Goal: Task Accomplishment & Management: Complete application form

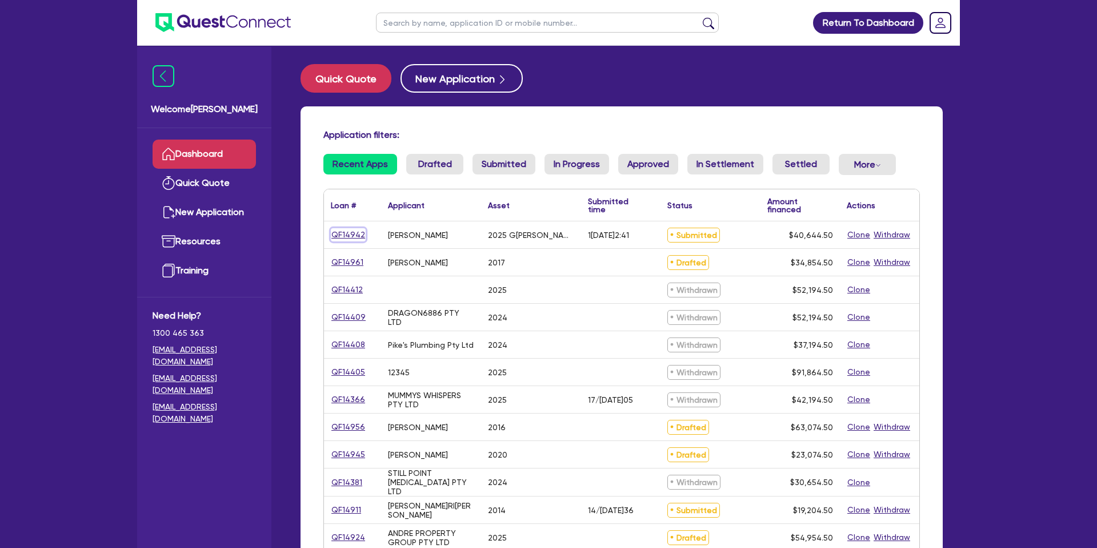
click at [359, 233] on link "QF14942" at bounding box center [348, 234] width 35 height 13
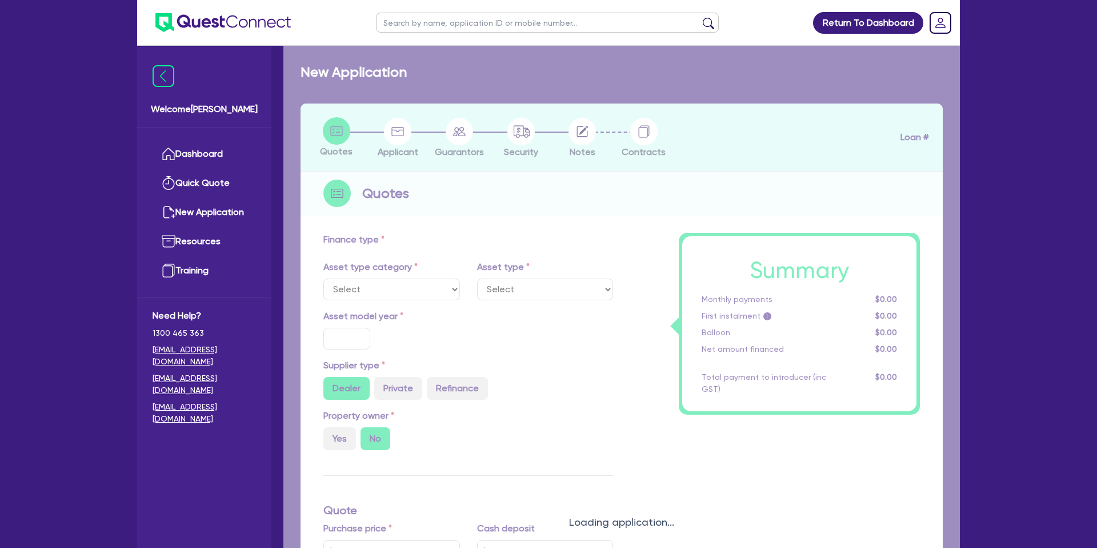
select select "CARS_AND_LIGHT_TRUCKS"
type input "2025"
type input "35,000"
type input "55,000"
type input "59,000"
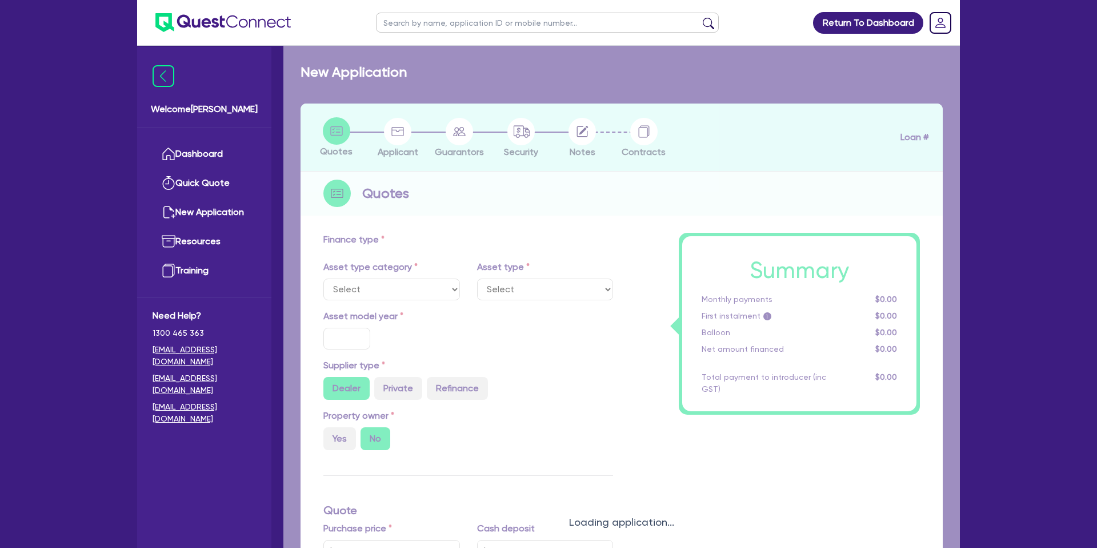
type input "8"
type input "3,251.56"
type input "14.95"
type input "900"
select select "PASSENGER_VEHICLES"
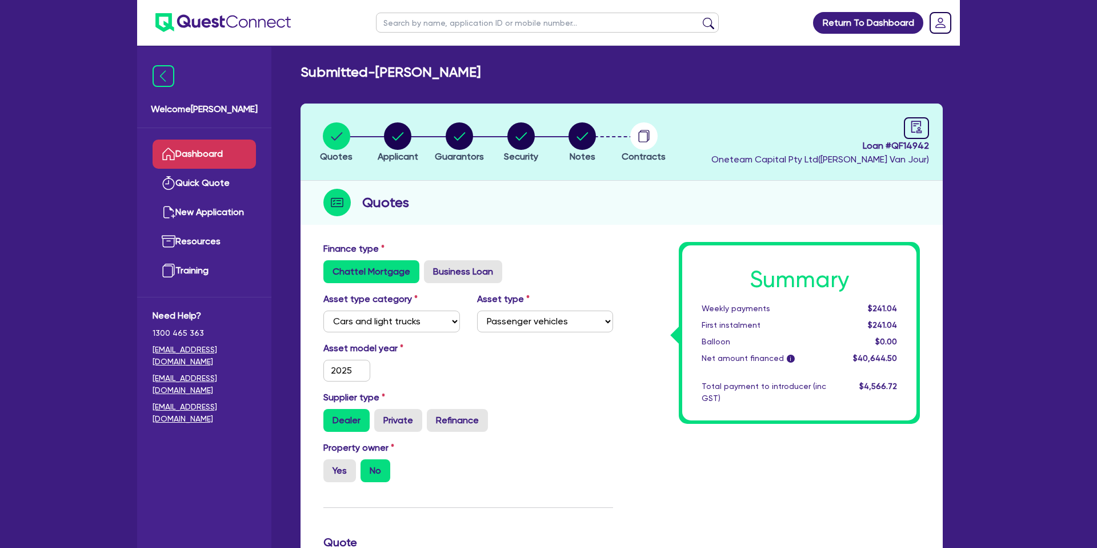
click at [191, 162] on link "Dashboard" at bounding box center [204, 153] width 103 height 29
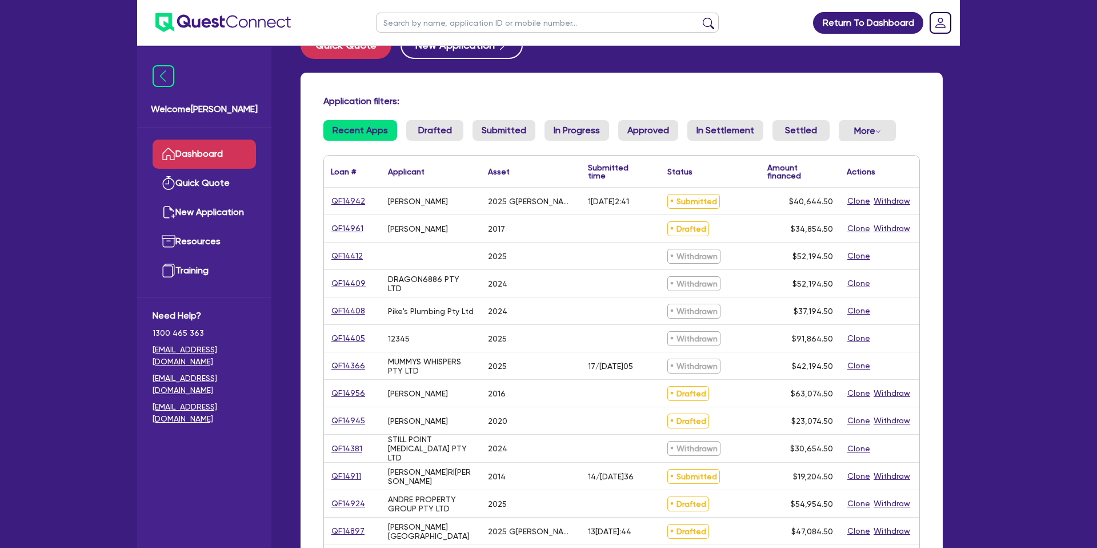
scroll to position [35, 0]
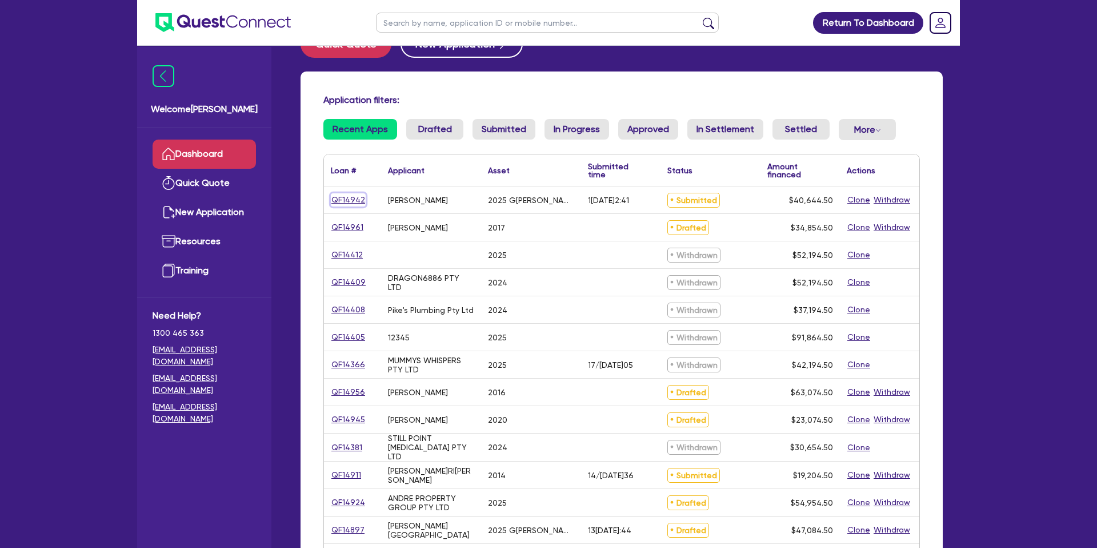
click at [343, 202] on link "QF14942" at bounding box center [348, 199] width 35 height 13
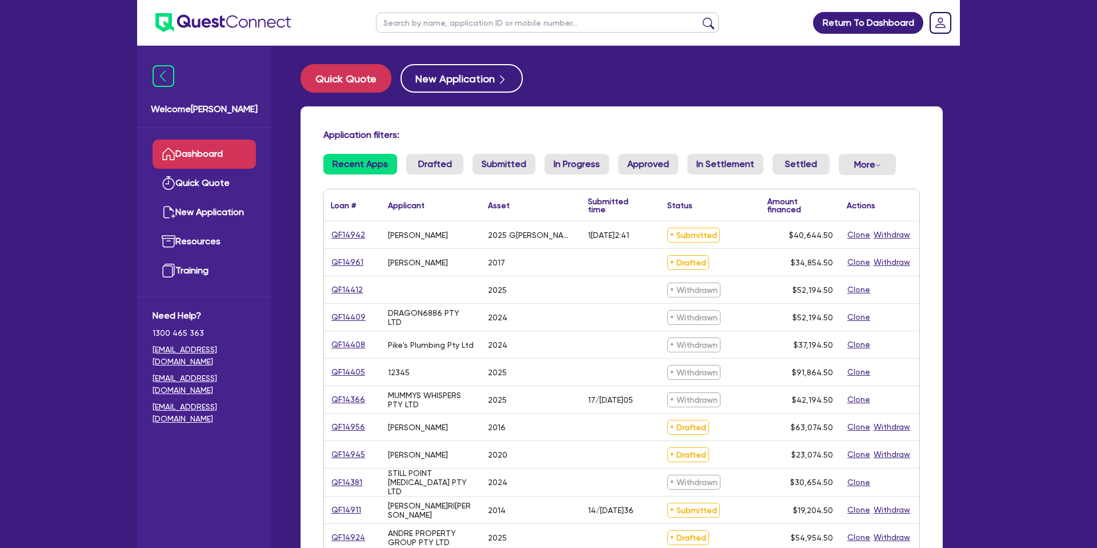
select select "CARS_AND_LIGHT_TRUCKS"
select select "PASSENGER_VEHICLES"
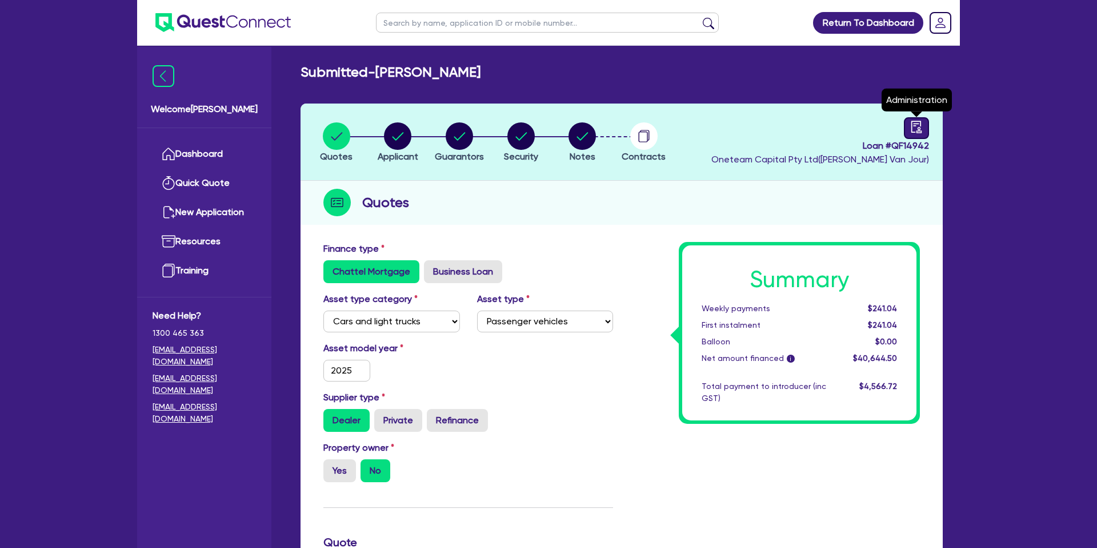
click at [923, 130] on link at bounding box center [916, 128] width 25 height 22
select select "SUBMITTED_NEW"
select select "Azora"
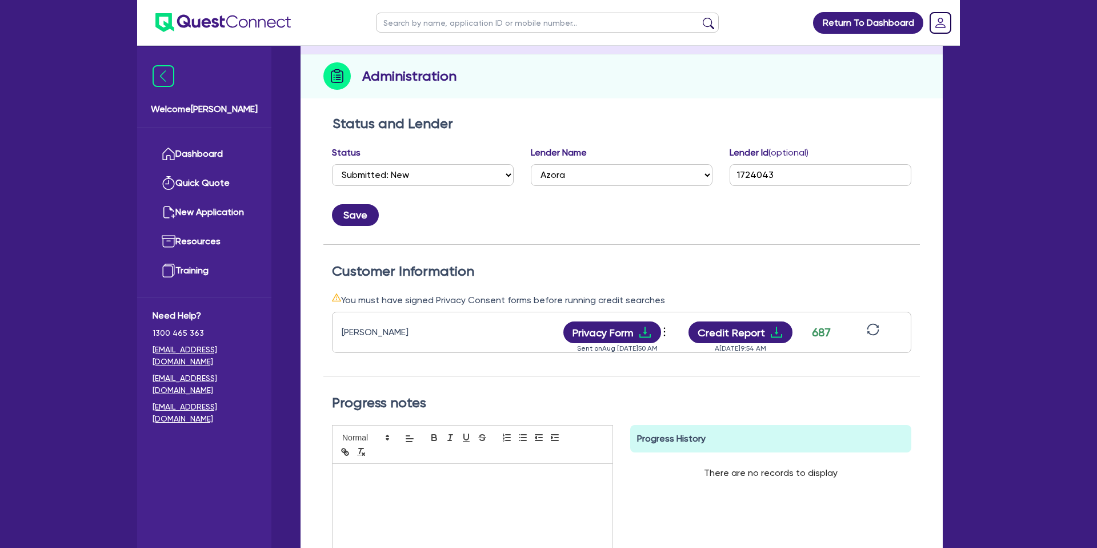
scroll to position [149, 0]
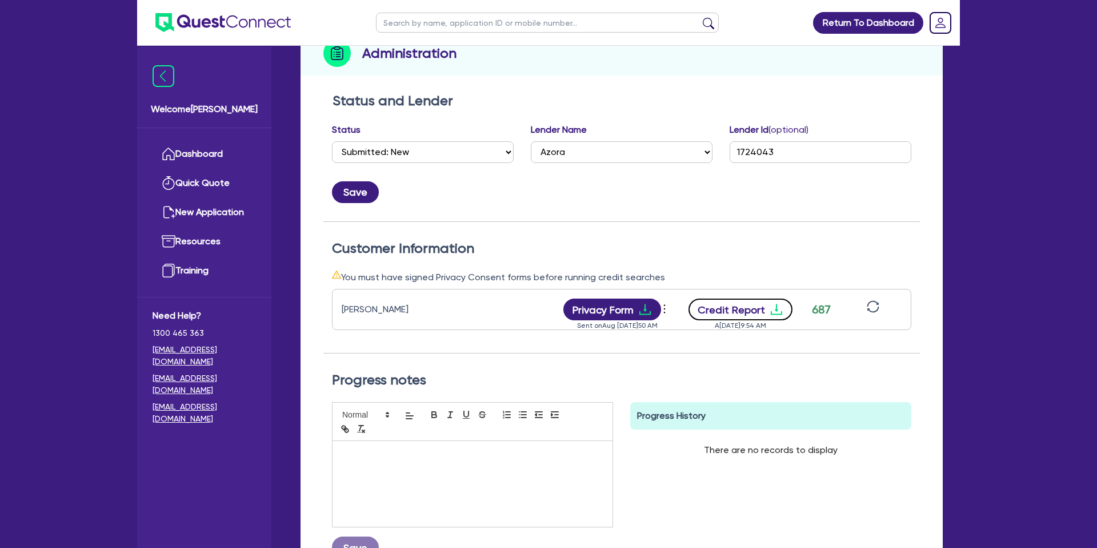
click at [775, 304] on icon "download" at bounding box center [776, 309] width 11 height 11
click at [589, 198] on div "Save" at bounding box center [621, 187] width 597 height 31
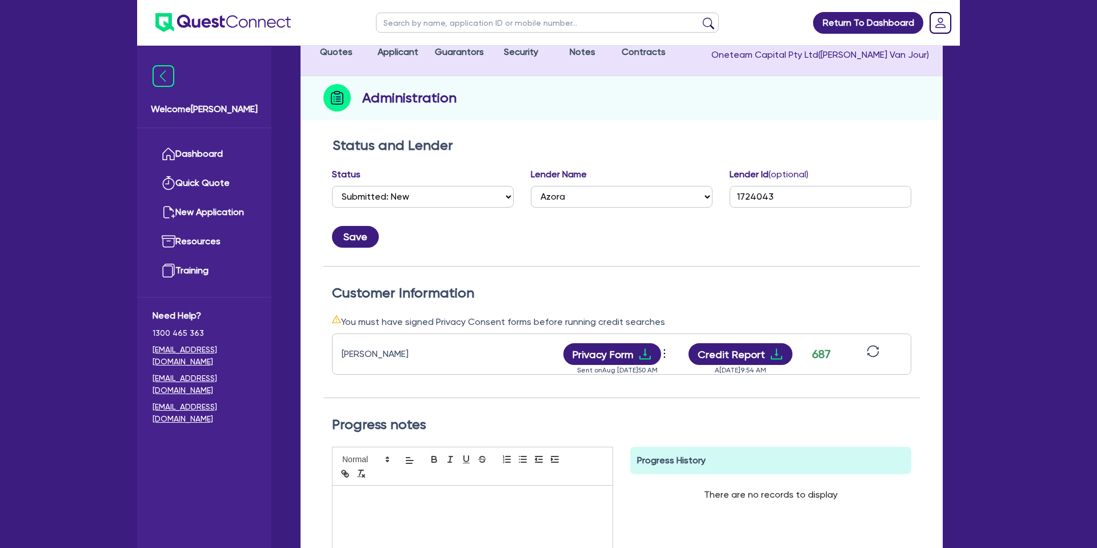
scroll to position [0, 0]
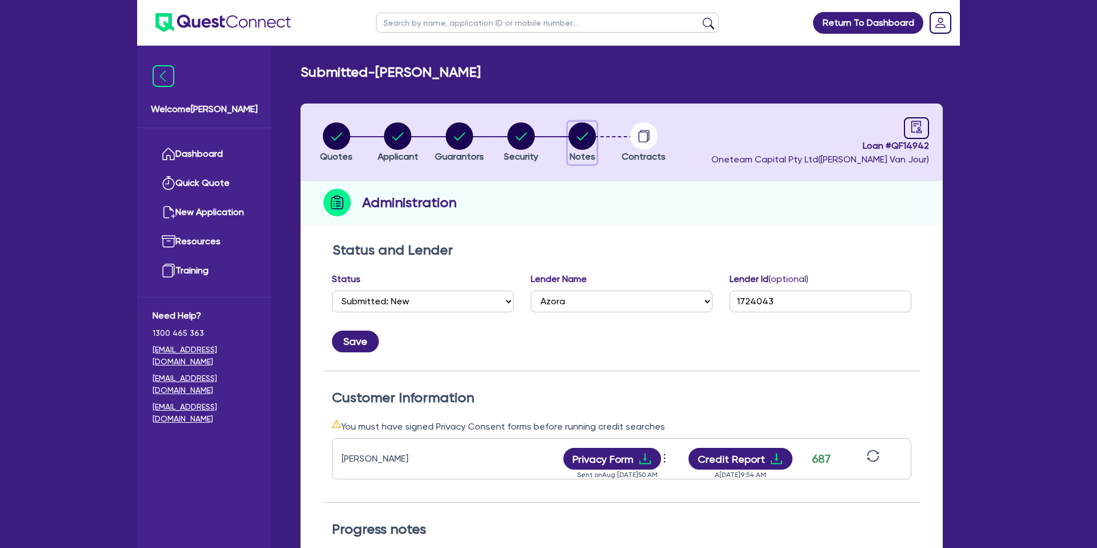
click at [575, 133] on circle "button" at bounding box center [582, 135] width 27 height 27
select select "Other"
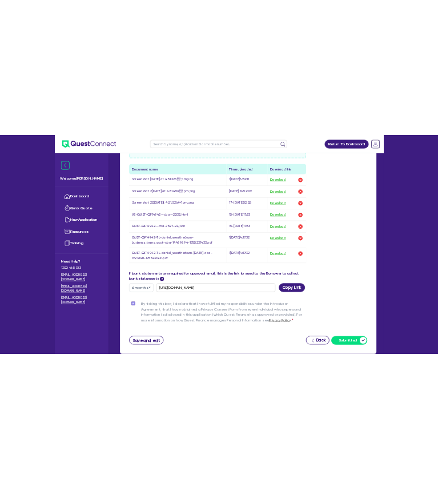
scroll to position [676, 0]
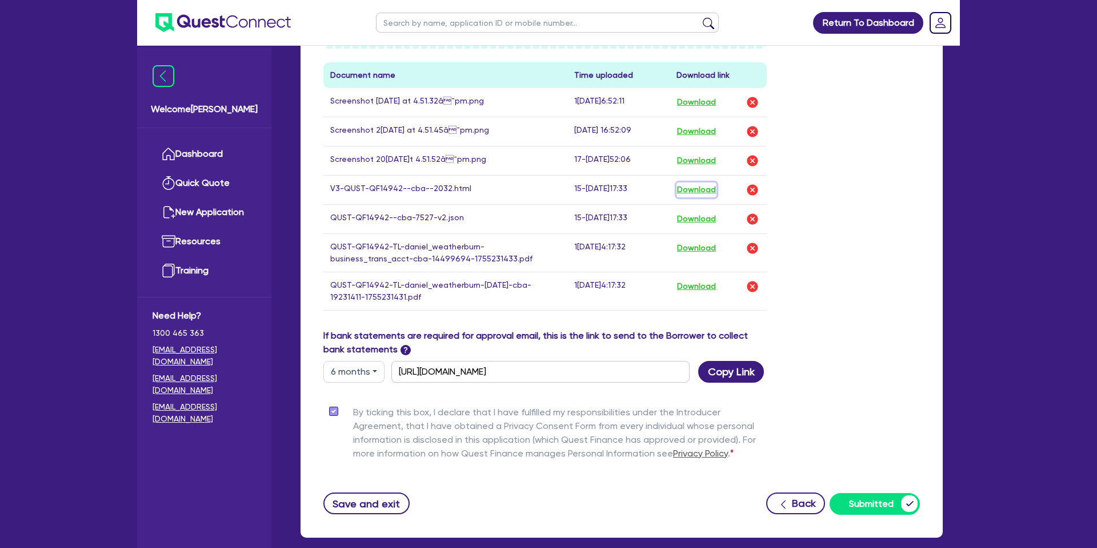
click at [705, 191] on button "Download" at bounding box center [697, 189] width 40 height 15
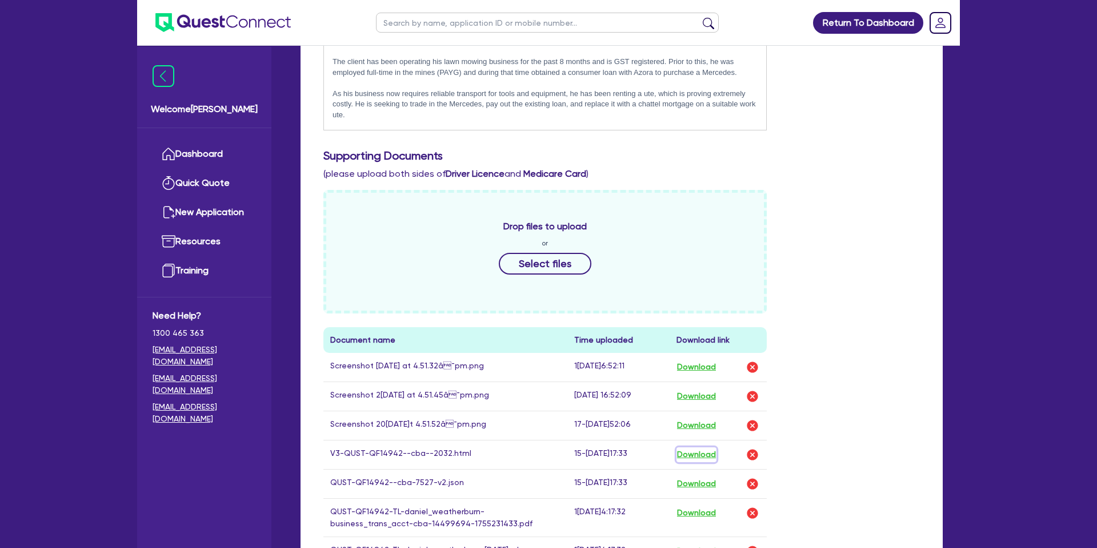
scroll to position [0, 0]
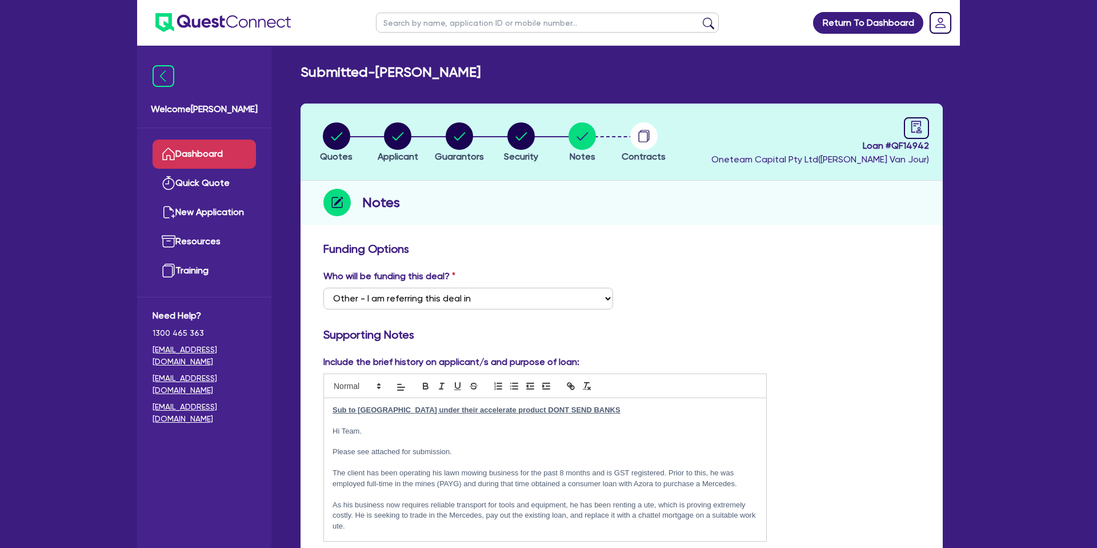
click at [197, 147] on link "Dashboard" at bounding box center [204, 153] width 103 height 29
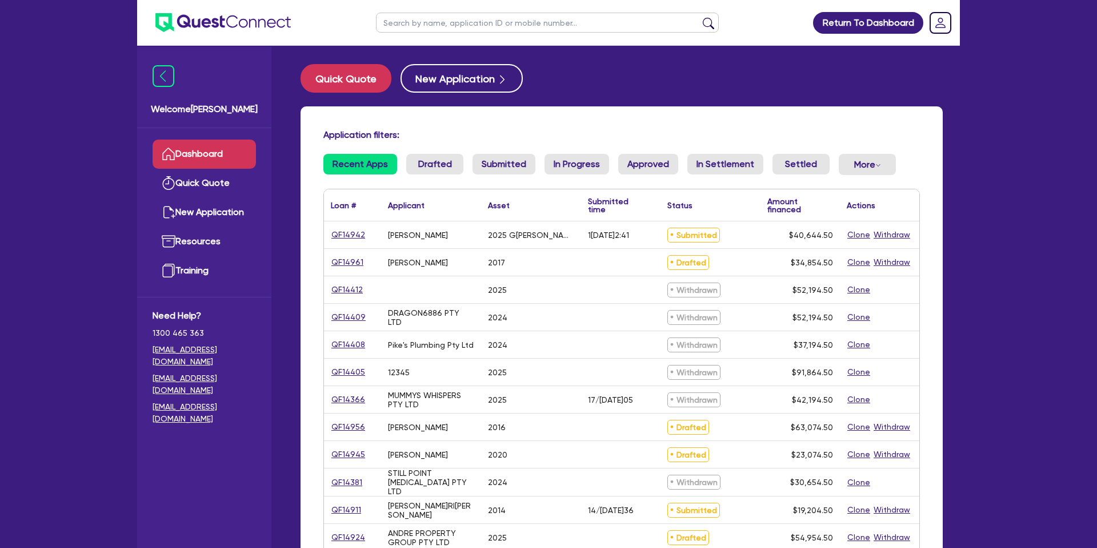
click at [446, 30] on input "text" at bounding box center [547, 23] width 343 height 20
type input "b"
type input "brett"
click at [700, 17] on button "submit" at bounding box center [709, 25] width 18 height 16
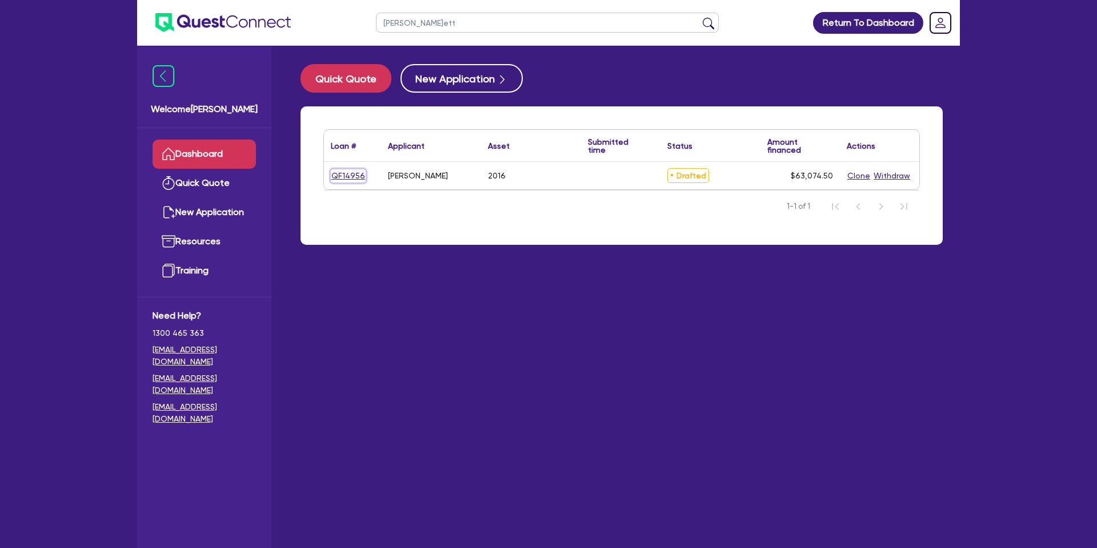
click at [354, 177] on link "QF14956" at bounding box center [348, 175] width 35 height 13
select select "CARS_AND_LIGHT_TRUCKS"
select select "PASSENGER_VEHICLES"
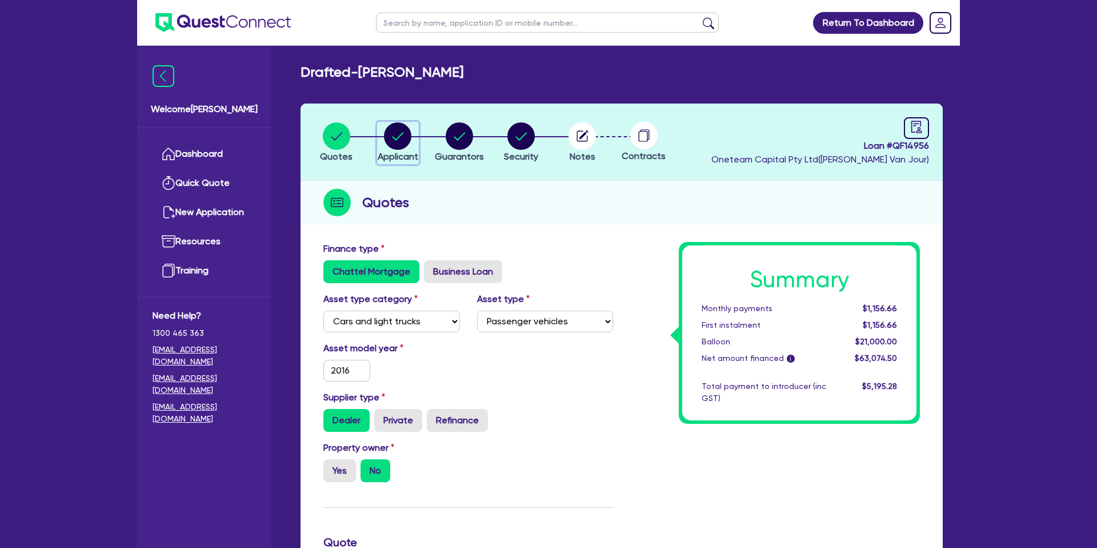
click at [407, 142] on circle "button" at bounding box center [397, 135] width 27 height 27
select select "SOLE_TRADER"
select select "BUILDING_CONSTRUCTION"
select select "TRADES_SERVICES_CONSUMERS"
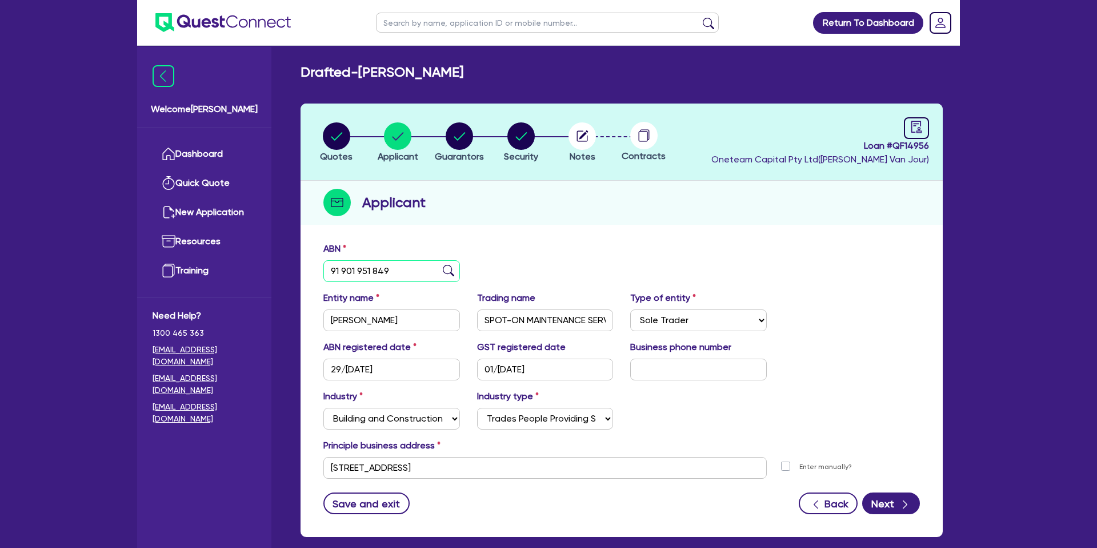
click at [343, 269] on input "91 901 951 849" at bounding box center [391, 271] width 137 height 22
click at [344, 269] on input "91 901 951 849" at bounding box center [391, 271] width 137 height 22
drag, startPoint x: 563, startPoint y: 216, endPoint x: 439, endPoint y: 199, distance: 124.6
click at [555, 215] on div "Applicant" at bounding box center [622, 203] width 642 height 44
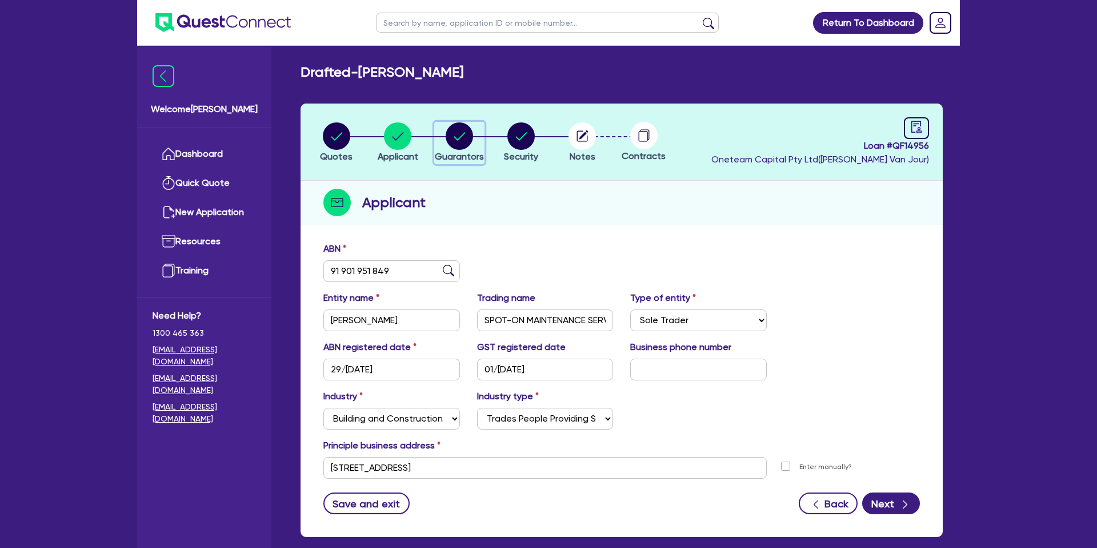
click at [467, 135] on circle "button" at bounding box center [459, 135] width 27 height 27
select select "MR"
select select "VIC"
select select "MARRIED"
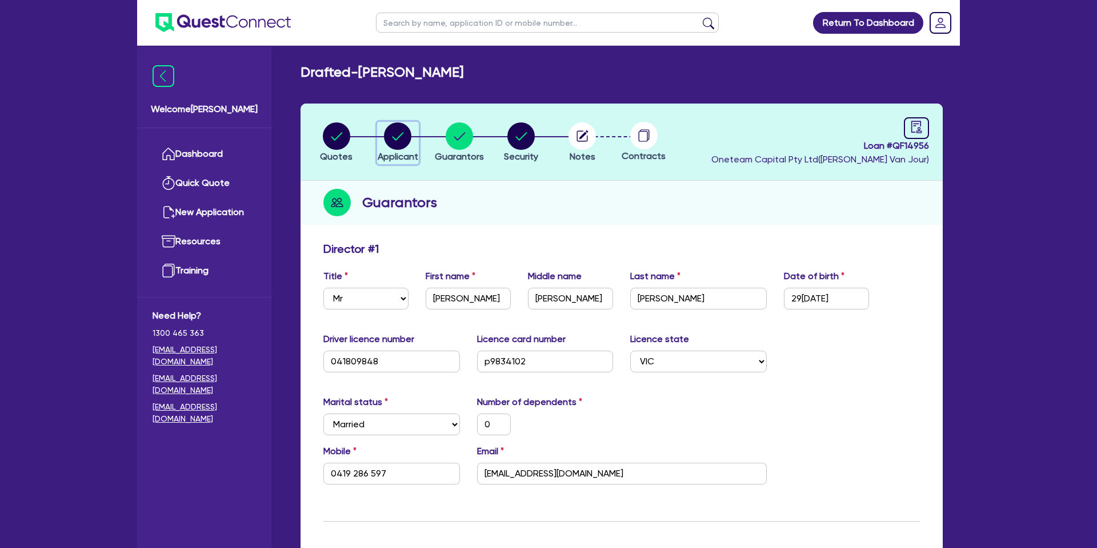
click at [403, 134] on circle "button" at bounding box center [397, 135] width 27 height 27
select select "SOLE_TRADER"
select select "BUILDING_CONSTRUCTION"
select select "TRADES_SERVICES_CONSUMERS"
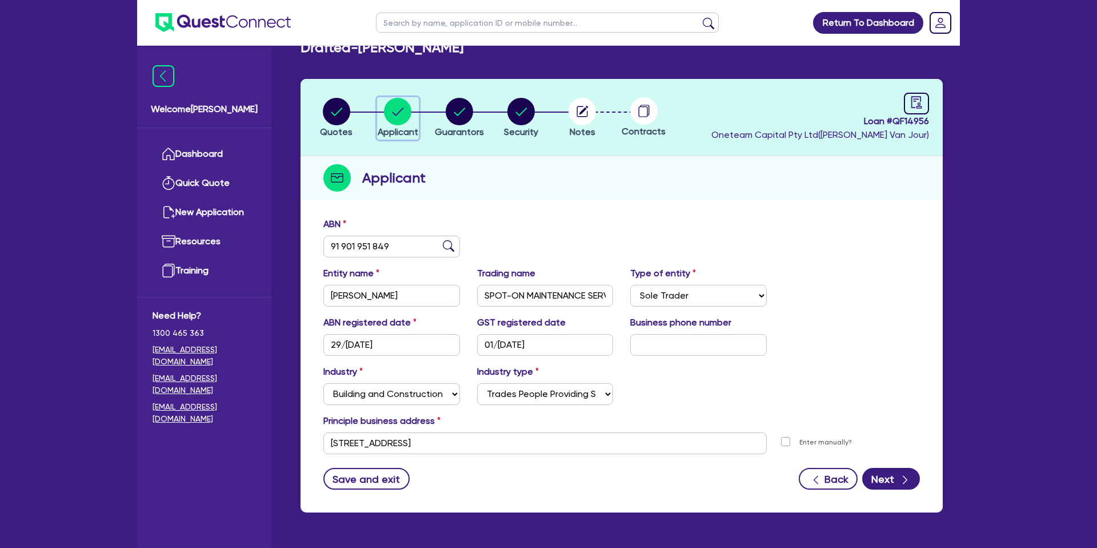
scroll to position [59, 0]
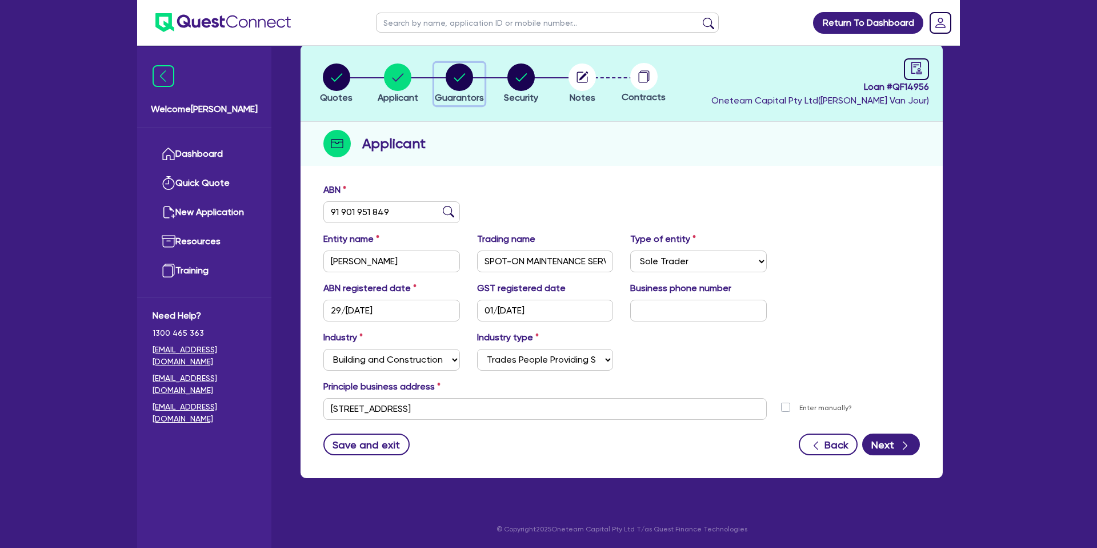
click at [451, 71] on circle "button" at bounding box center [459, 76] width 27 height 27
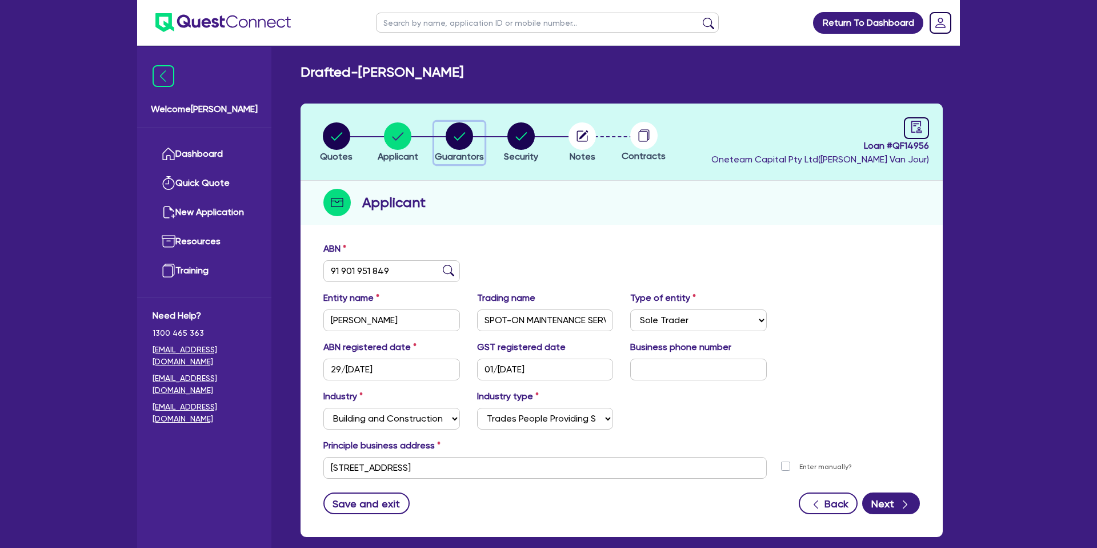
select select "MR"
select select "VIC"
select select "MARRIED"
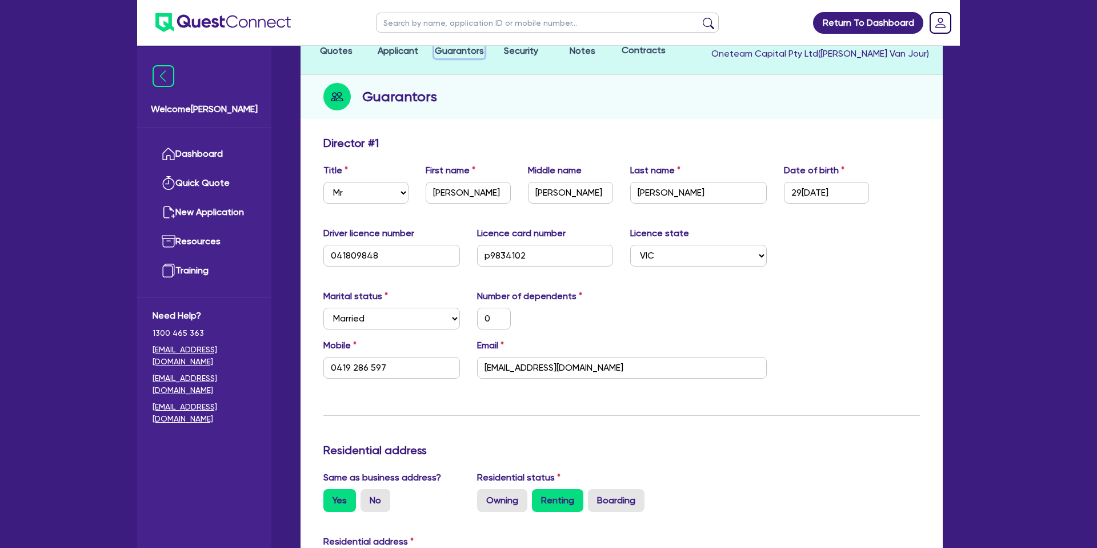
scroll to position [142, 0]
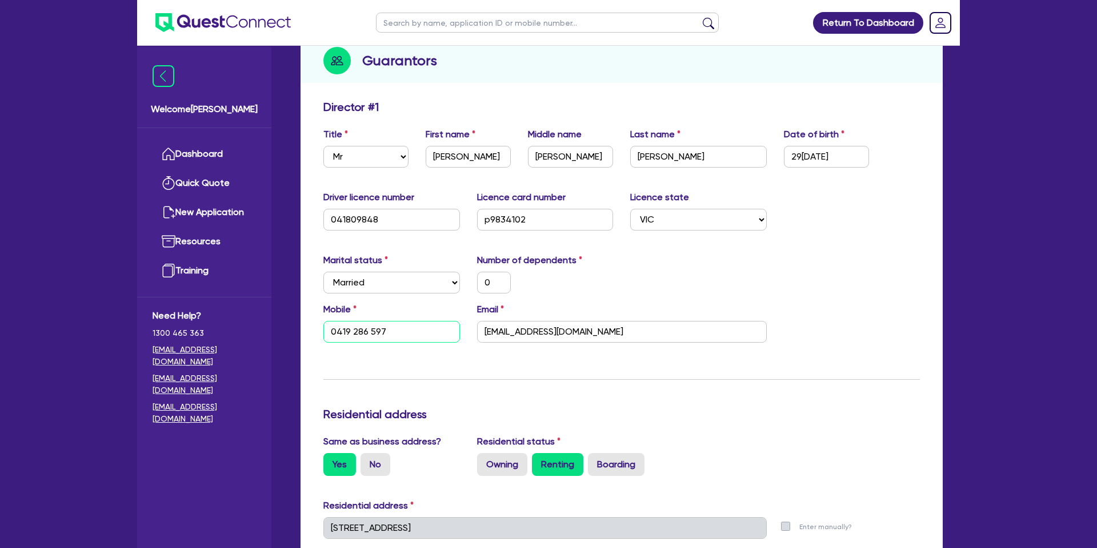
click at [349, 326] on input "0419 286 597" at bounding box center [391, 332] width 137 height 22
click at [349, 327] on input "0419 286 597" at bounding box center [391, 332] width 137 height 22
click at [350, 329] on input "0419 286 597" at bounding box center [391, 332] width 137 height 22
click at [350, 330] on input "0419 286 597" at bounding box center [391, 332] width 137 height 22
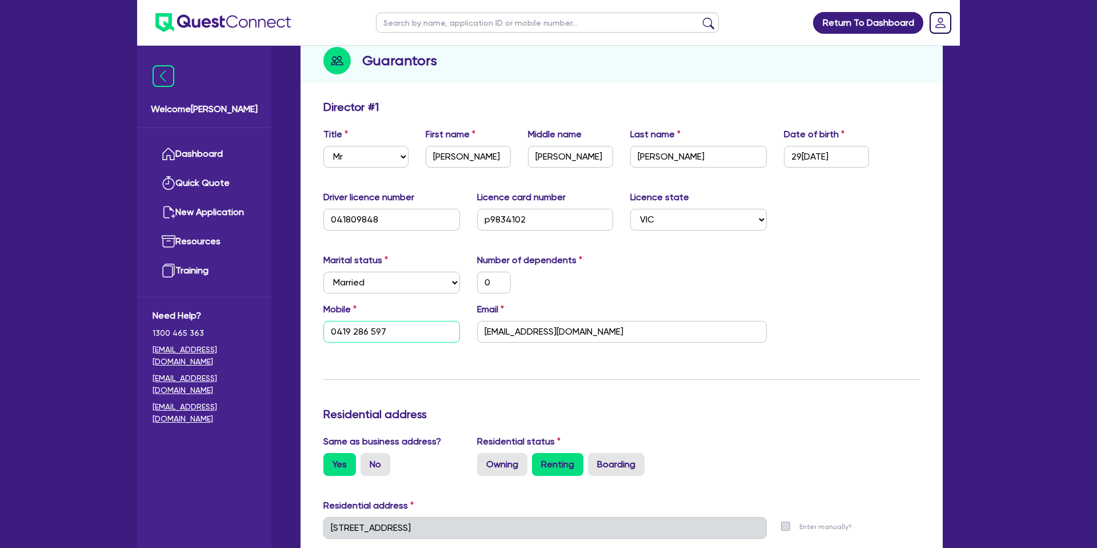
click at [350, 330] on input "0419 286 597" at bounding box center [391, 332] width 137 height 22
click at [350, 331] on input "0419 286 597" at bounding box center [391, 332] width 137 height 22
click at [350, 333] on input "0419 286 597" at bounding box center [391, 332] width 137 height 22
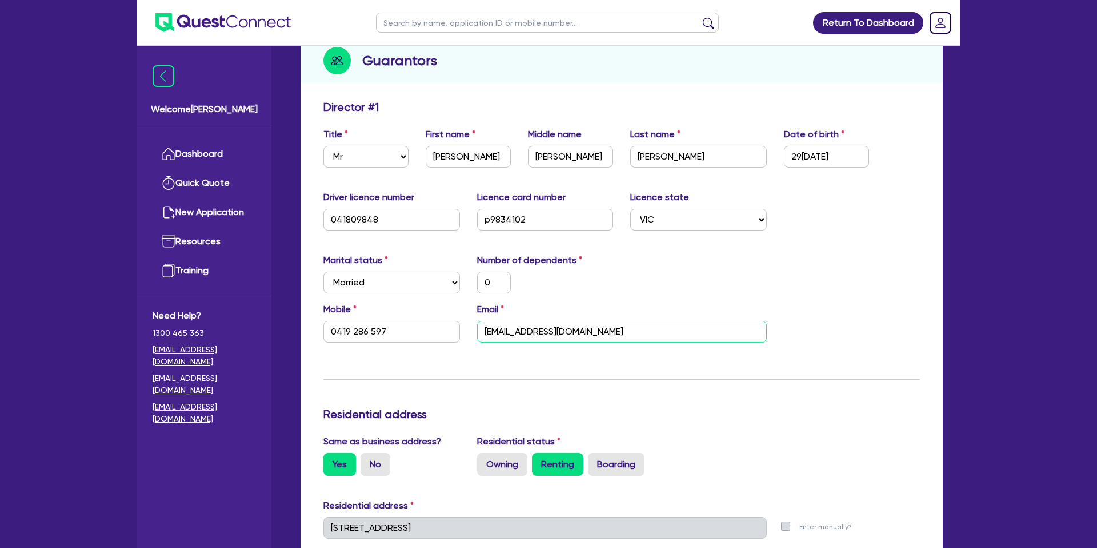
click at [519, 326] on input "mail0419286597@gmail.com" at bounding box center [622, 332] width 290 height 22
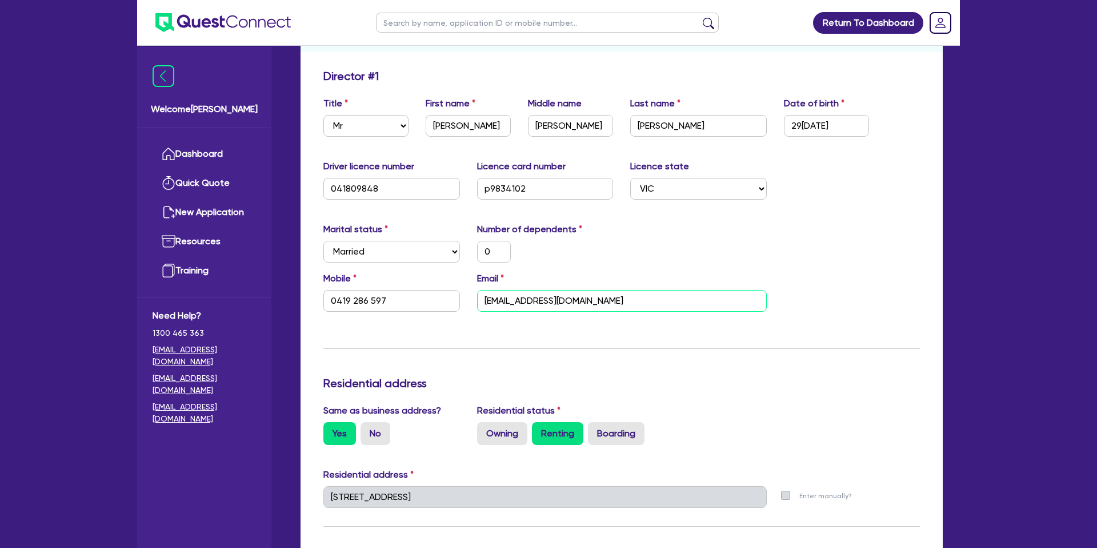
scroll to position [138, 0]
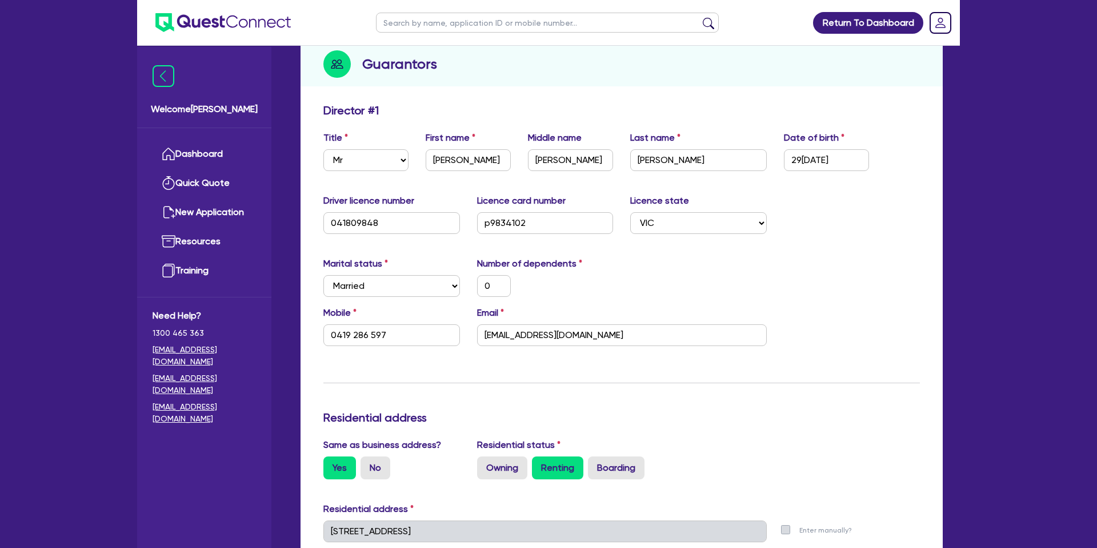
click at [738, 251] on div "Update residential status for Director #1 Boarding is only acceptable when the …" at bounding box center [621, 525] width 597 height 845
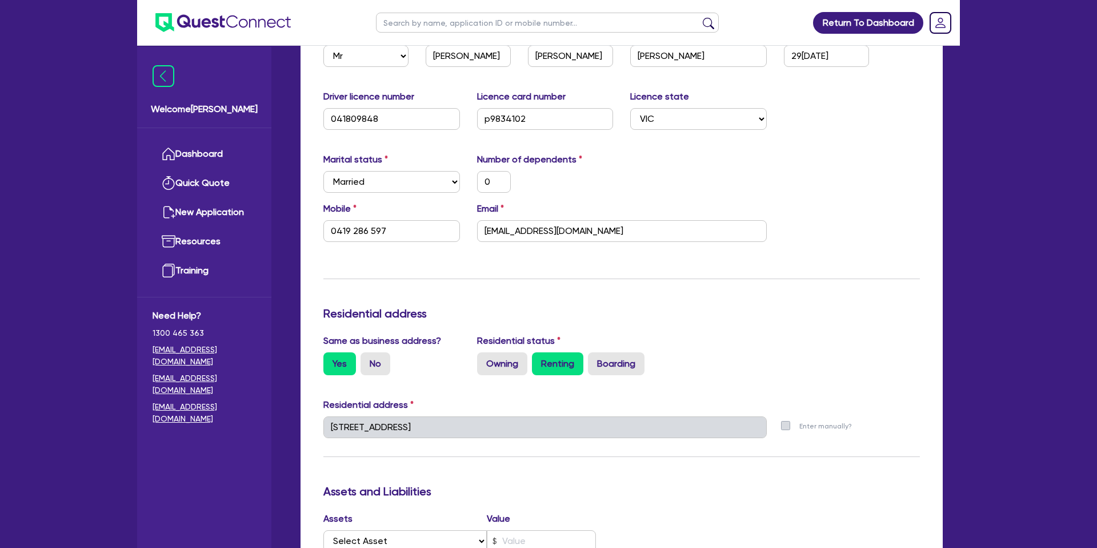
scroll to position [0, 0]
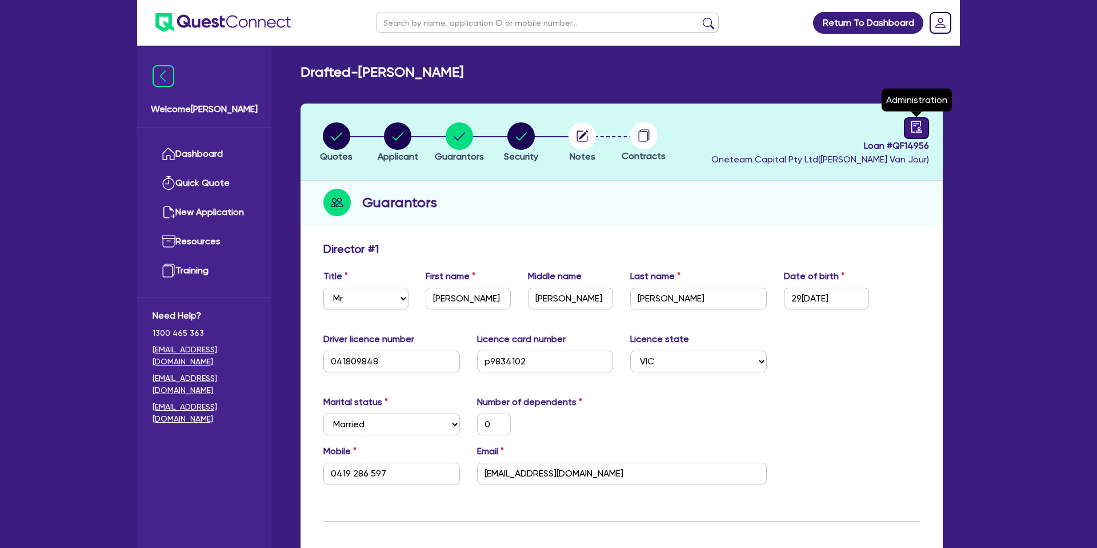
click at [918, 127] on icon "audit" at bounding box center [917, 127] width 10 height 12
select select "DRAFTED_NEW"
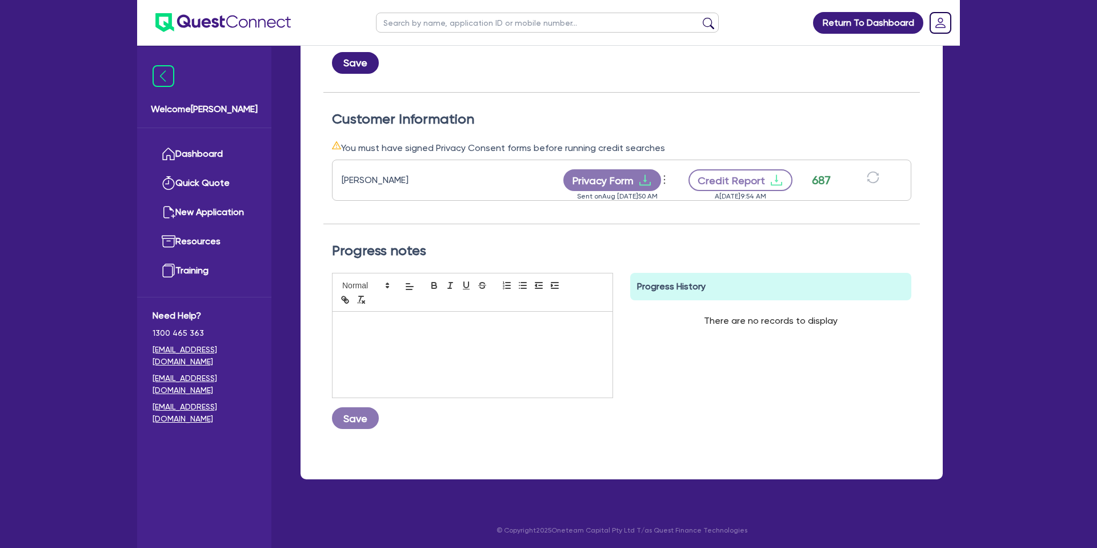
scroll to position [281, 0]
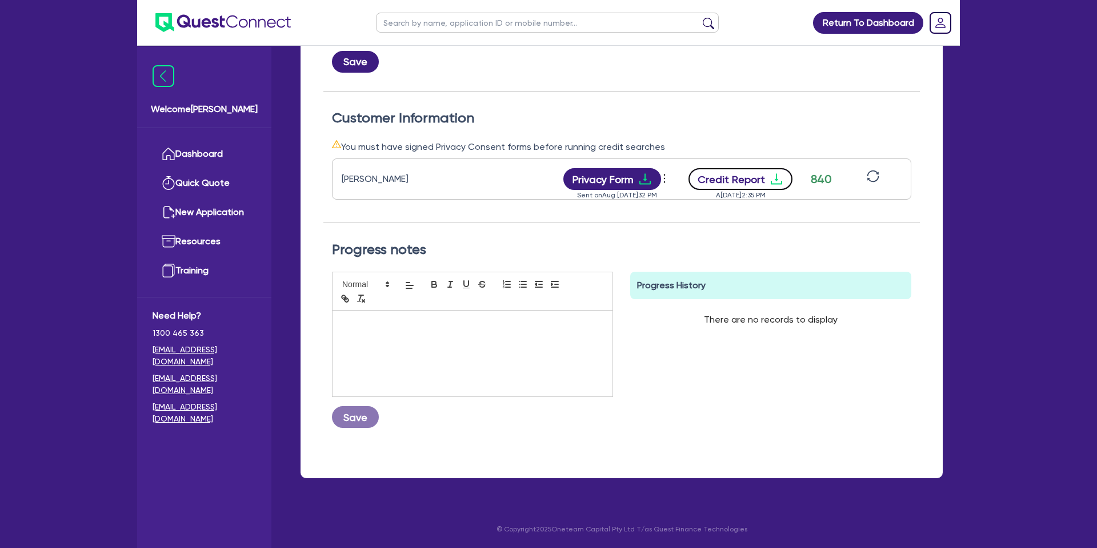
click at [766, 173] on button "Credit Report" at bounding box center [741, 179] width 105 height 22
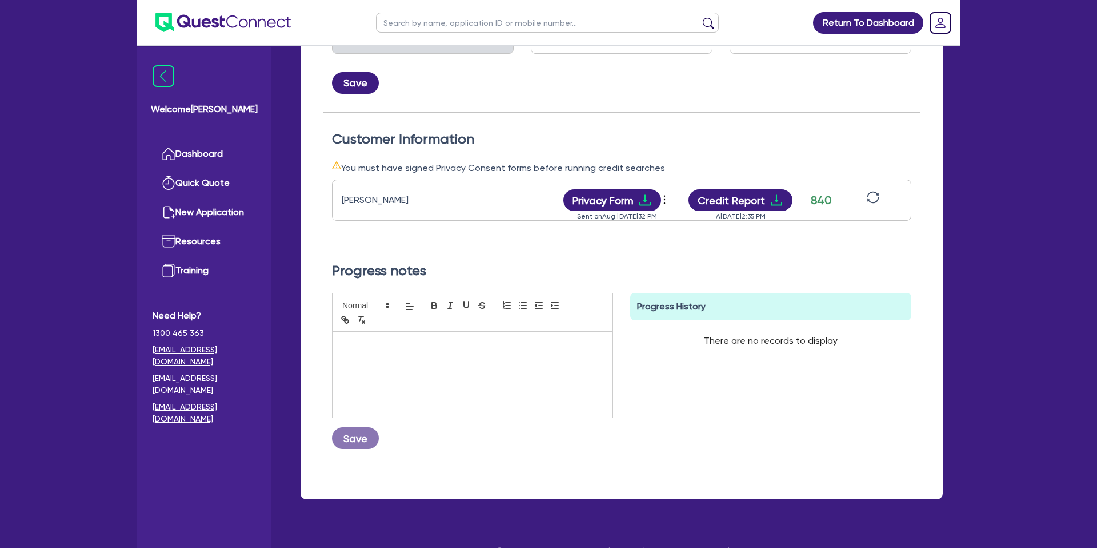
scroll to position [0, 0]
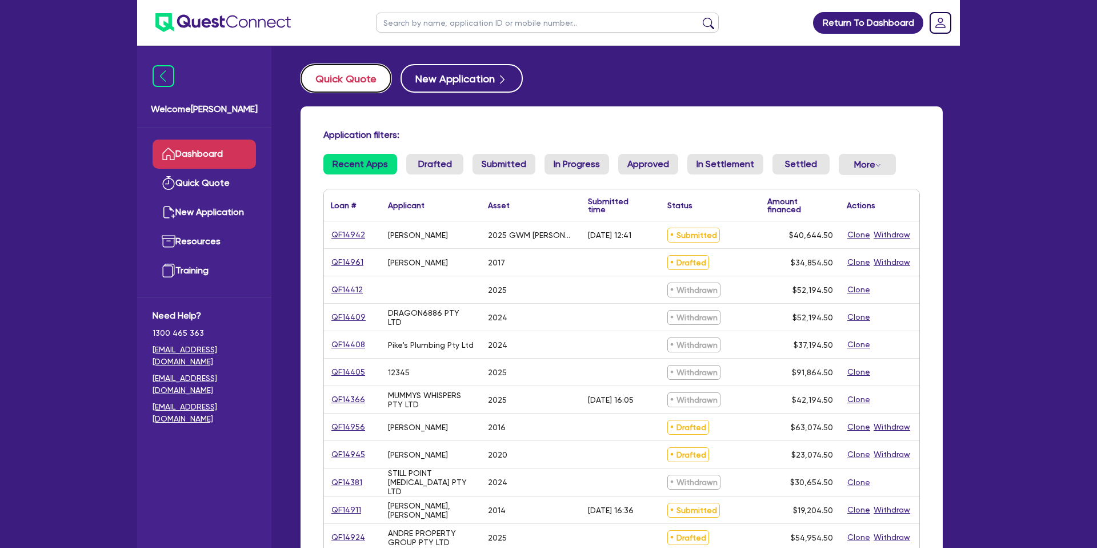
click at [365, 77] on button "Quick Quote" at bounding box center [346, 78] width 91 height 29
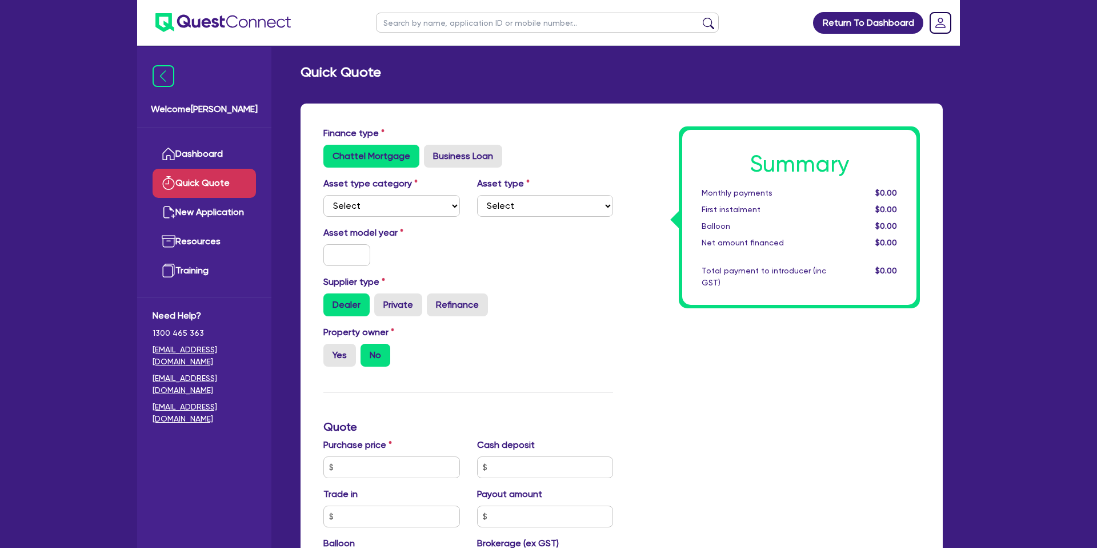
click at [585, 122] on div "Finance type Chattel Mortgage Business Loan Asset type category Select Cars and…" at bounding box center [622, 477] width 642 height 749
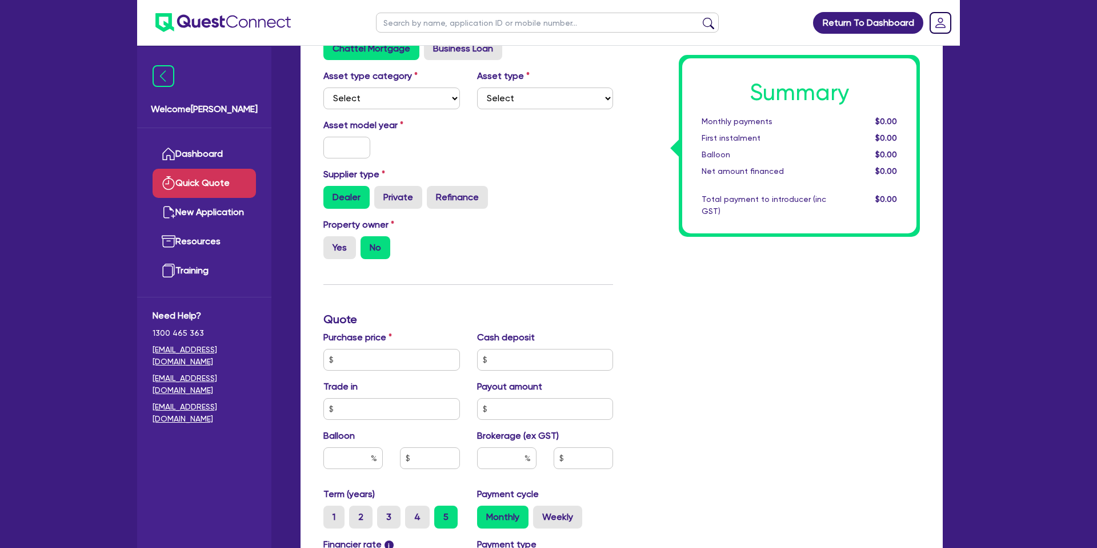
scroll to position [109, 0]
click at [396, 85] on div "Asset type category Select Cars and light trucks Primary assets Secondary asset…" at bounding box center [392, 88] width 154 height 40
click at [384, 95] on select "Select Cars and light trucks Primary assets Secondary assets Tertiary assets" at bounding box center [391, 97] width 137 height 22
select select "CARS_AND_LIGHT_TRUCKS"
click at [323, 86] on select "Select Cars and light trucks Primary assets Secondary assets Tertiary assets" at bounding box center [391, 97] width 137 height 22
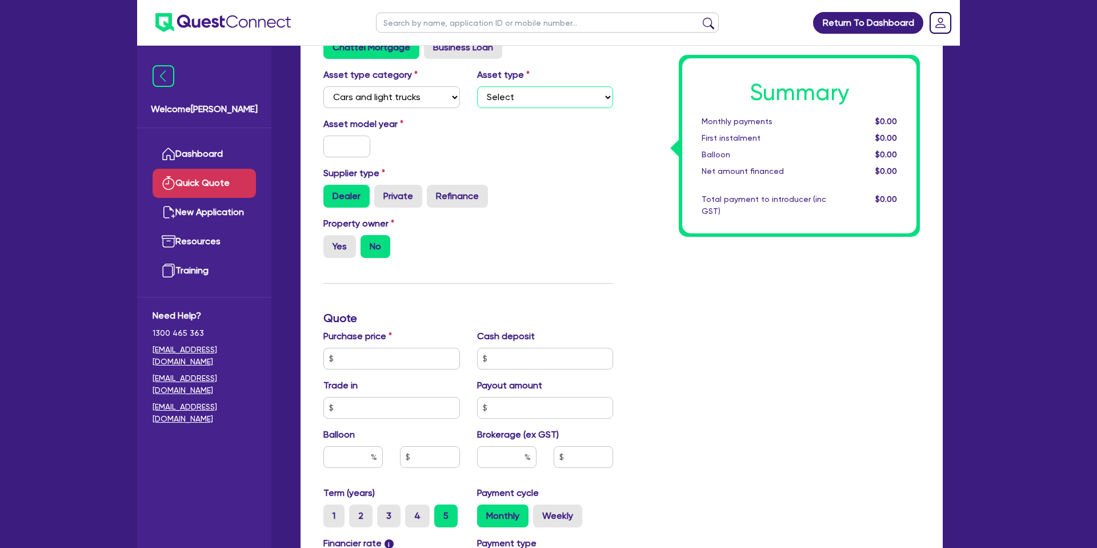
click at [540, 99] on select "Select Passenger vehicles Vans and utes Light trucks up to 4.5 tonne" at bounding box center [545, 97] width 137 height 22
select select "PASSENGER_VEHICLES"
click at [477, 86] on select "Select Passenger vehicles Vans and utes Light trucks up to 4.5 tonne" at bounding box center [545, 97] width 137 height 22
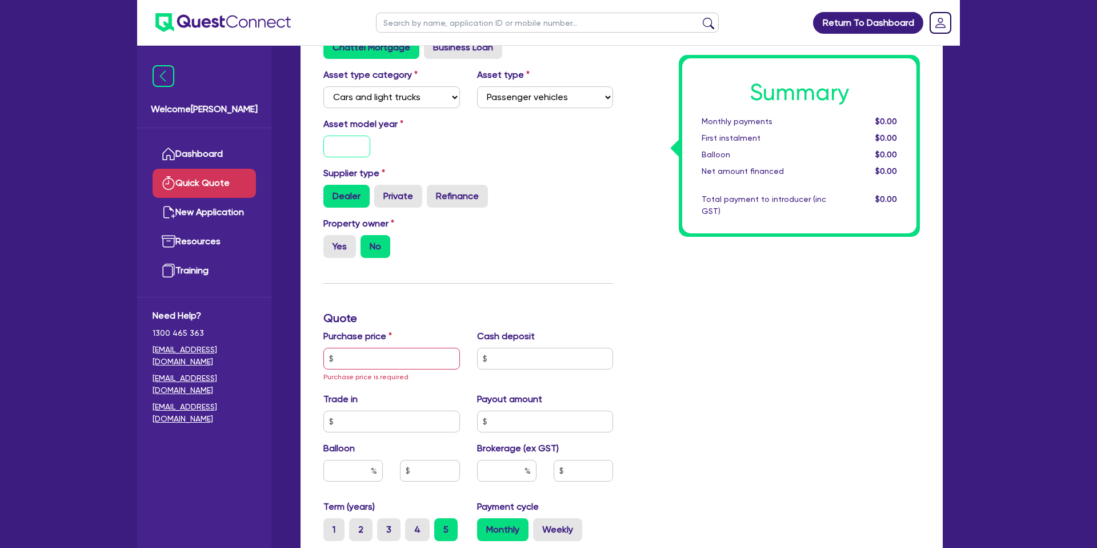
click at [346, 141] on input "text" at bounding box center [346, 146] width 47 height 22
type input "2018"
click at [634, 151] on div "Summary Monthly payments $0.00 First instalment $0.00 Balloon $0.00 Net amount …" at bounding box center [775, 365] width 307 height 694
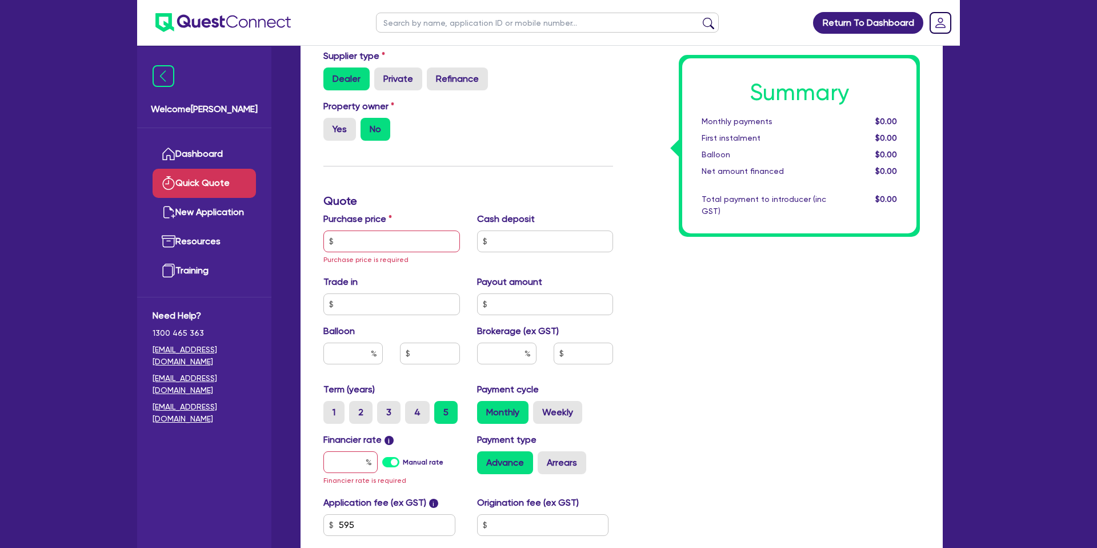
scroll to position [226, 0]
click at [338, 127] on label "Yes" at bounding box center [339, 128] width 33 height 23
click at [331, 125] on input "Yes" at bounding box center [326, 120] width 7 height 7
radio input "true"
click at [372, 240] on input "text" at bounding box center [391, 241] width 137 height 22
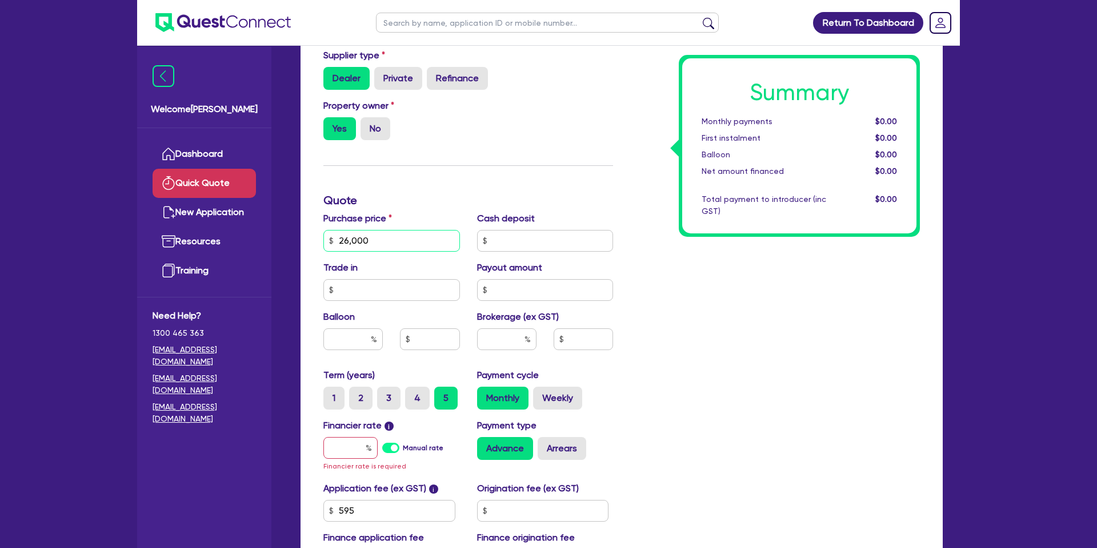
type input "26,000"
click at [513, 246] on input "text" at bounding box center [545, 241] width 137 height 22
type input "13,000"
click at [730, 254] on div "Summary Monthly payments $0.00 First instalment $0.00 Balloon $0.00 Net amount …" at bounding box center [775, 240] width 307 height 681
drag, startPoint x: 631, startPoint y: 286, endPoint x: 557, endPoint y: 262, distance: 78.3
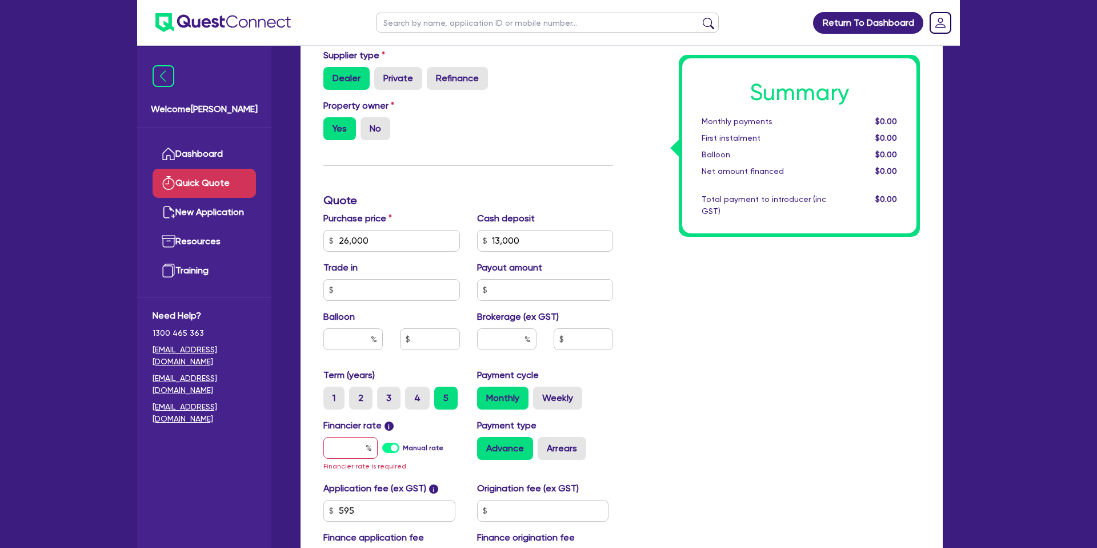
click at [624, 283] on div "Summary Monthly payments $0.00 First instalment $0.00 Balloon $0.00 Net amount …" at bounding box center [775, 240] width 307 height 681
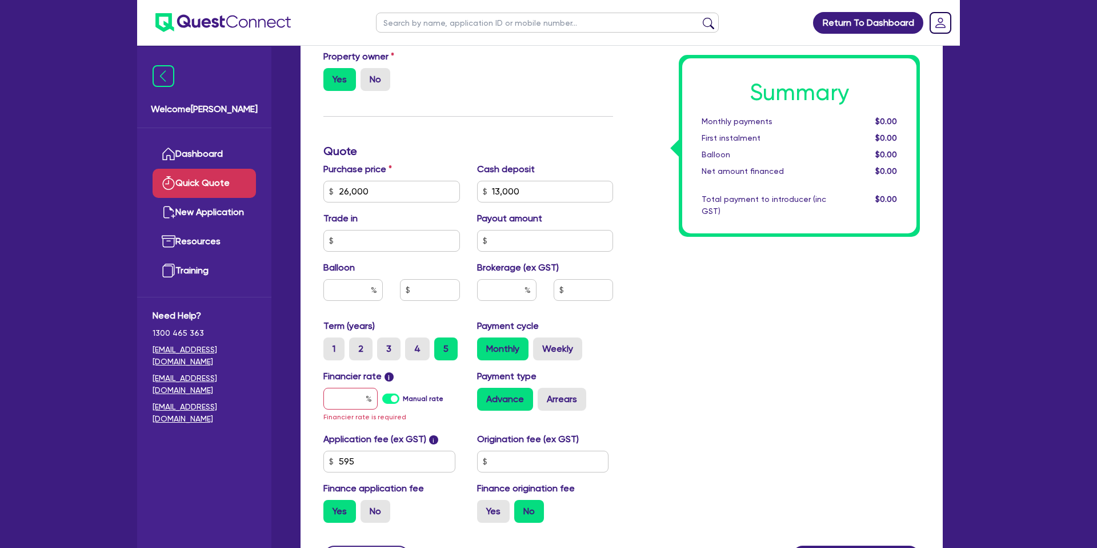
scroll to position [277, 0]
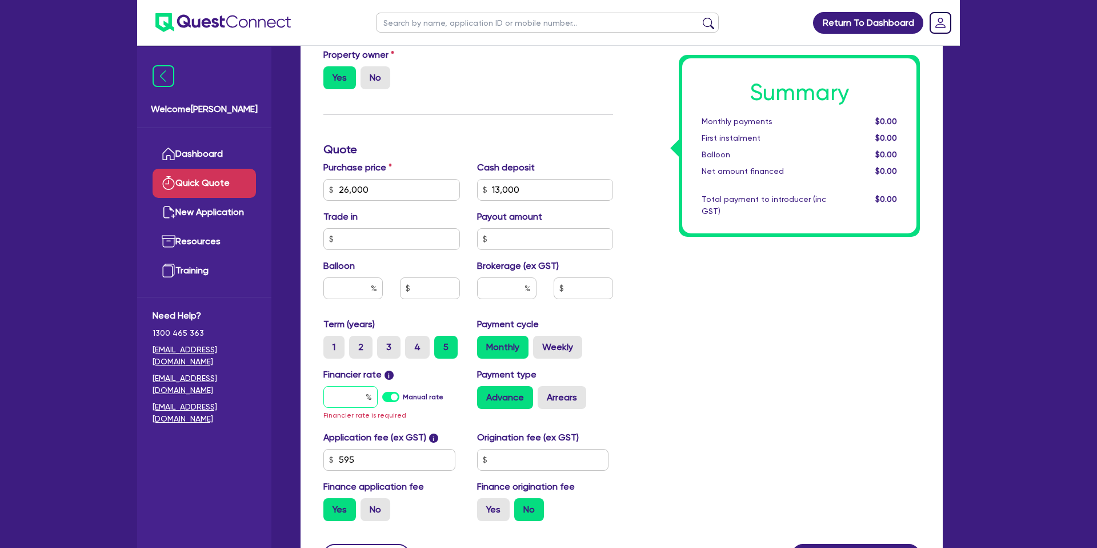
drag, startPoint x: 352, startPoint y: 396, endPoint x: 374, endPoint y: 401, distance: 22.2
click at [352, 396] on input "text" at bounding box center [350, 397] width 54 height 22
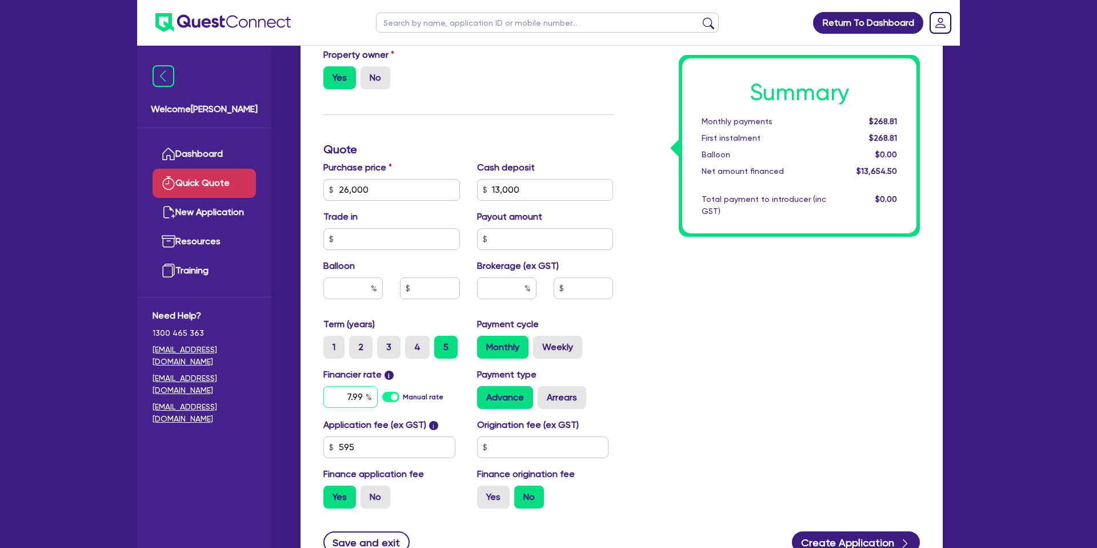
type input "7.99"
click at [884, 307] on div "Summary Monthly payments $268.81 First instalment $268.81 Balloon $0.00 Net amo…" at bounding box center [775, 183] width 307 height 668
click at [554, 345] on label "Weekly" at bounding box center [557, 346] width 49 height 23
click at [541, 343] on input "Weekly" at bounding box center [536, 338] width 7 height 7
radio input "true"
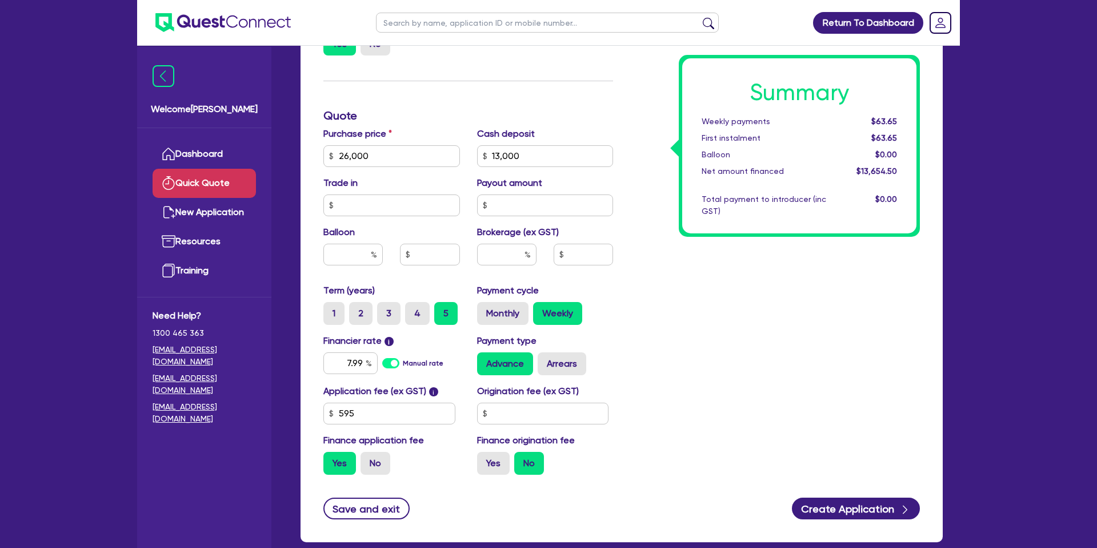
scroll to position [315, 0]
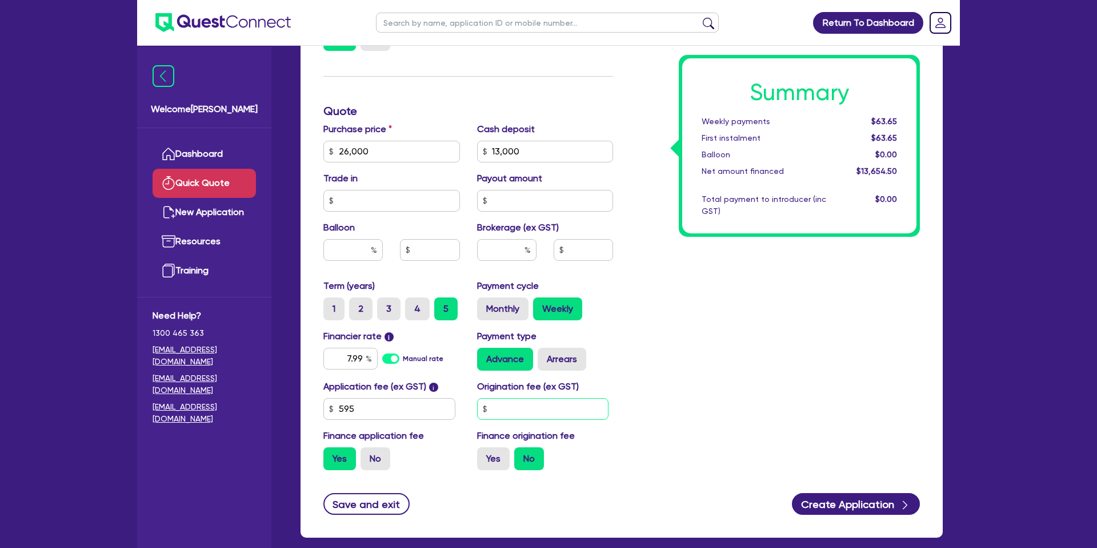
click at [521, 414] on input "text" at bounding box center [543, 409] width 132 height 22
type input "1,400"
click at [678, 375] on div "Summary Weekly payments Calculating... First instalment Calculating... Balloon …" at bounding box center [775, 145] width 307 height 668
click at [499, 449] on label "Yes" at bounding box center [493, 458] width 33 height 23
click at [485, 449] on input "Yes" at bounding box center [480, 450] width 7 height 7
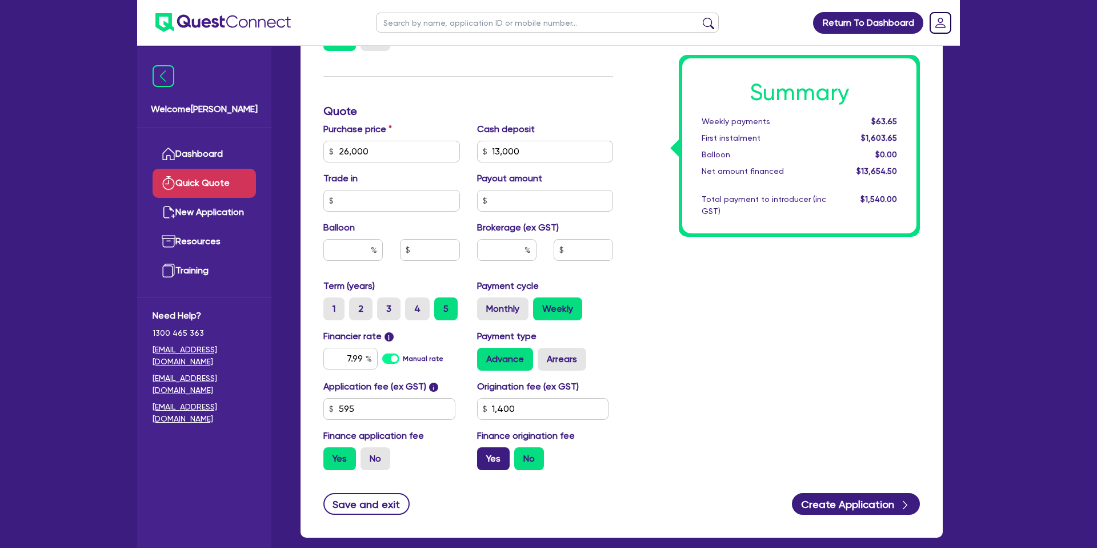
radio input "true"
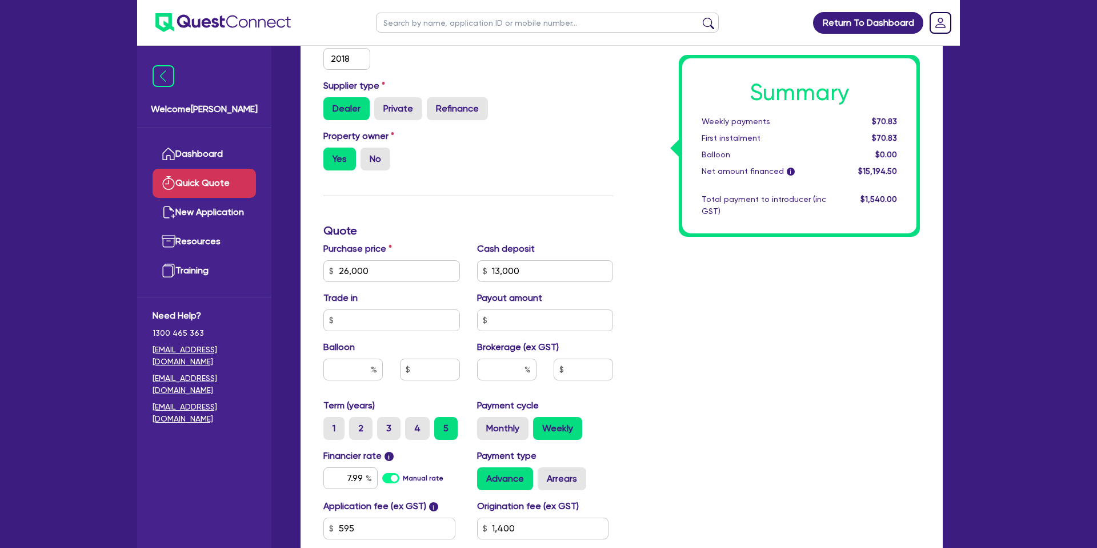
scroll to position [198, 0]
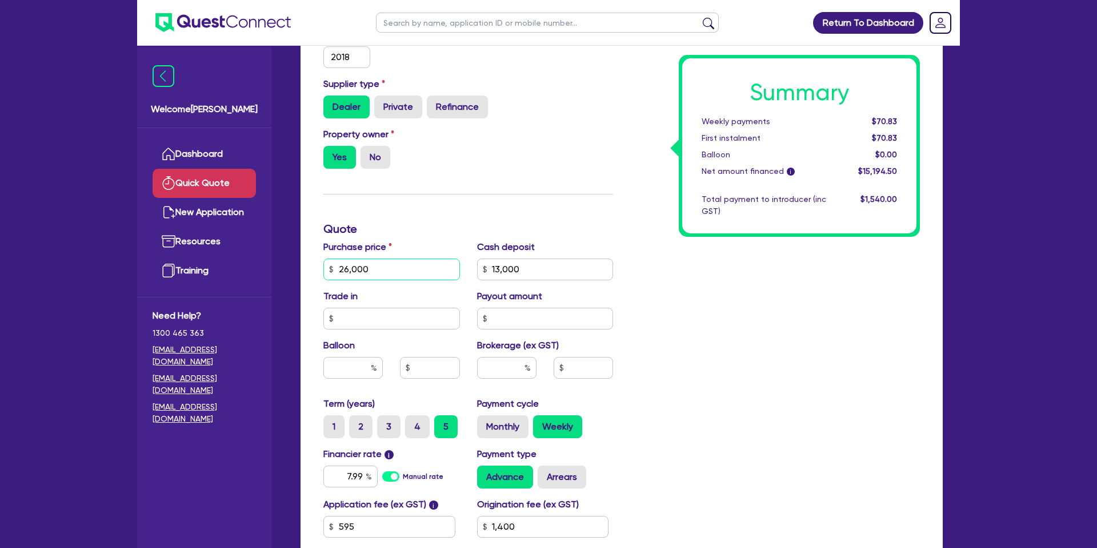
drag, startPoint x: 385, startPoint y: 270, endPoint x: 334, endPoint y: 266, distance: 51.6
click at [334, 266] on input "26,000" at bounding box center [391, 269] width 137 height 22
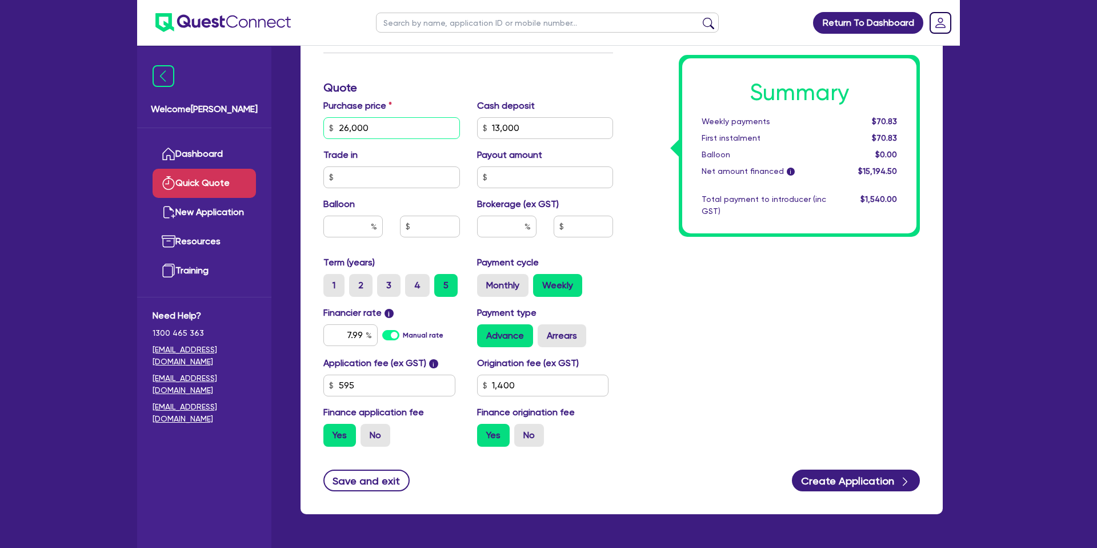
scroll to position [375, 0]
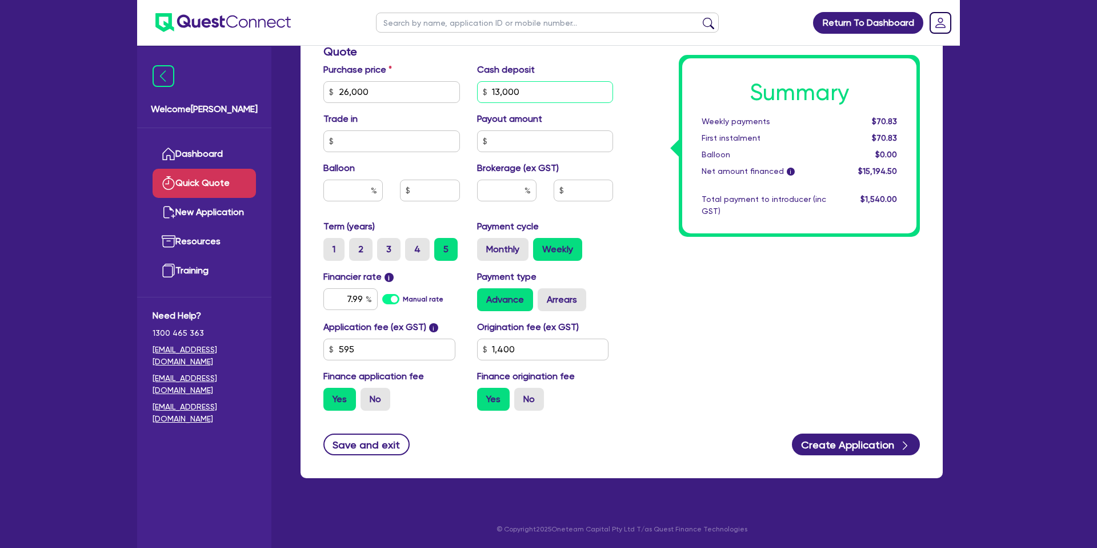
click at [524, 89] on input "13,000" at bounding box center [545, 92] width 137 height 22
drag, startPoint x: 504, startPoint y: 90, endPoint x: 477, endPoint y: 91, distance: 26.9
click at [477, 91] on input "13,000" at bounding box center [545, 92] width 137 height 22
click at [549, 96] on input "13,000" at bounding box center [545, 92] width 137 height 22
click at [862, 445] on button "Create Application" at bounding box center [856, 444] width 128 height 22
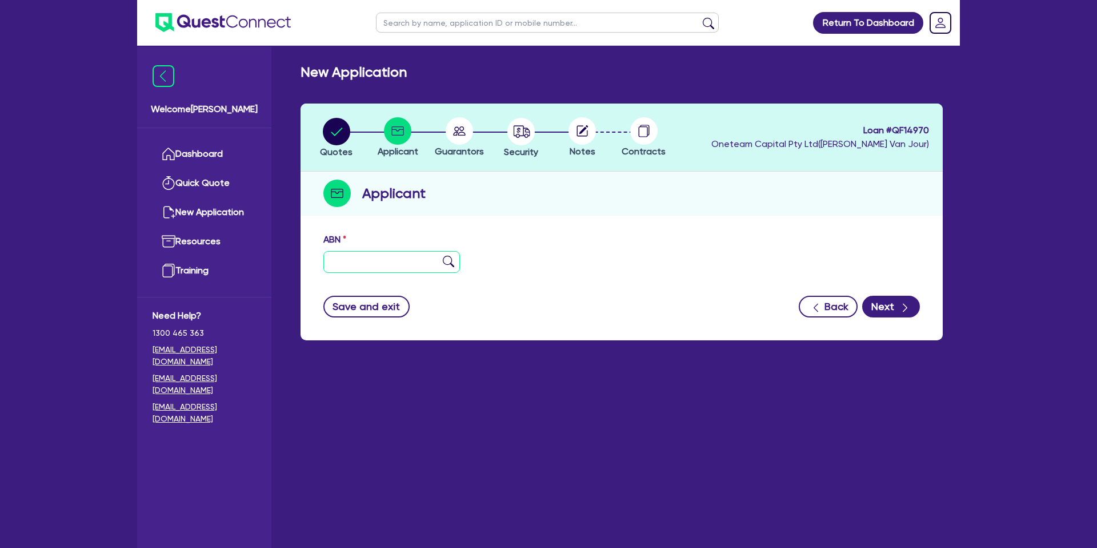
click at [376, 262] on input "text" at bounding box center [391, 262] width 137 height 22
click at [329, 134] on circle "button" at bounding box center [336, 131] width 27 height 27
select select "CARS_AND_LIGHT_TRUCKS"
select select "PASSENGER_VEHICLES"
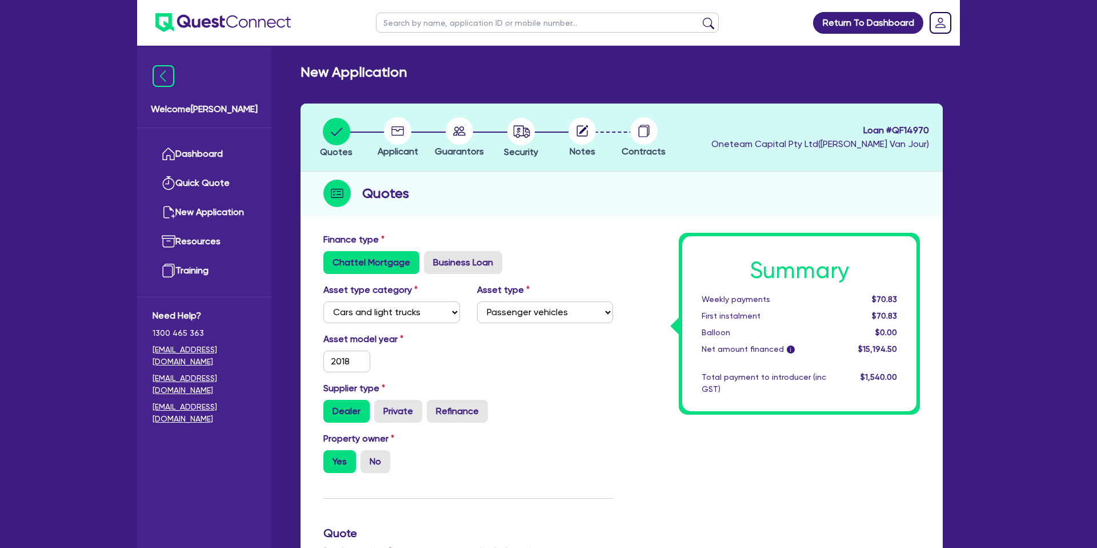
click at [395, 131] on circle at bounding box center [397, 130] width 27 height 27
click at [386, 130] on circle at bounding box center [397, 130] width 27 height 27
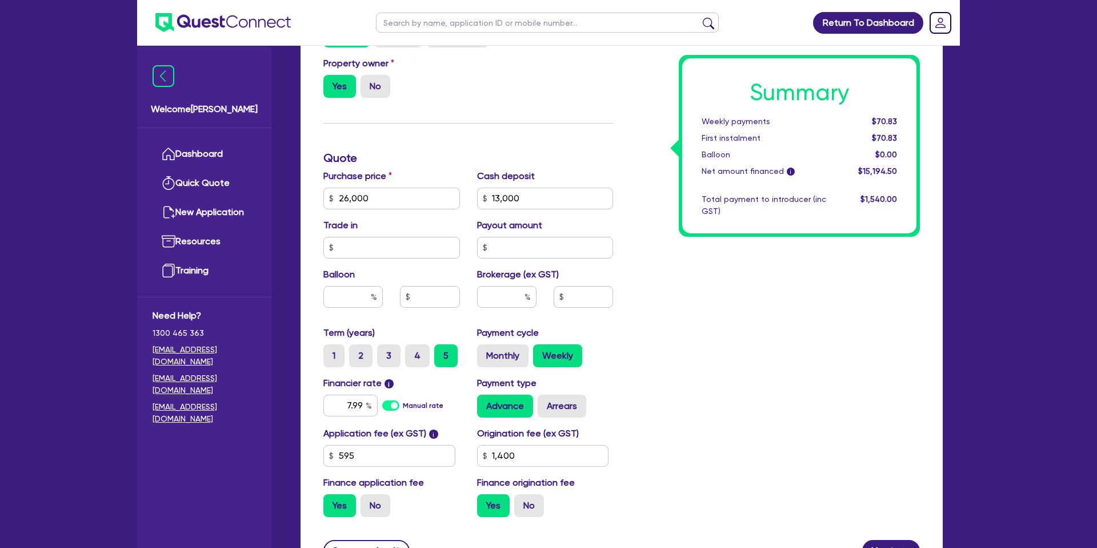
scroll to position [481, 0]
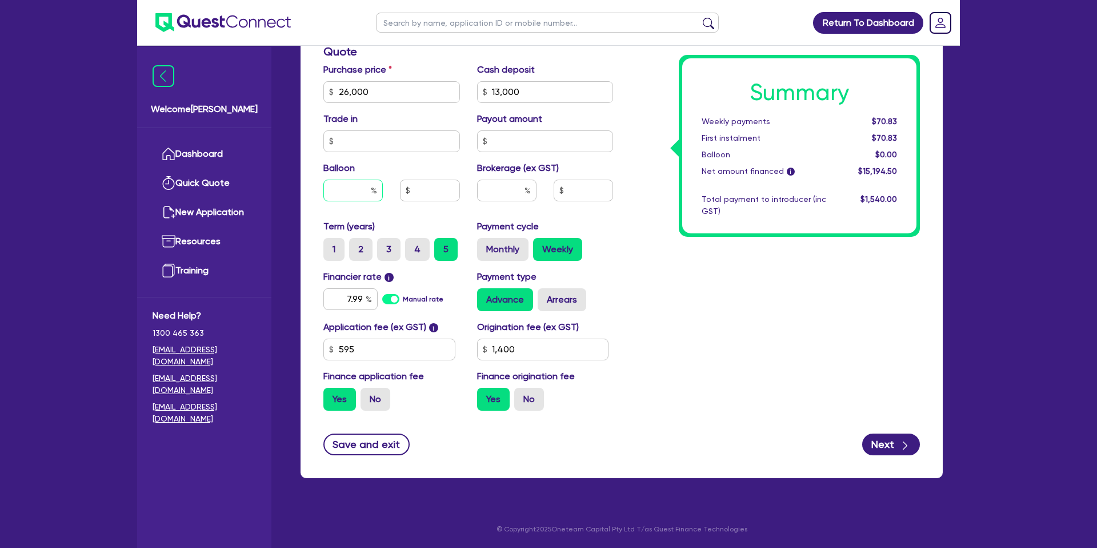
click at [369, 192] on input "text" at bounding box center [352, 190] width 59 height 22
type input "26,000"
type input "13,000"
type input "1,400"
type input "26,000"
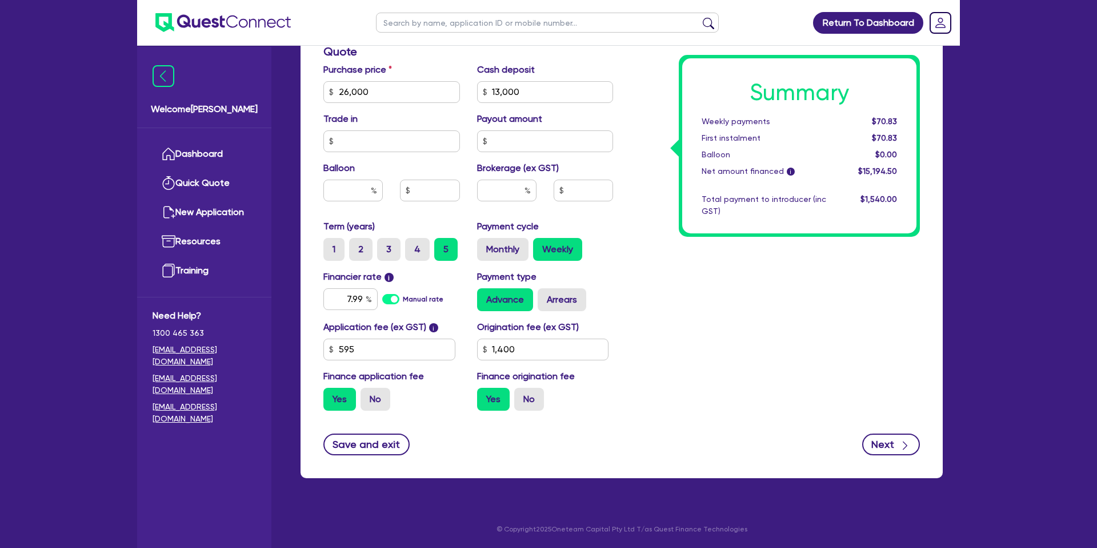
type input "13,000"
type input "1,400"
click at [900, 445] on icon "button" at bounding box center [905, 444] width 11 height 11
type input "26,000"
type input "13,000"
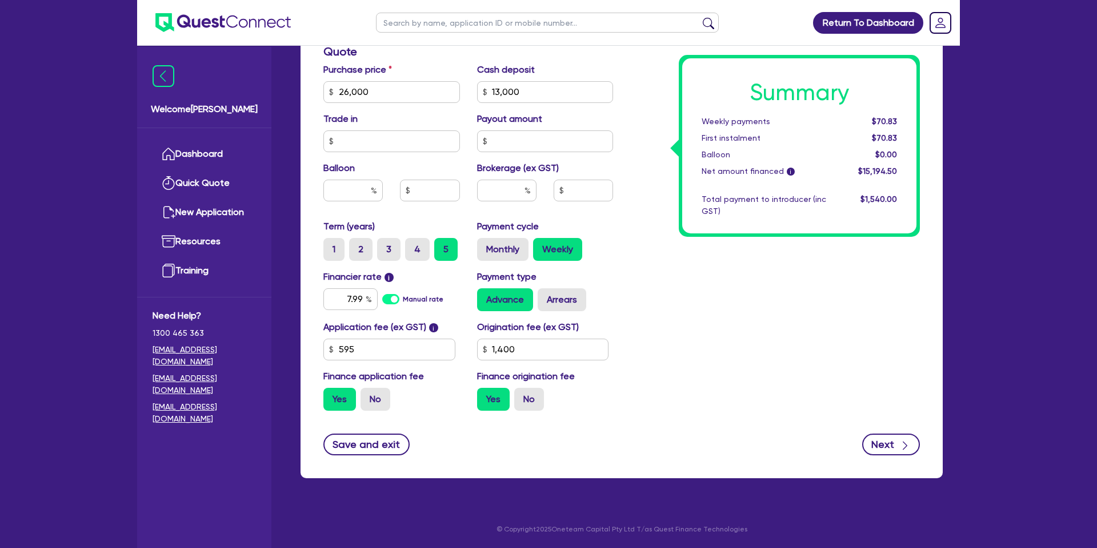
type input "1,400"
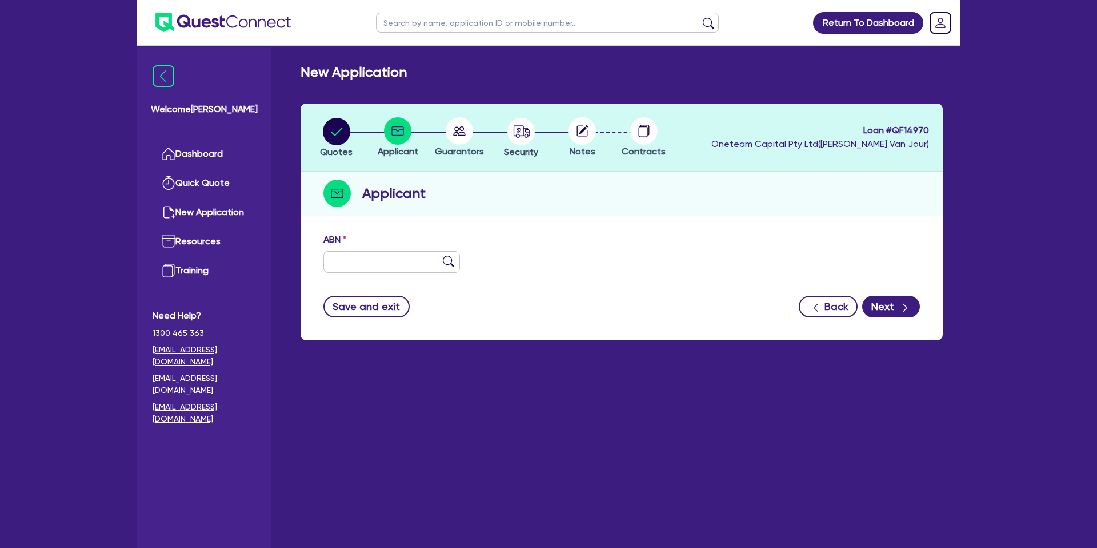
drag, startPoint x: 370, startPoint y: 274, endPoint x: 362, endPoint y: 267, distance: 10.2
click at [368, 273] on div "ABN" at bounding box center [622, 257] width 614 height 49
drag, startPoint x: 361, startPoint y: 266, endPoint x: 347, endPoint y: 257, distance: 16.5
click at [360, 266] on input "text" at bounding box center [391, 262] width 137 height 22
click at [753, 0] on html "Return To Dashboard Edit Profile Logout Welcome [PERSON_NAME] Quick Quote New A…" at bounding box center [548, 296] width 1097 height 593
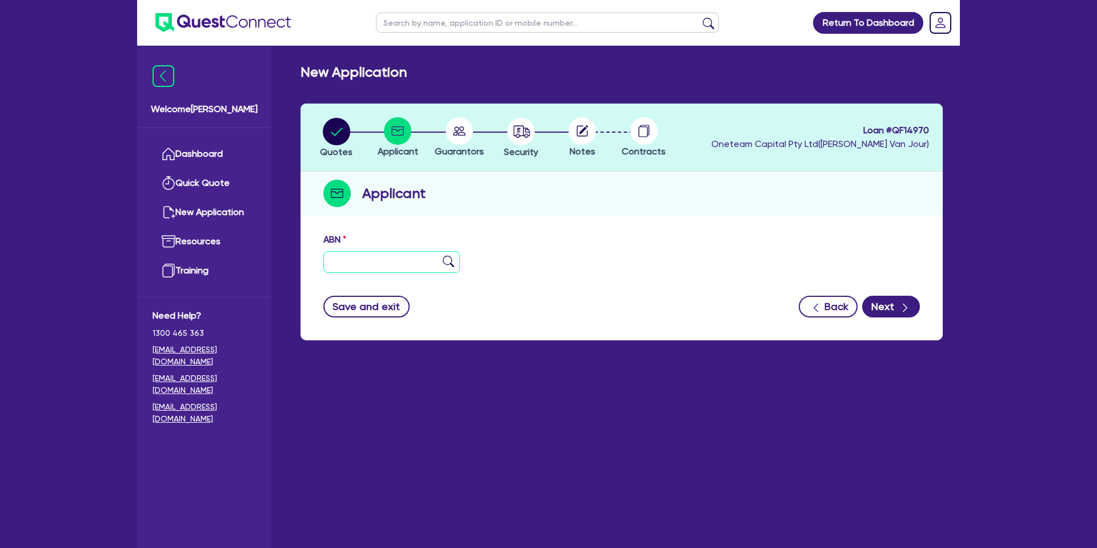
click at [346, 262] on input "text" at bounding box center [391, 262] width 137 height 22
paste input "48 820 646 227"
type input "48 820 646 227"
click at [893, 306] on button "Next" at bounding box center [891, 306] width 58 height 22
type input "HOLE, [PERSON_NAME]"
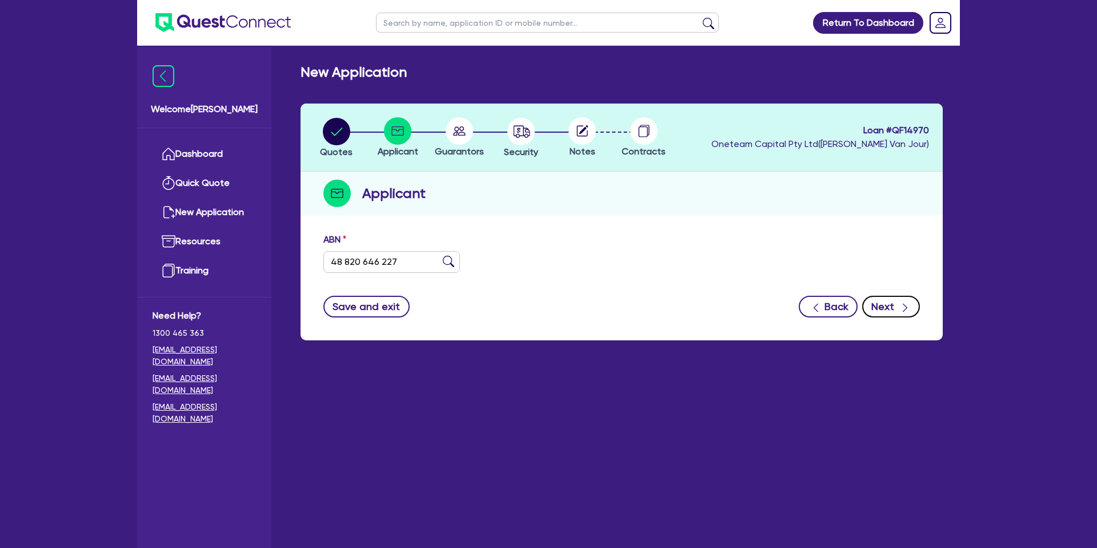
select select "SOLE_TRADER"
type input "[DATE]"
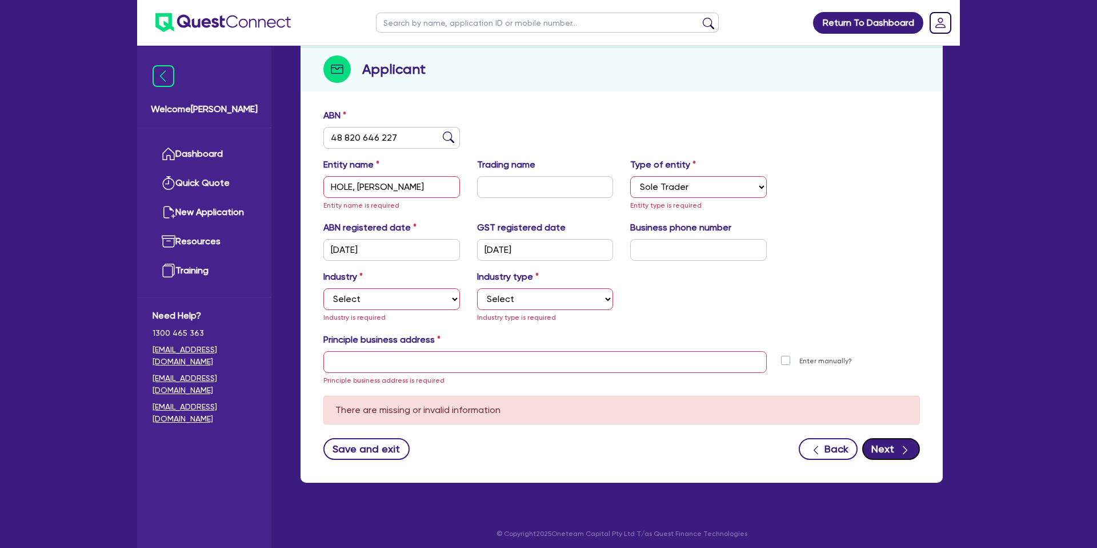
scroll to position [129, 0]
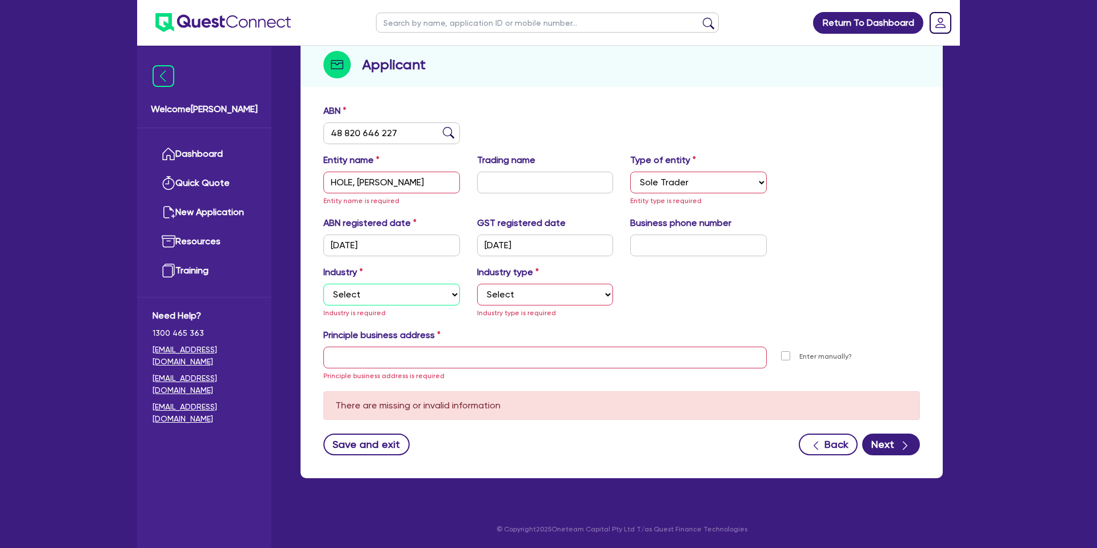
click at [353, 287] on select "Select Accomodation & Food Services Administrative & Support Services Agricultu…" at bounding box center [391, 294] width 137 height 22
click at [323, 283] on select "Select Accomodation & Food Services Administrative & Support Services Agricultu…" at bounding box center [391, 294] width 137 height 22
click at [493, 290] on select "Select Trades People Providing Services Direct to Consumers Trades People Provi…" at bounding box center [545, 294] width 137 height 22
click at [348, 284] on select "Select Accomodation & Food Services Administrative & Support Services Agricultu…" at bounding box center [391, 294] width 137 height 22
select select "ARTS_RECREATION"
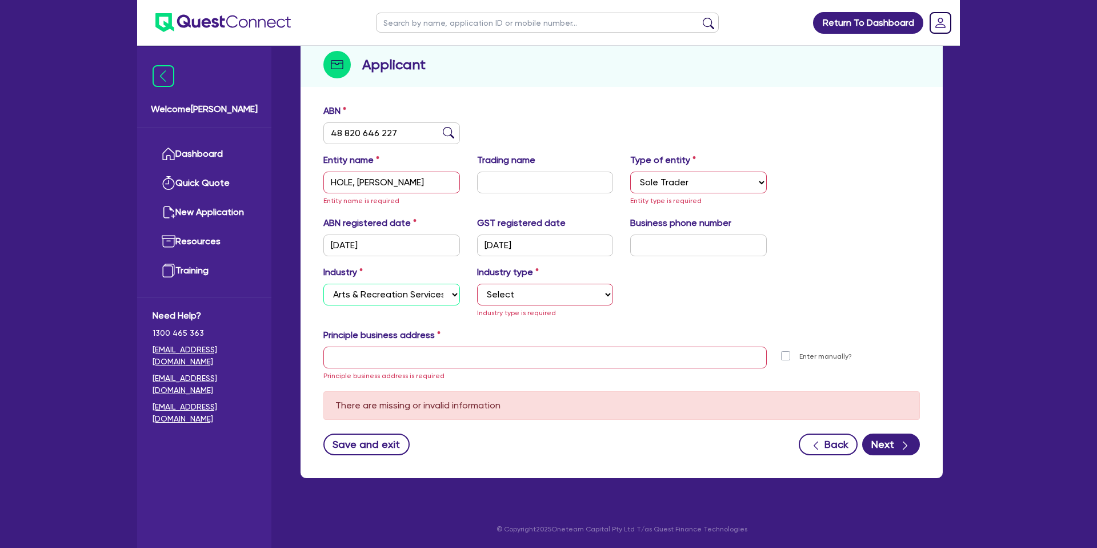
click at [323, 283] on select "Select Accomodation & Food Services Administrative & Support Services Agricultu…" at bounding box center [391, 294] width 137 height 22
click at [512, 289] on select "Select Artists Musicians Writers Performers Venue Operators Sports Venue Gyms S…" at bounding box center [545, 294] width 137 height 22
click at [373, 361] on input "text" at bounding box center [544, 357] width 443 height 22
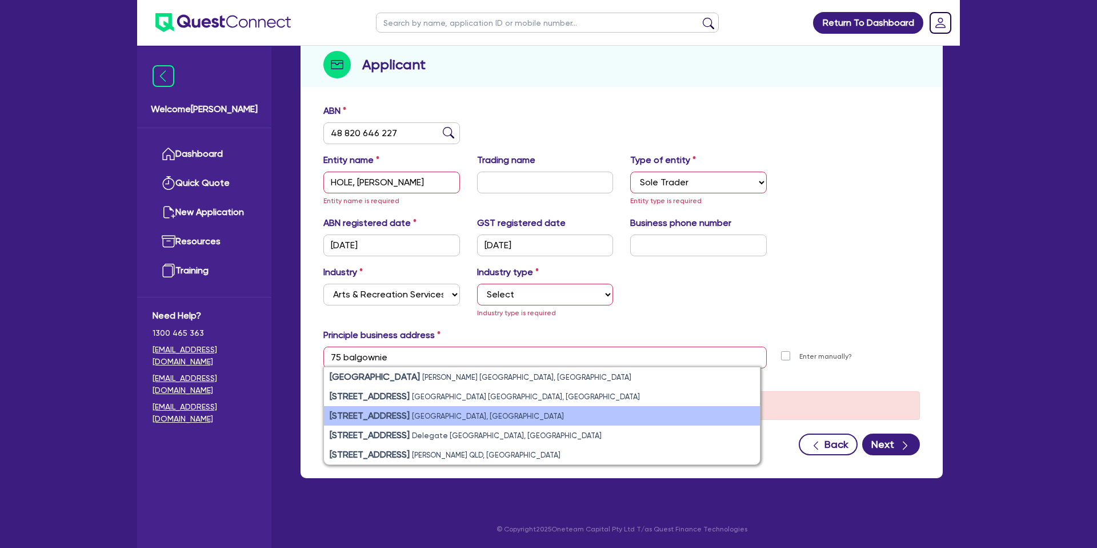
click at [394, 419] on strong "[STREET_ADDRESS]" at bounding box center [370, 415] width 80 height 11
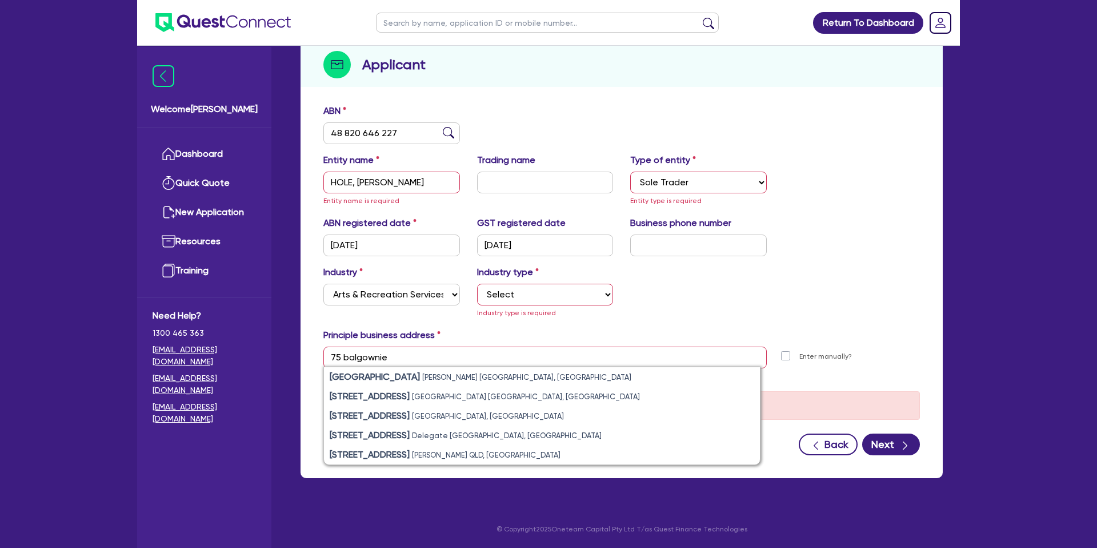
type input "[STREET_ADDRESS]"
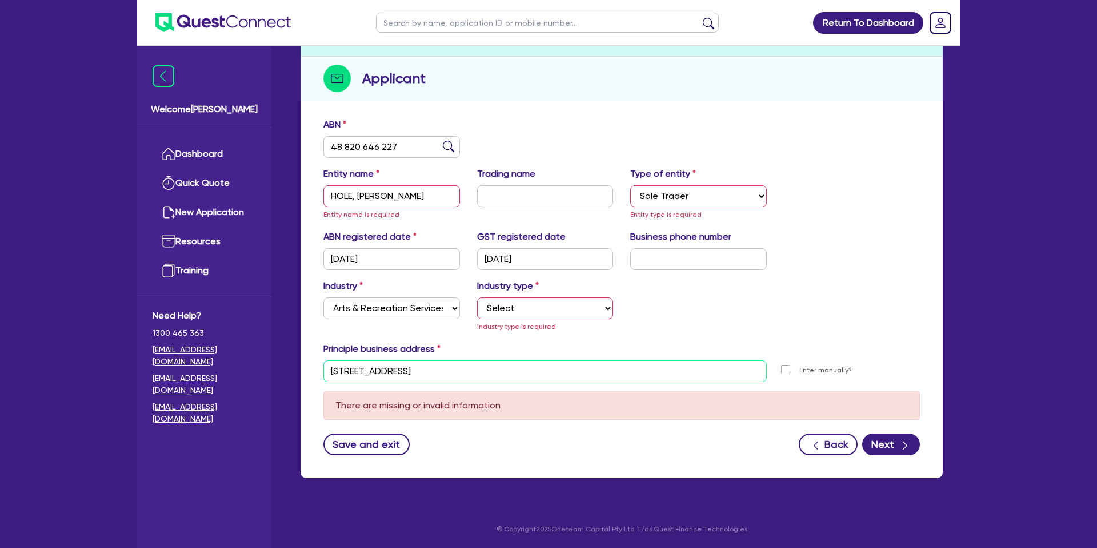
drag, startPoint x: 514, startPoint y: 371, endPoint x: 530, endPoint y: 370, distance: 16.7
click at [530, 370] on input "[STREET_ADDRESS]" at bounding box center [544, 371] width 443 height 22
click at [565, 452] on div "Save and exit Back Next" at bounding box center [622, 444] width 614 height 22
click at [537, 309] on select "Select Artists Musicians Writers Performers Venue Operators Sports Venue Gyms S…" at bounding box center [545, 308] width 137 height 22
select select "ARTISTS"
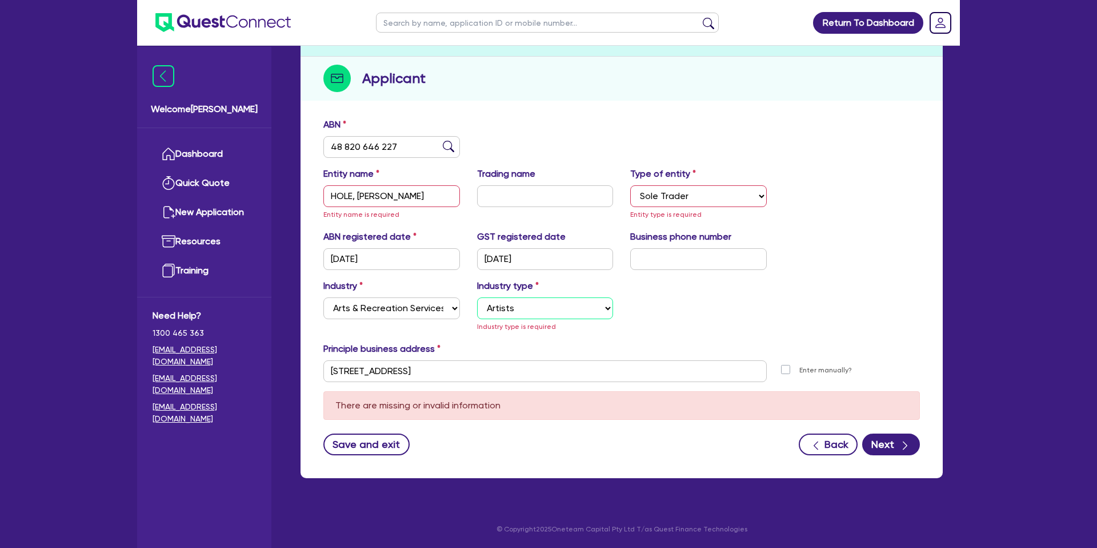
click at [477, 310] on select "Select Artists Musicians Writers Performers Venue Operators Sports Venue Gyms S…" at bounding box center [545, 308] width 137 height 22
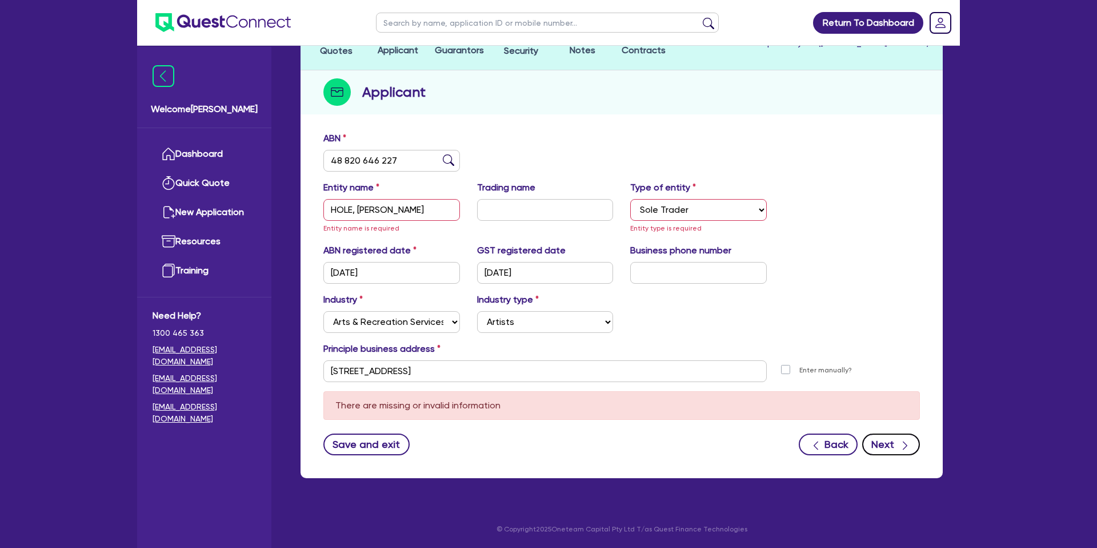
click at [893, 440] on button "Next" at bounding box center [891, 444] width 58 height 22
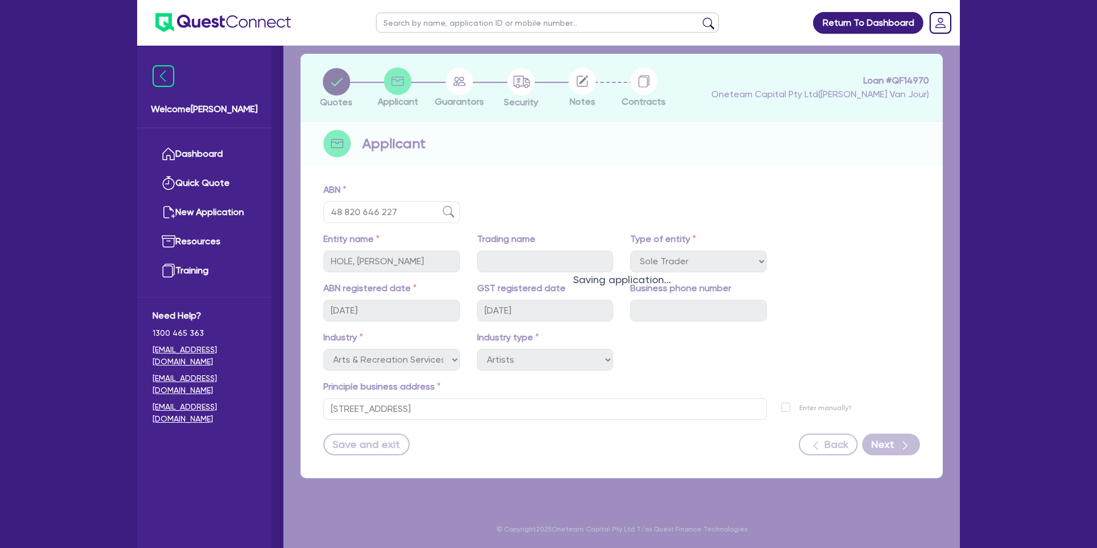
scroll to position [50, 0]
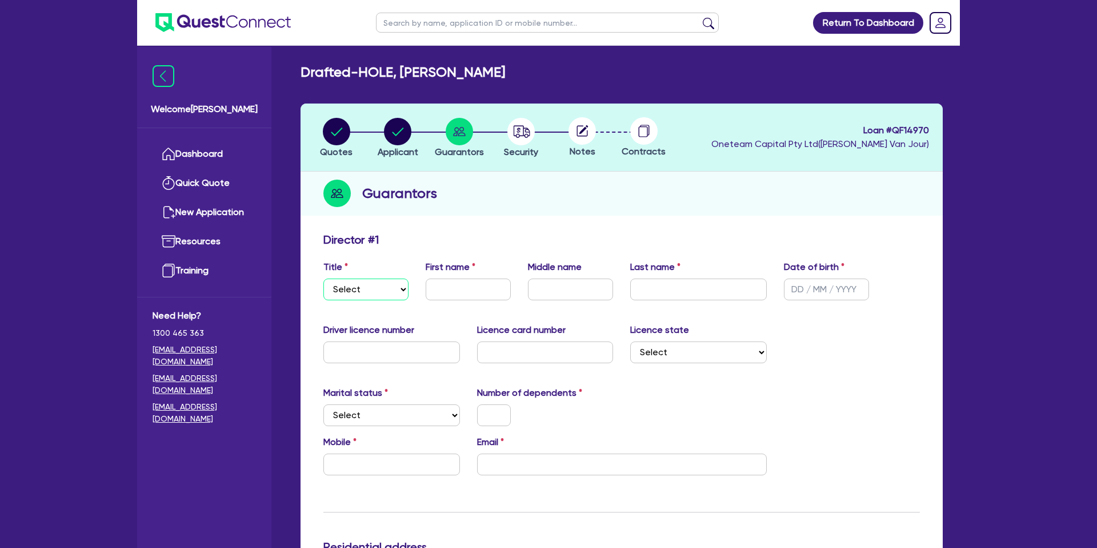
click at [385, 289] on select "Select Mr Mrs Ms Miss Dr" at bounding box center [365, 289] width 85 height 22
select select "MR"
click at [323, 278] on select "Select Mr Mrs Ms Miss Dr" at bounding box center [365, 289] width 85 height 22
click at [800, 288] on input "text" at bounding box center [826, 289] width 85 height 22
click at [367, 353] on input "text" at bounding box center [391, 352] width 137 height 22
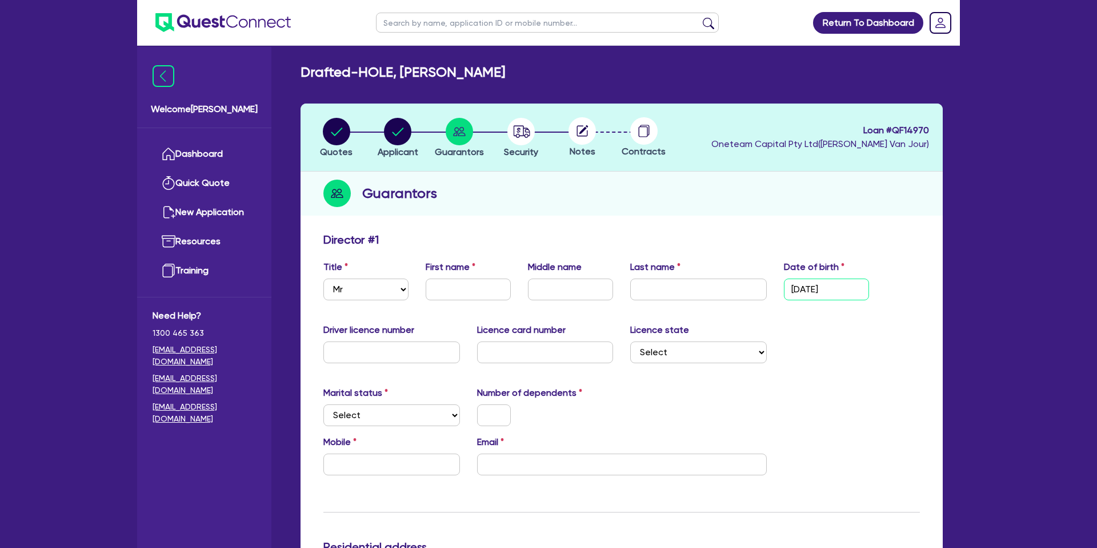
click at [813, 289] on input "[DATE]" at bounding box center [826, 289] width 85 height 22
click at [816, 287] on input "[DATE]" at bounding box center [826, 289] width 85 height 22
type input "[DATE]"
drag, startPoint x: 842, startPoint y: 334, endPoint x: 817, endPoint y: 331, distance: 25.3
click at [837, 334] on div "Driver licence number Licence card number Licence state Select [GEOGRAPHIC_DATA…" at bounding box center [622, 347] width 614 height 49
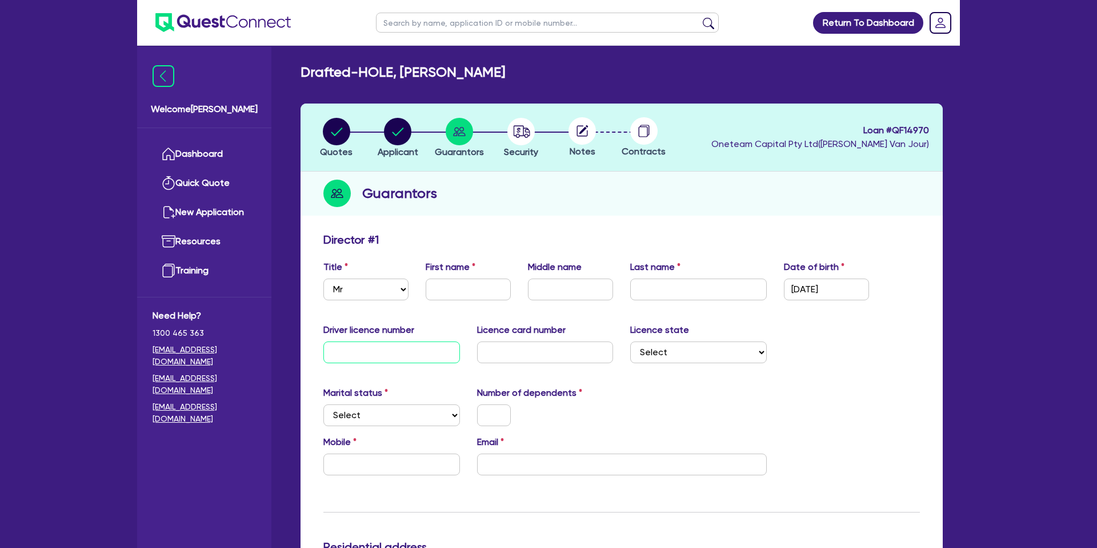
click at [416, 342] on input "text" at bounding box center [391, 352] width 137 height 22
click at [462, 283] on input "text" at bounding box center [468, 289] width 85 height 22
drag, startPoint x: 350, startPoint y: 355, endPoint x: 355, endPoint y: 339, distance: 17.0
click at [350, 355] on input "text" at bounding box center [391, 352] width 137 height 22
type input "139601555"
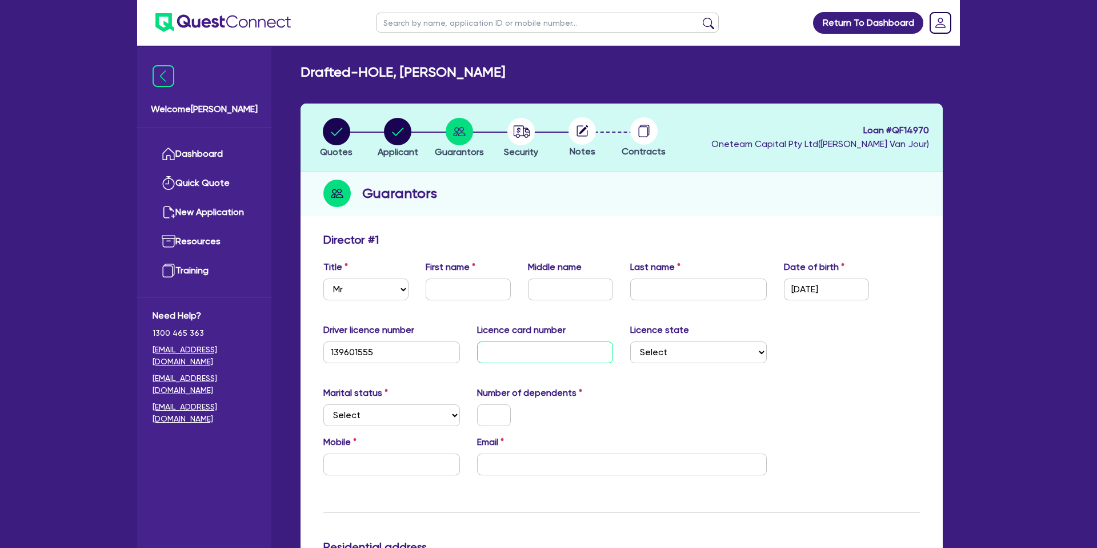
click at [513, 345] on input "text" at bounding box center [545, 352] width 137 height 22
click at [408, 67] on h2 "Drafted - HOLE, [PERSON_NAME]" at bounding box center [403, 72] width 205 height 17
drag, startPoint x: 404, startPoint y: 69, endPoint x: 430, endPoint y: 71, distance: 26.3
click at [430, 71] on h2 "Drafted - HOLE, [PERSON_NAME]" at bounding box center [403, 72] width 205 height 17
drag, startPoint x: 523, startPoint y: 345, endPoint x: 534, endPoint y: 351, distance: 12.5
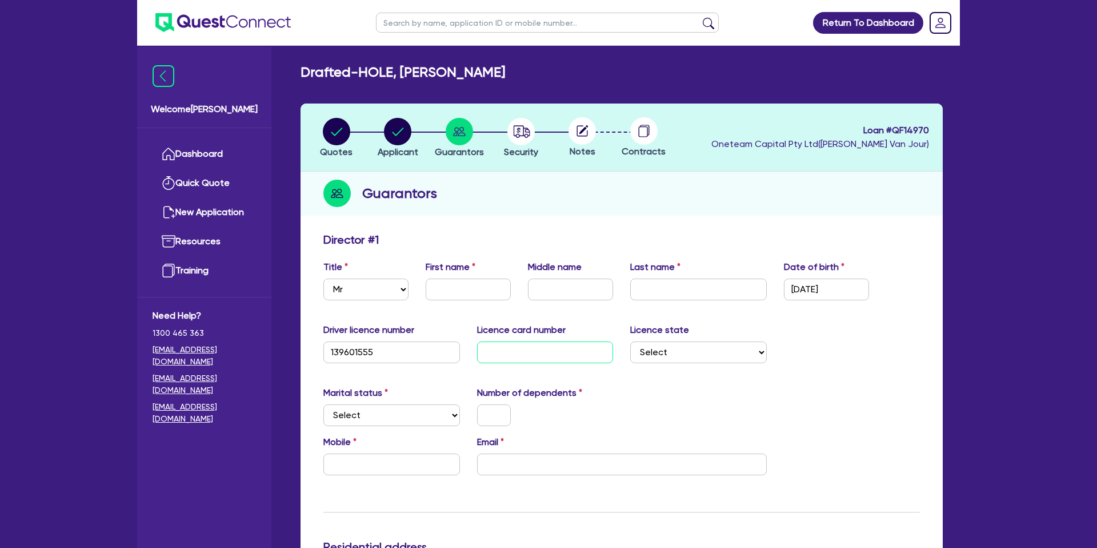
click at [524, 346] on input "text" at bounding box center [545, 352] width 137 height 22
type input "81b040fe36"
click at [671, 428] on div "Marital status Select [DEMOGRAPHIC_DATA] Married De Facto / Partner Number of d…" at bounding box center [622, 410] width 614 height 49
click at [670, 347] on select "Select [GEOGRAPHIC_DATA] [GEOGRAPHIC_DATA] [GEOGRAPHIC_DATA] [GEOGRAPHIC_DATA] …" at bounding box center [698, 352] width 137 height 22
select select "QLD"
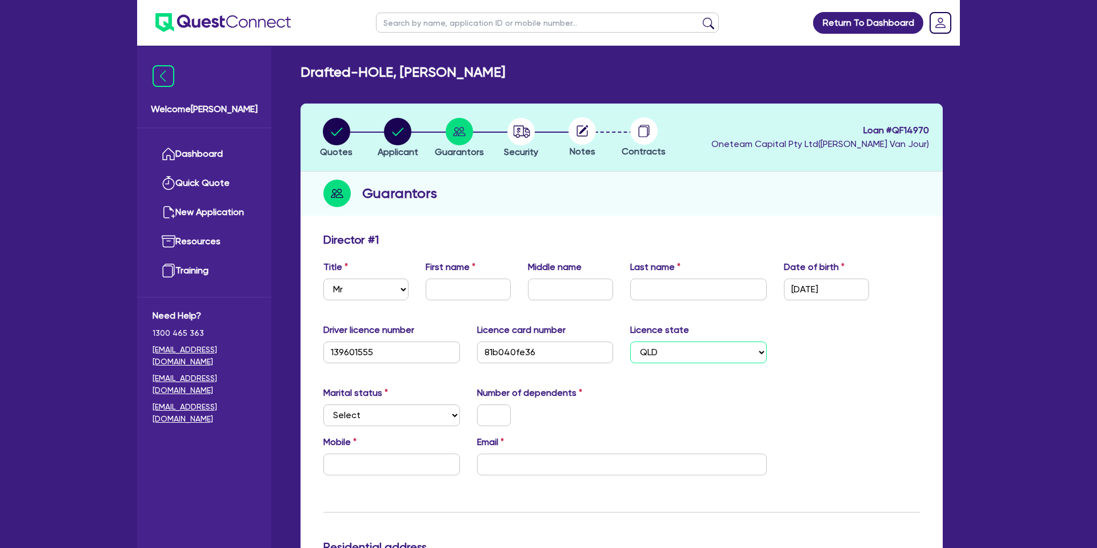
click at [630, 341] on select "Select [GEOGRAPHIC_DATA] [GEOGRAPHIC_DATA] [GEOGRAPHIC_DATA] [GEOGRAPHIC_DATA] …" at bounding box center [698, 352] width 137 height 22
click at [477, 295] on input "text" at bounding box center [468, 289] width 85 height 22
type input "[PERSON_NAME]"
type input "J"
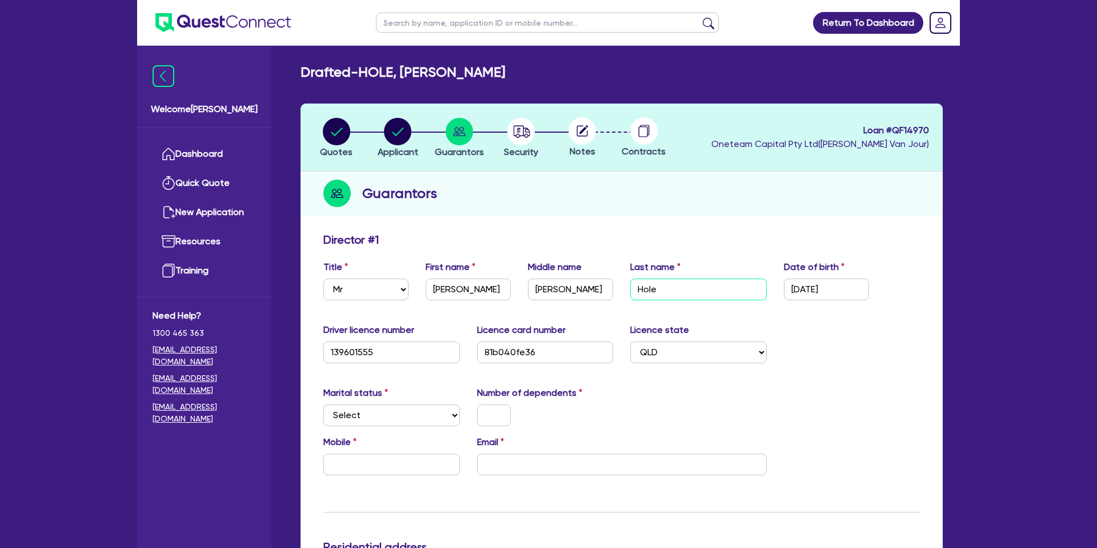
type input "Hole"
drag, startPoint x: 556, startPoint y: 287, endPoint x: 579, endPoint y: 319, distance: 39.7
click at [556, 289] on input "[PERSON_NAME]" at bounding box center [570, 289] width 85 height 22
type input "[PERSON_NAME]"
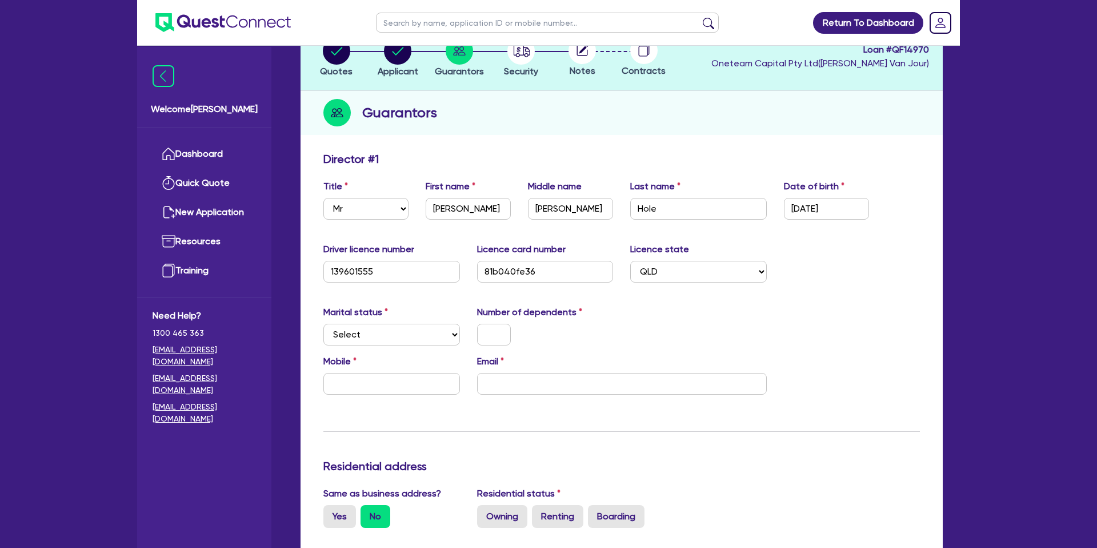
scroll to position [87, 0]
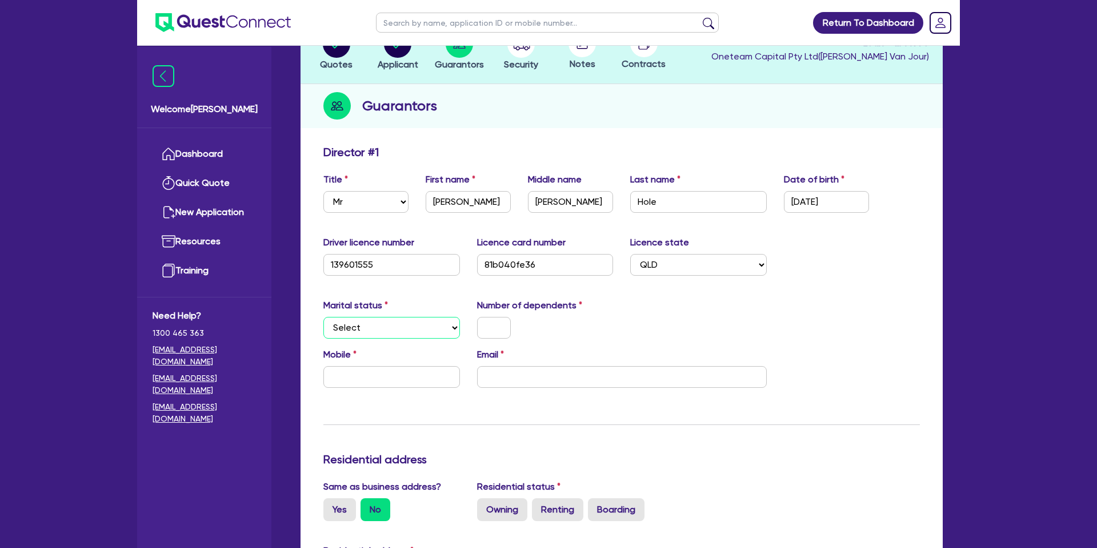
click at [367, 318] on select "Select Single Married De Facto / Partner" at bounding box center [391, 328] width 137 height 22
select select "MARRIED"
click at [323, 317] on select "Select Single Married De Facto / Partner" at bounding box center [391, 328] width 137 height 22
click at [501, 329] on input "text" at bounding box center [494, 328] width 34 height 22
click at [703, 278] on div "Driver licence number [DRIVERS_LICENSE_NUMBER] Licence card number 81b040fe36 L…" at bounding box center [622, 259] width 614 height 49
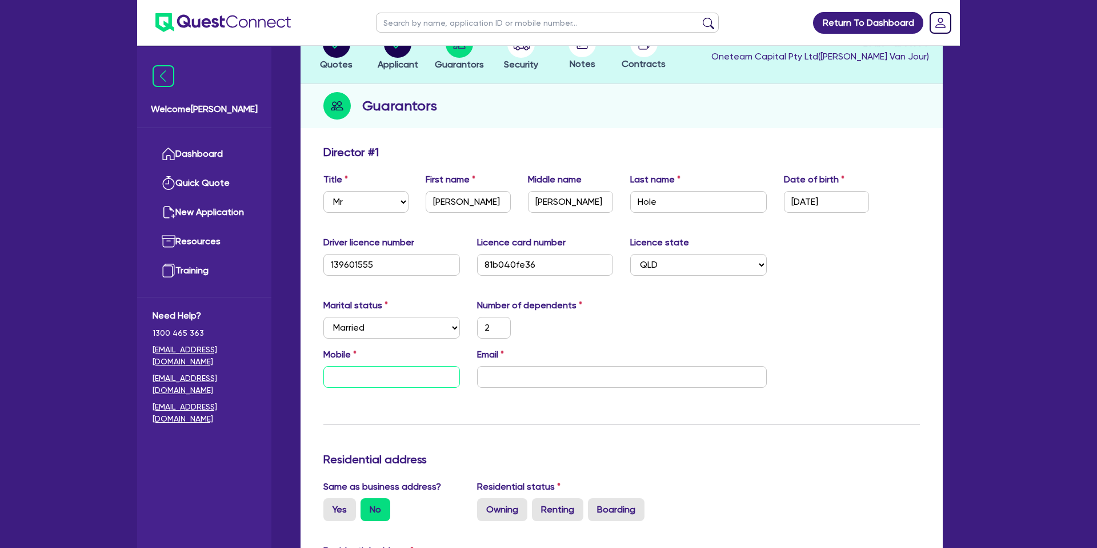
drag, startPoint x: 371, startPoint y: 386, endPoint x: 497, endPoint y: 390, distance: 125.8
click at [377, 384] on input "text" at bounding box center [391, 377] width 137 height 22
click at [500, 389] on div "Mobile Email" at bounding box center [622, 371] width 614 height 49
drag, startPoint x: 504, startPoint y: 383, endPoint x: 525, endPoint y: 135, distance: 248.3
click at [505, 383] on input "email" at bounding box center [622, 377] width 290 height 22
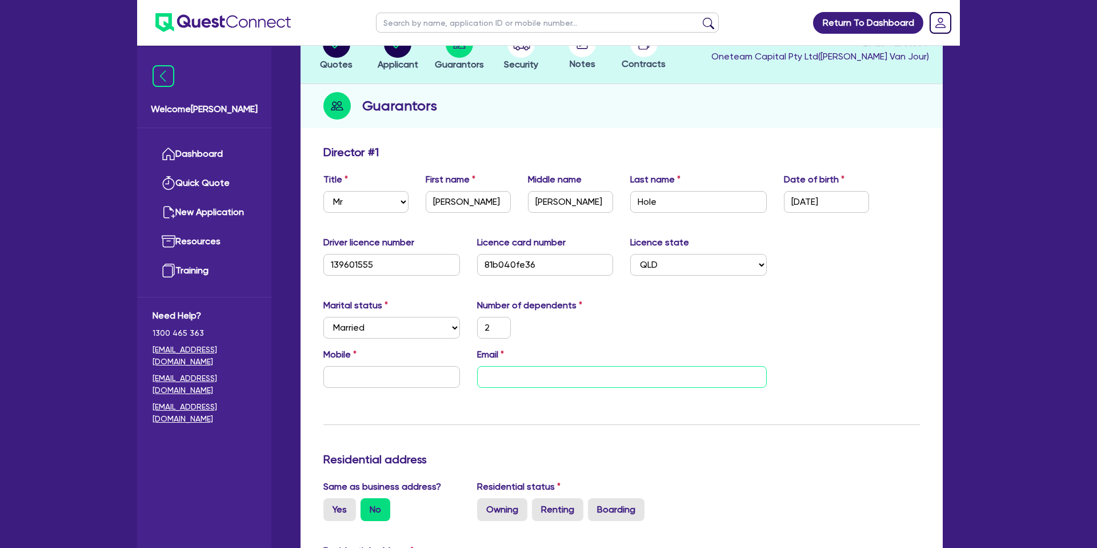
type input "2"
type input "h"
type input "2"
type input "he"
type input "2"
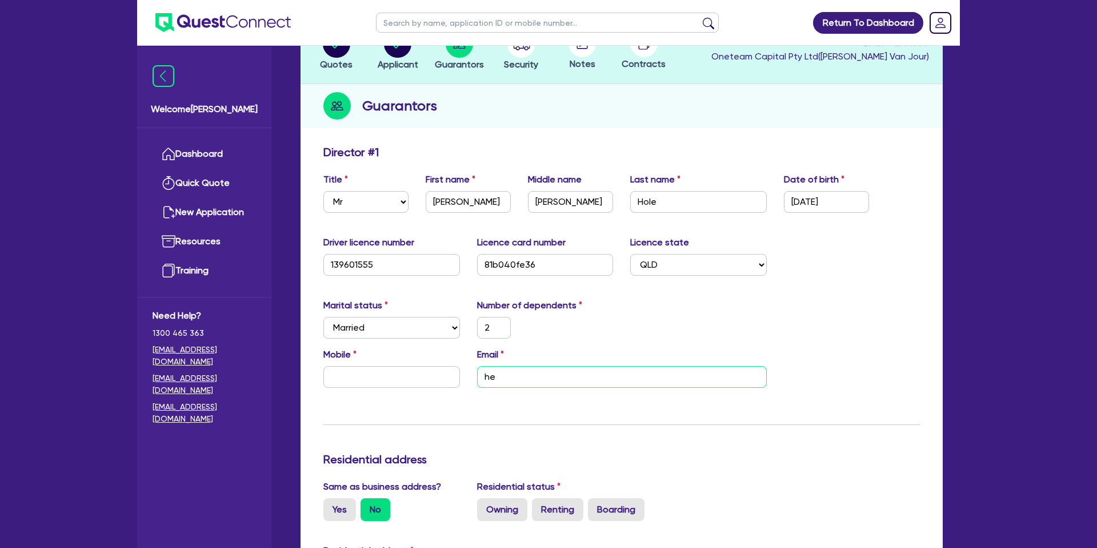
type input "hew"
type input "2"
type input "he"
type input "2"
type input "h"
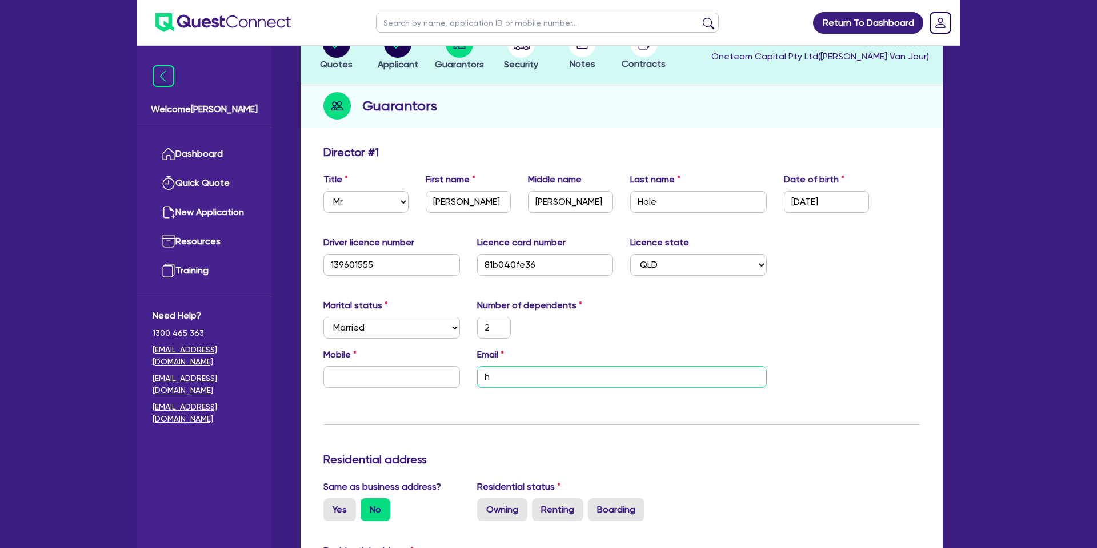
type input "2"
type input "h"
type input "2"
type input "he"
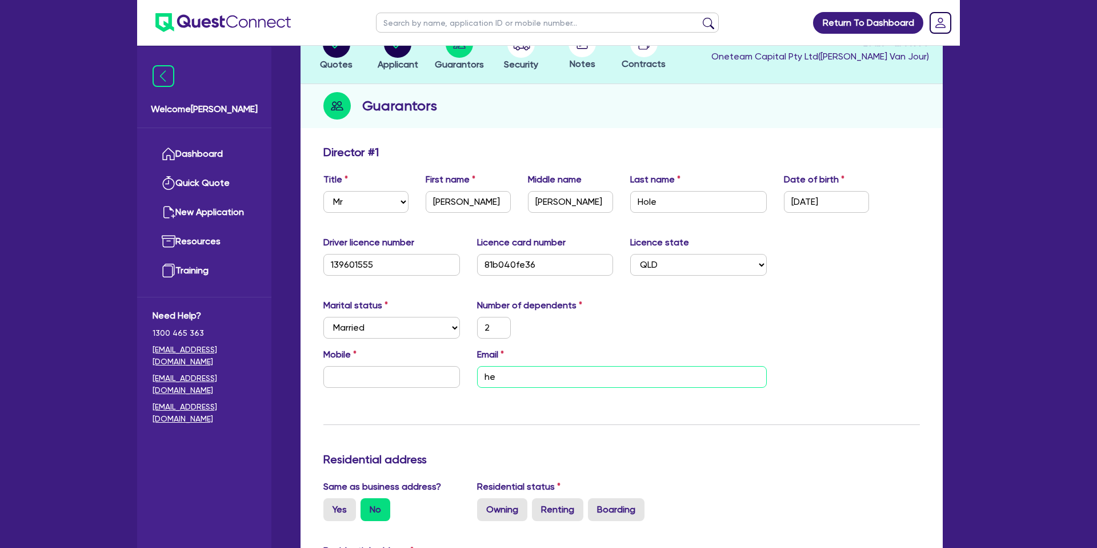
type input "2"
type input "hel"
type input "2"
type input "hell"
type input "2"
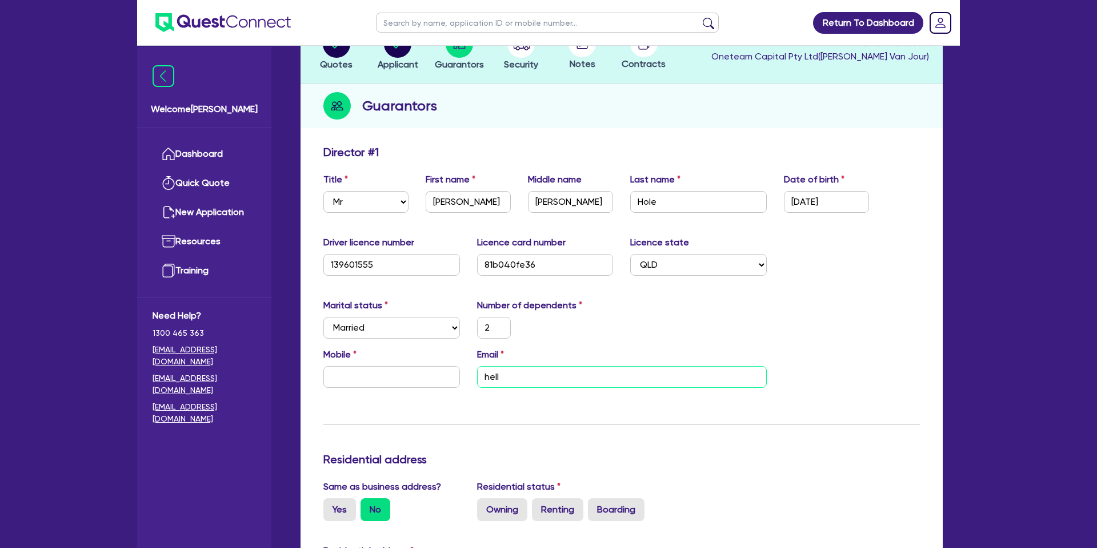
type input "hello"
type input "2"
type input "hello@"
type input "2"
type input "hello@n"
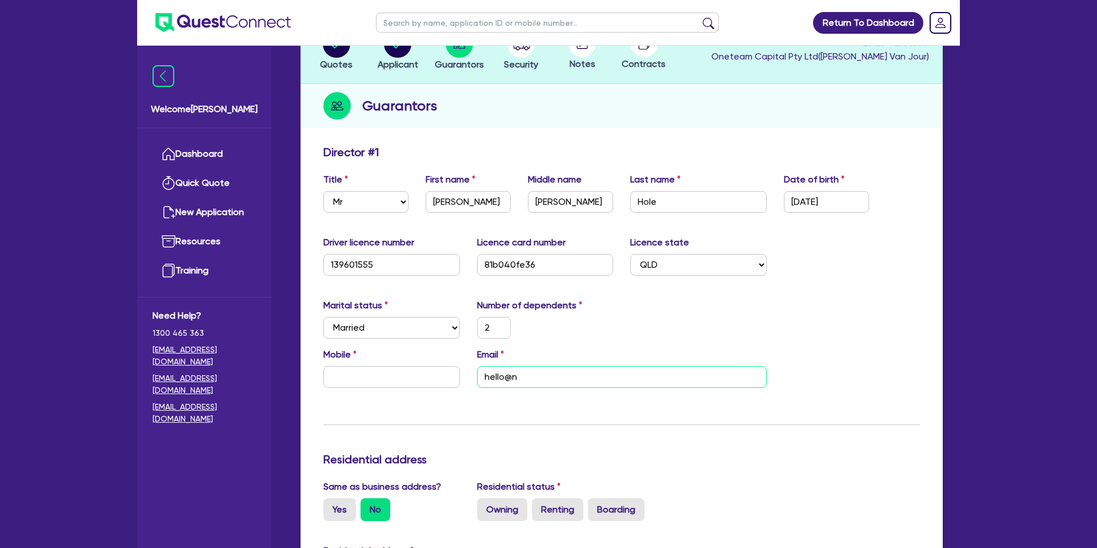
type input "2"
type input "hello@ne"
type input "2"
type input "hello@nei"
type input "2"
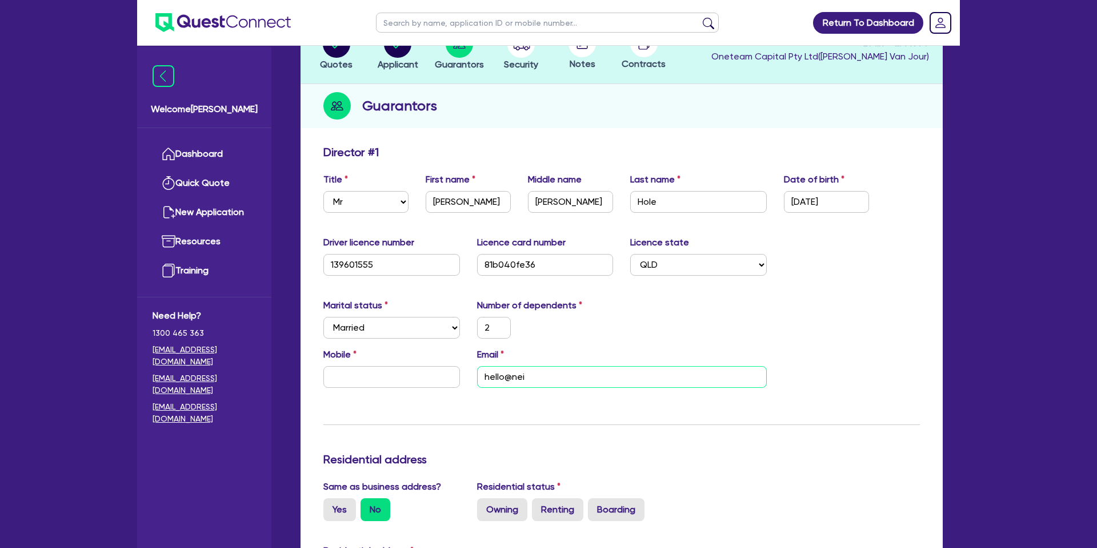
type input "hello@[PERSON_NAME]"
type input "2"
type input "hello@neilh"
type input "2"
type input "hello@neilho"
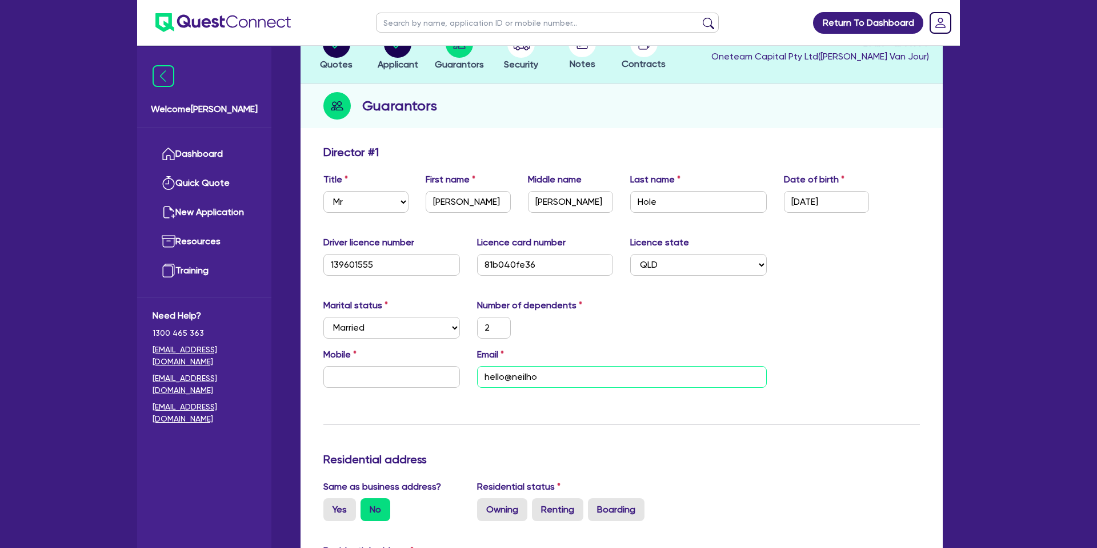
type input "2"
type input "hello@neilhol"
type input "2"
type input "hello@neilhole"
type input "2"
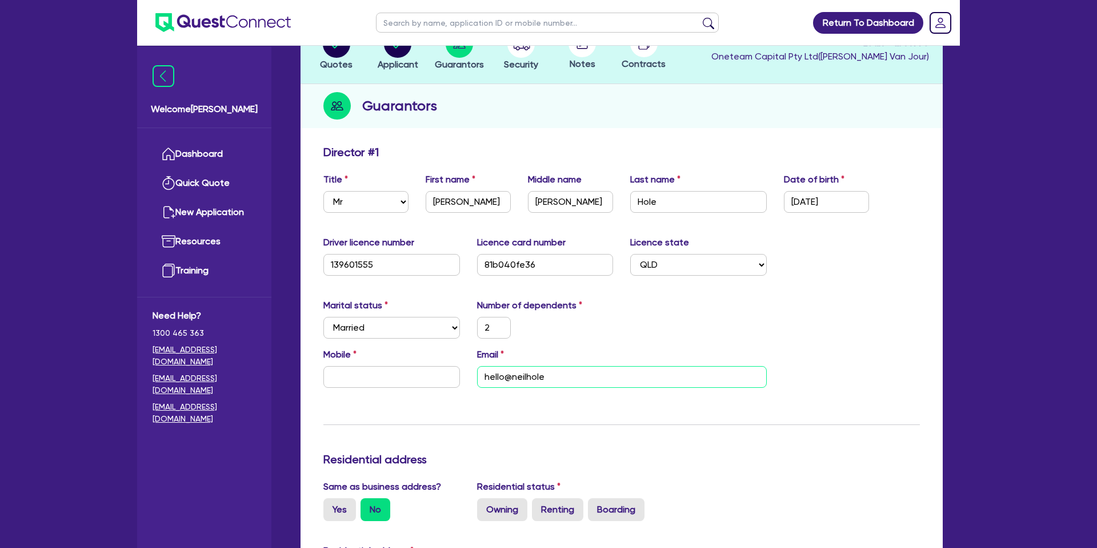
type input "hello@neilhole."
type input "2"
type input "hello@neilhole.c"
type input "2"
type input "[EMAIL_ADDRESS][DOMAIN_NAME]"
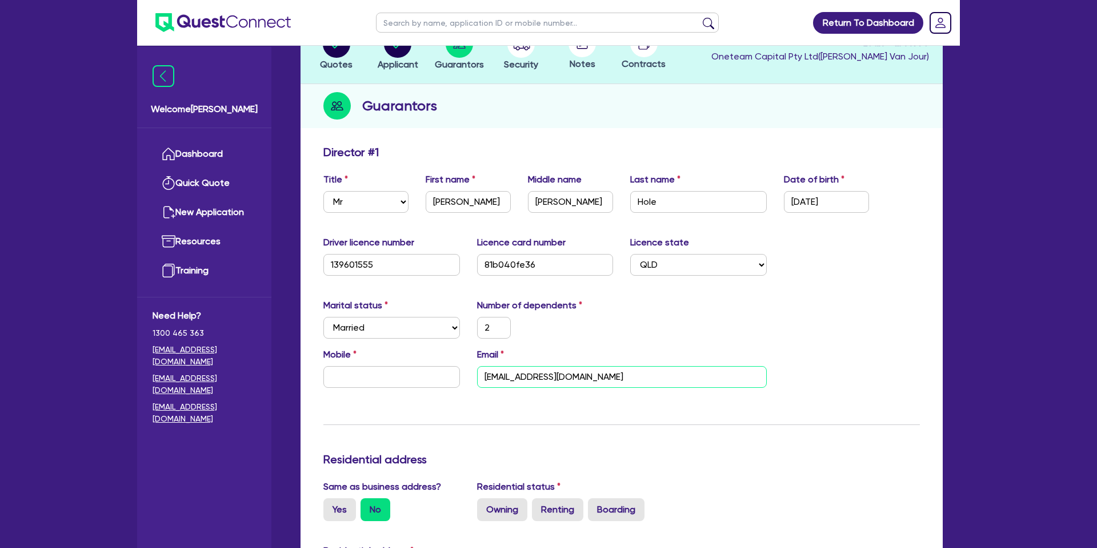
type input "2"
type input "[EMAIL_ADDRESS][DOMAIN_NAME]"
type input "2"
type input "[EMAIL_ADDRESS][DOMAIN_NAME]."
type input "2"
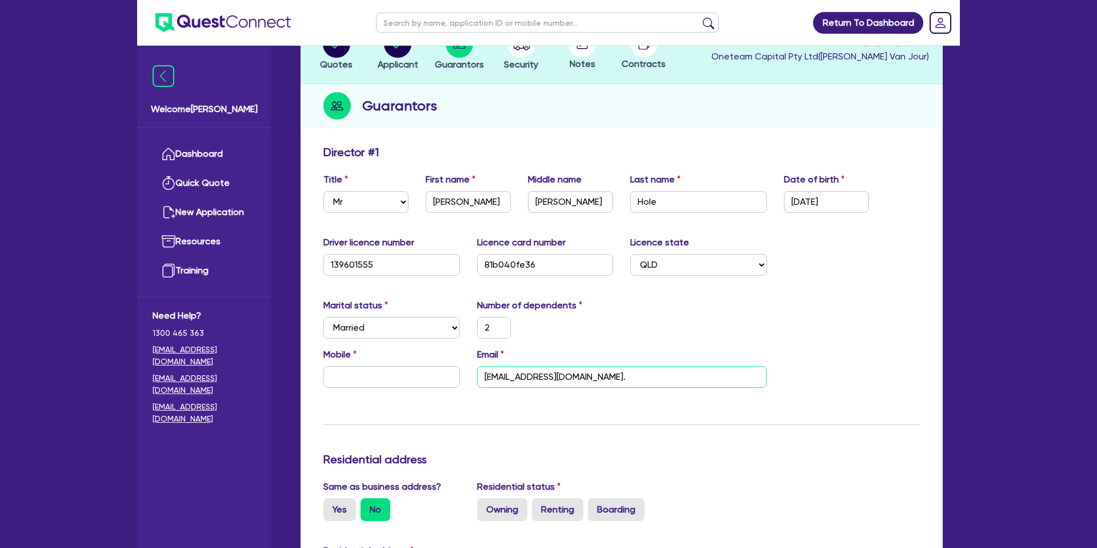
type input "hello@neilhole.com.a"
type input "2"
type input "[EMAIL_ADDRESS][DOMAIN_NAME]"
click at [357, 379] on input "text" at bounding box center [391, 377] width 137 height 22
type input "2"
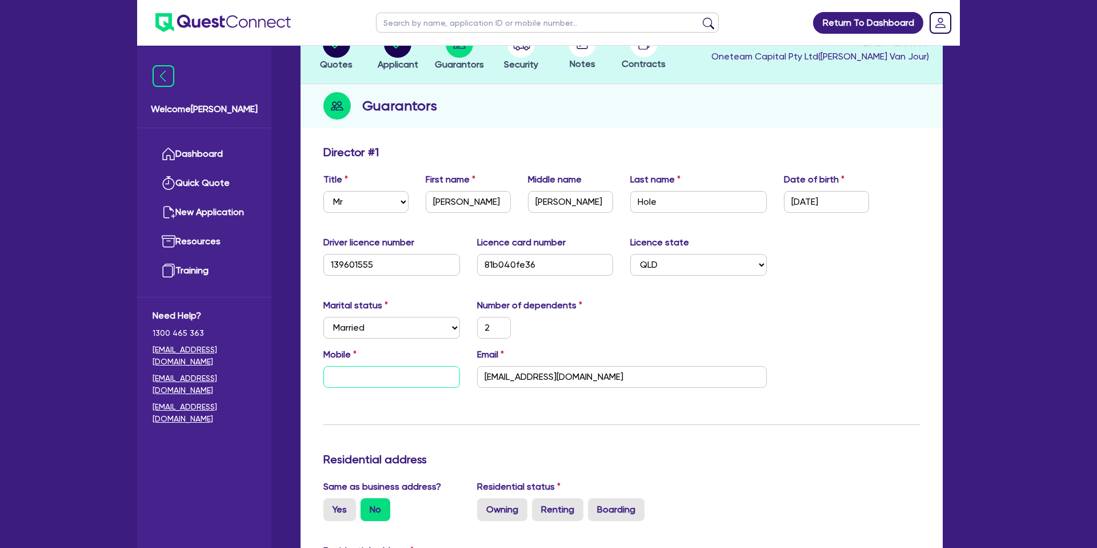
type input "0"
type input "2"
type input "04"
type input "2"
type input "041"
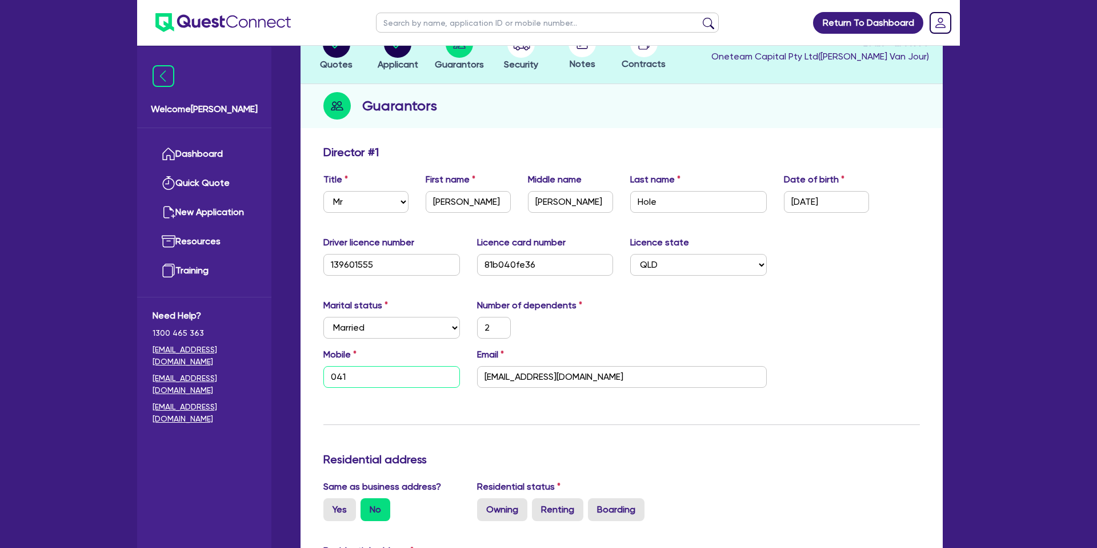
type input "2"
type input "0416"
type input "2"
type input "0416 5"
type input "2"
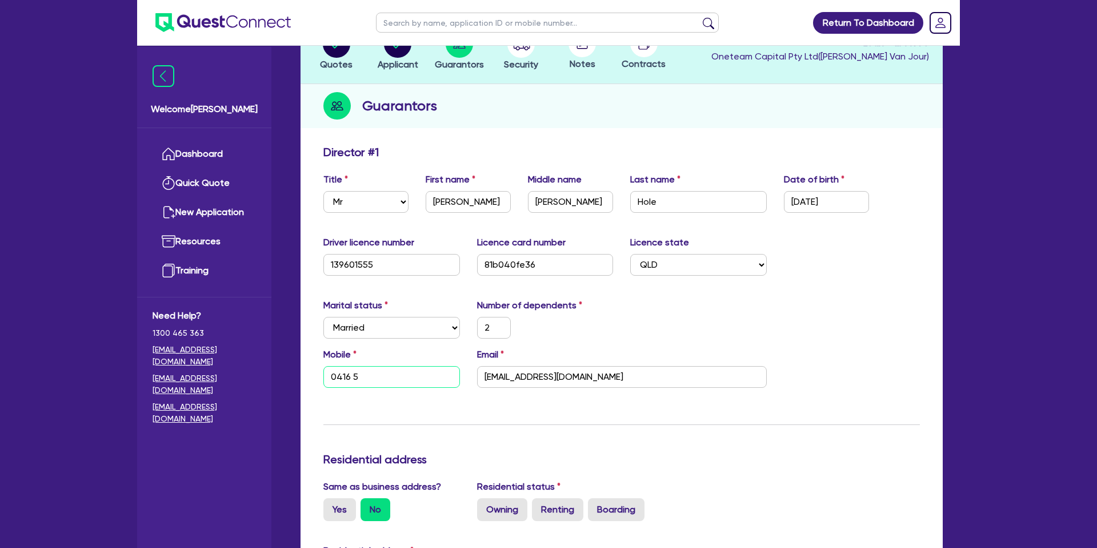
type input "0416 59"
type input "2"
type input "0416 596"
type input "2"
type input "0416 596 3"
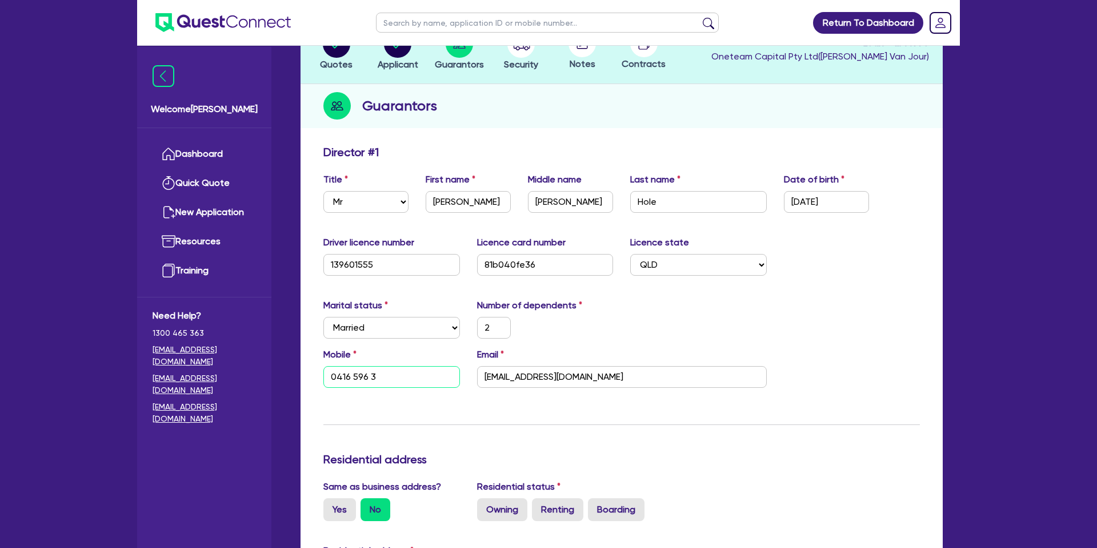
type input "2"
type input "0416 596 38"
type input "2"
type input "0416 596 381"
drag, startPoint x: 622, startPoint y: 313, endPoint x: 577, endPoint y: 347, distance: 57.0
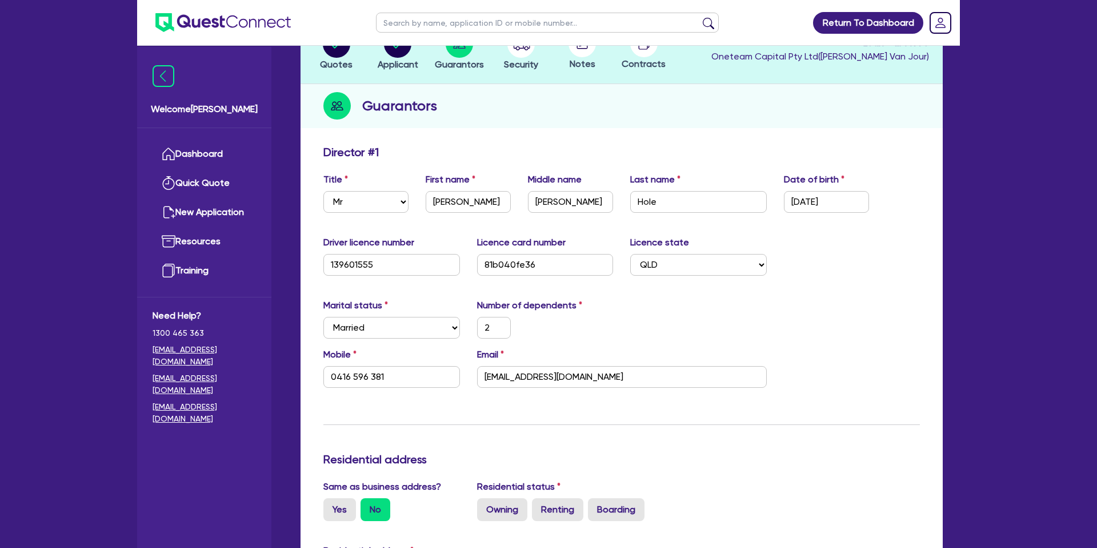
click at [622, 311] on div "Marital status Select [DEMOGRAPHIC_DATA] Married De Facto / Partner Number of d…" at bounding box center [622, 322] width 614 height 49
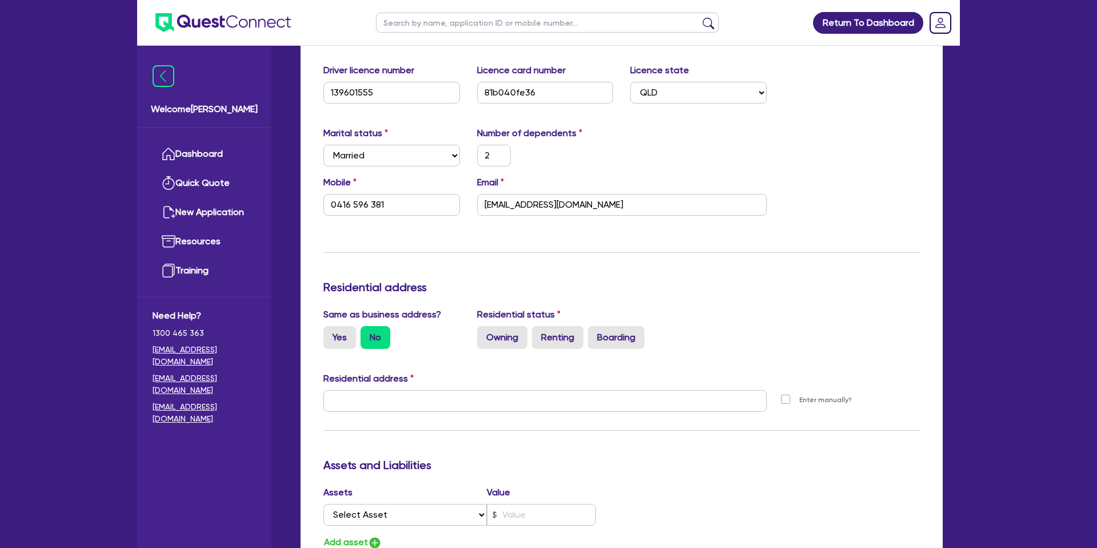
scroll to position [262, 0]
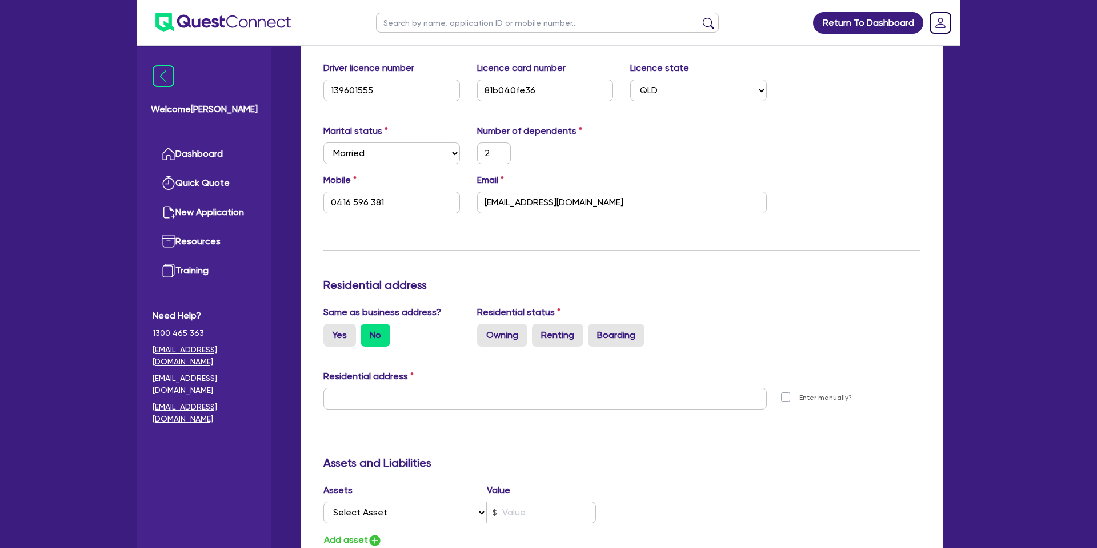
click at [334, 327] on label "Yes" at bounding box center [339, 334] width 33 height 23
click at [331, 327] on input "Yes" at bounding box center [326, 326] width 7 height 7
radio input "true"
type input "2"
type input "0416 596 381"
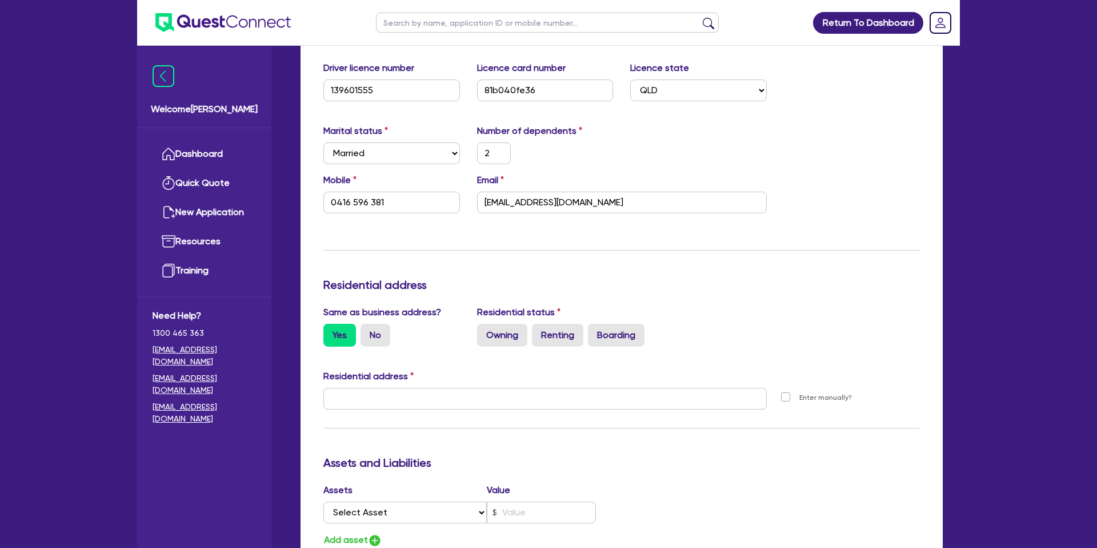
type input "[STREET_ADDRESS]"
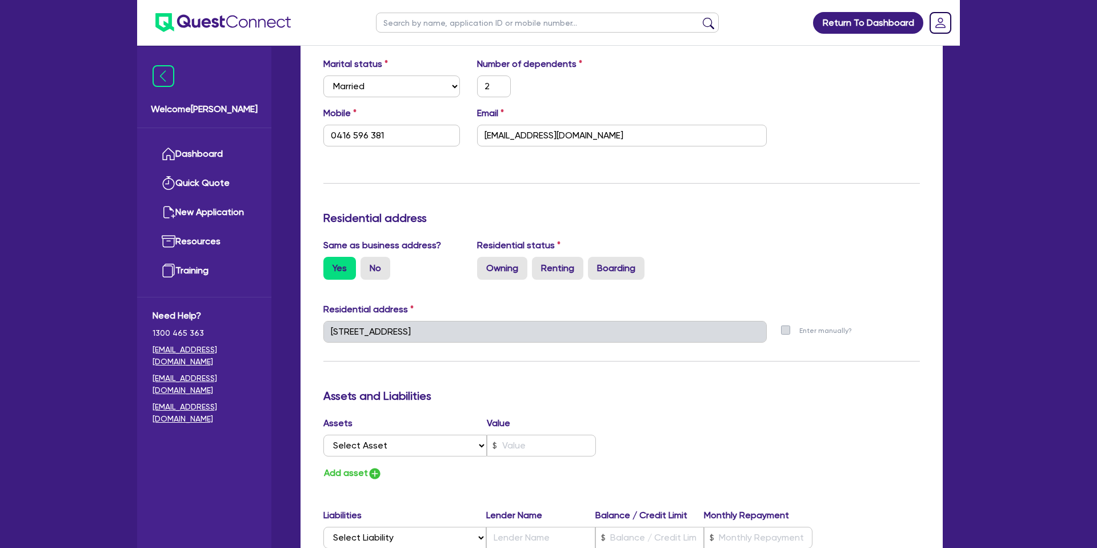
scroll to position [352, 0]
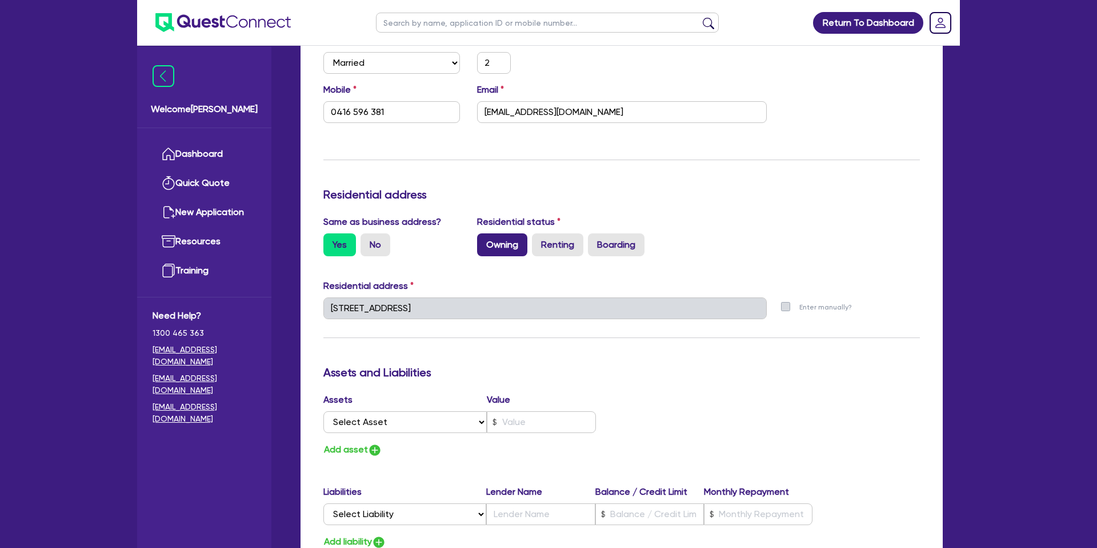
click at [507, 238] on label "Owning" at bounding box center [502, 244] width 50 height 23
click at [485, 238] on input "Owning" at bounding box center [480, 236] width 7 height 7
radio input "true"
type input "2"
type input "0416 596 381"
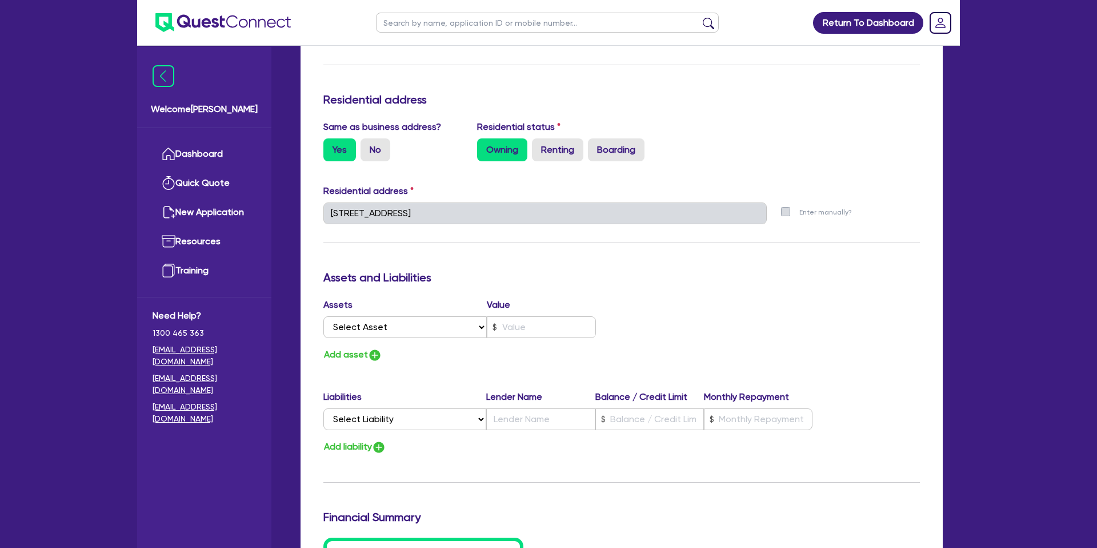
scroll to position [449, 0]
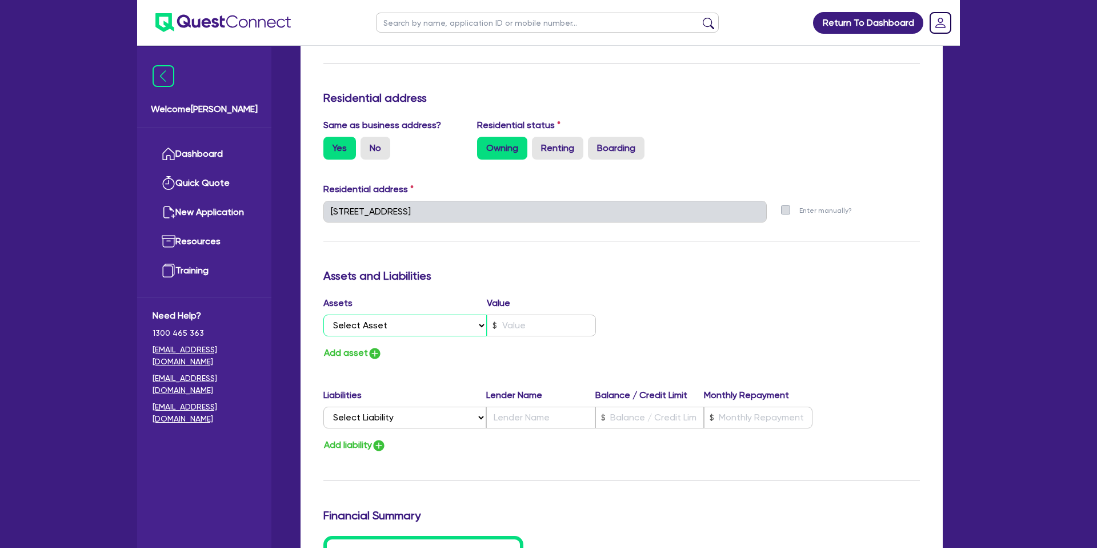
click at [409, 324] on select "Select Asset Cash Property Investment property Vehicle Truck Trailer Equipment …" at bounding box center [404, 325] width 163 height 22
select select "PROPERTY"
click at [323, 314] on select "Select Asset Cash Property Investment property Vehicle Truck Trailer Equipment …" at bounding box center [404, 325] width 163 height 22
type input "2"
type input "0416 596 381"
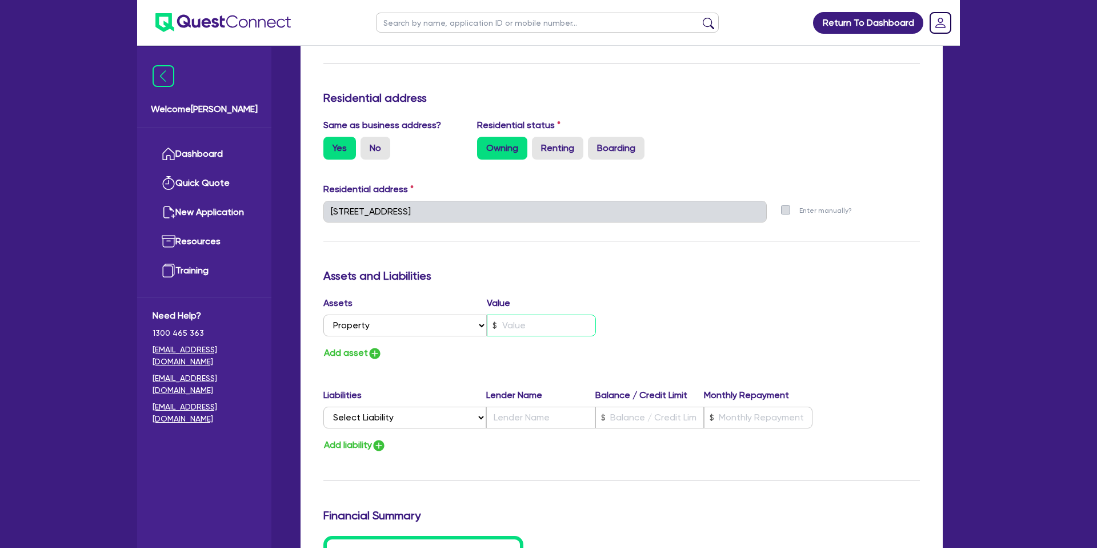
click at [521, 326] on input "text" at bounding box center [541, 325] width 109 height 22
type input "2"
type input "0416 596 381"
type input "1"
type input "2"
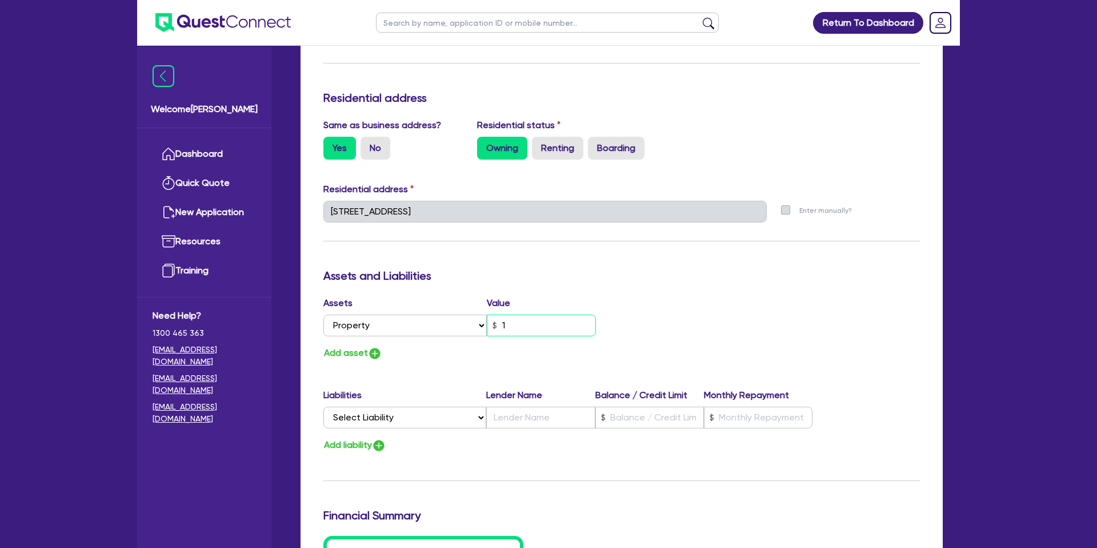
type input "0416 596 381"
type input "12"
type input "2"
type input "0416 596 381"
type input "120"
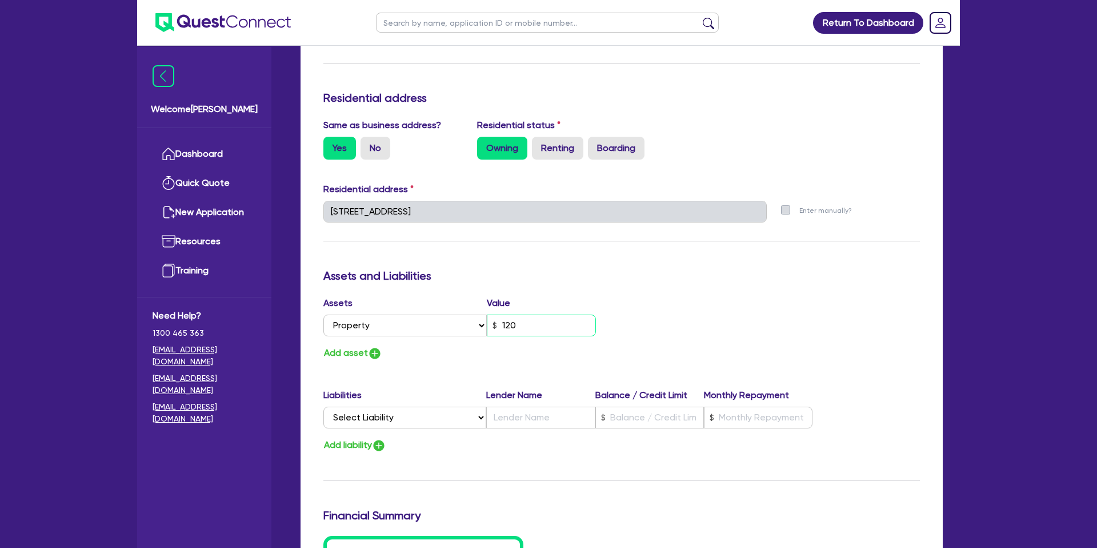
type input "2"
type input "0416 596 381"
type input "1,200"
type input "2"
type input "0416 596 381"
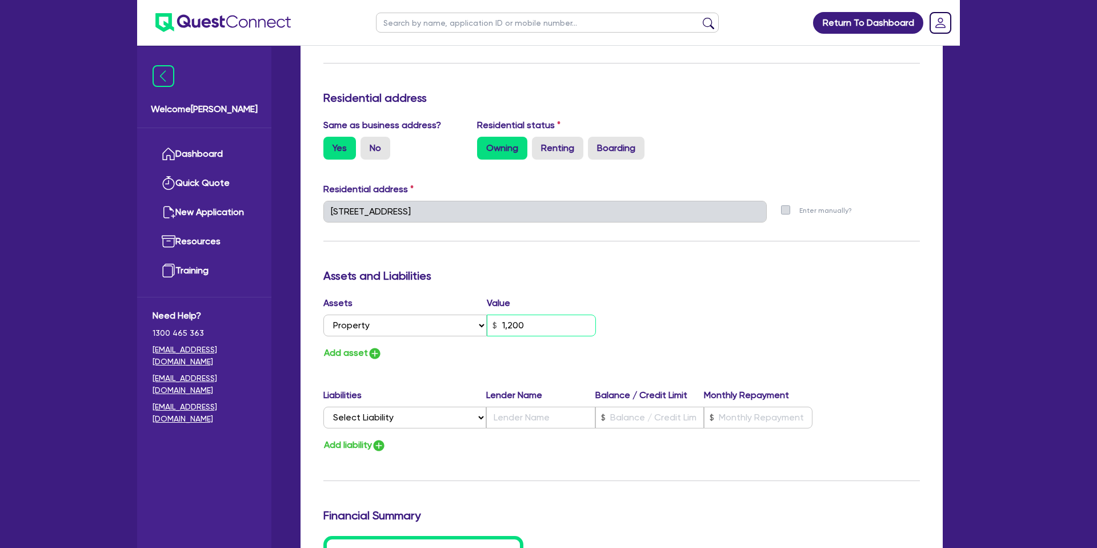
type input "12,000"
type input "2"
type input "0416 596 381"
type input "120,000"
type input "2"
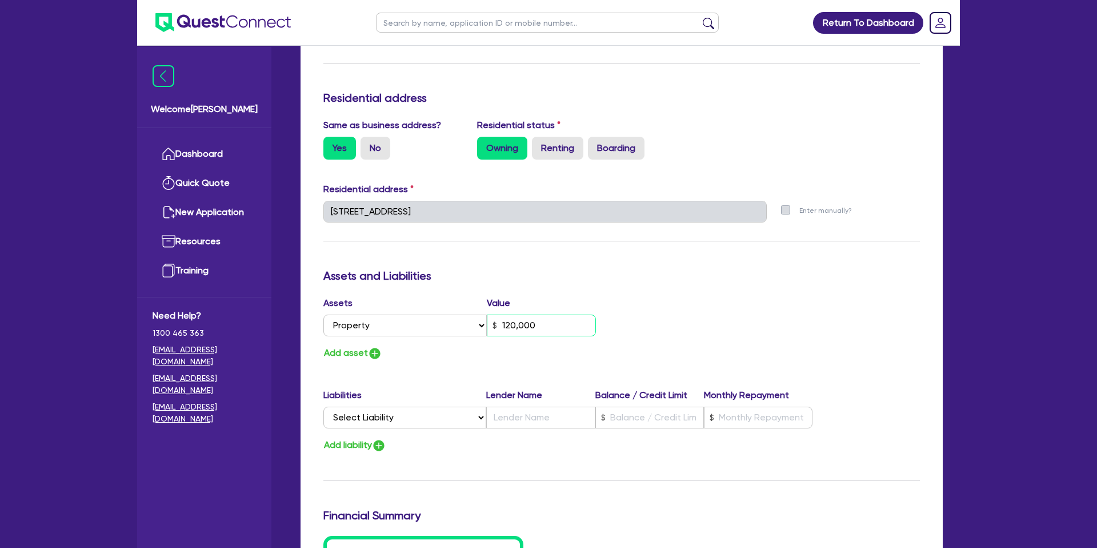
type input "0416 596 381"
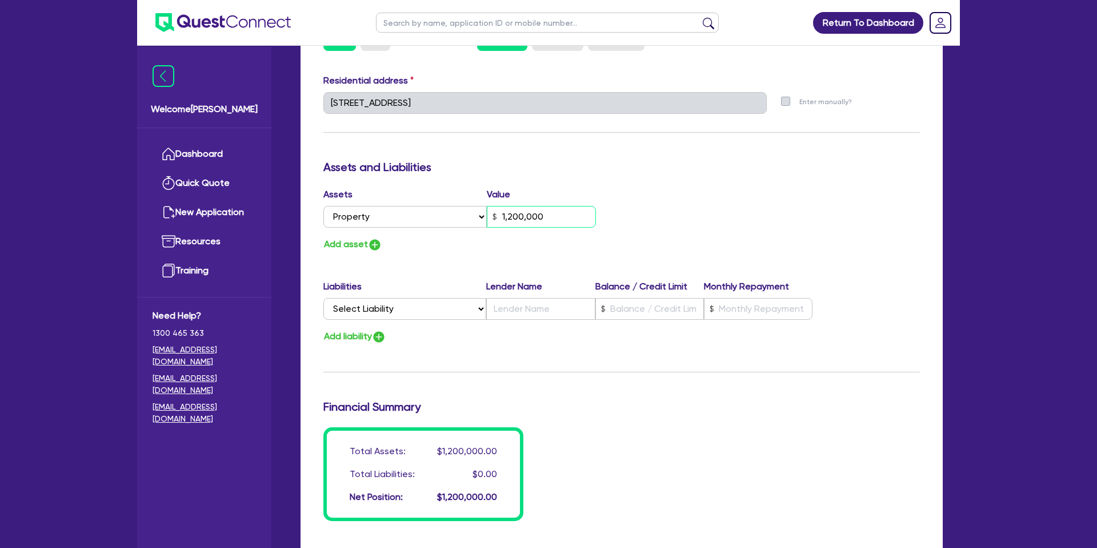
scroll to position [558, 0]
type input "1,200,000"
click at [413, 306] on select "Select Liability Credit card Mortgage Investment property loan Vehicle loan Tru…" at bounding box center [404, 308] width 163 height 22
select select "MORTGAGE"
click at [323, 297] on select "Select Liability Credit card Mortgage Investment property loan Vehicle loan Tru…" at bounding box center [404, 308] width 163 height 22
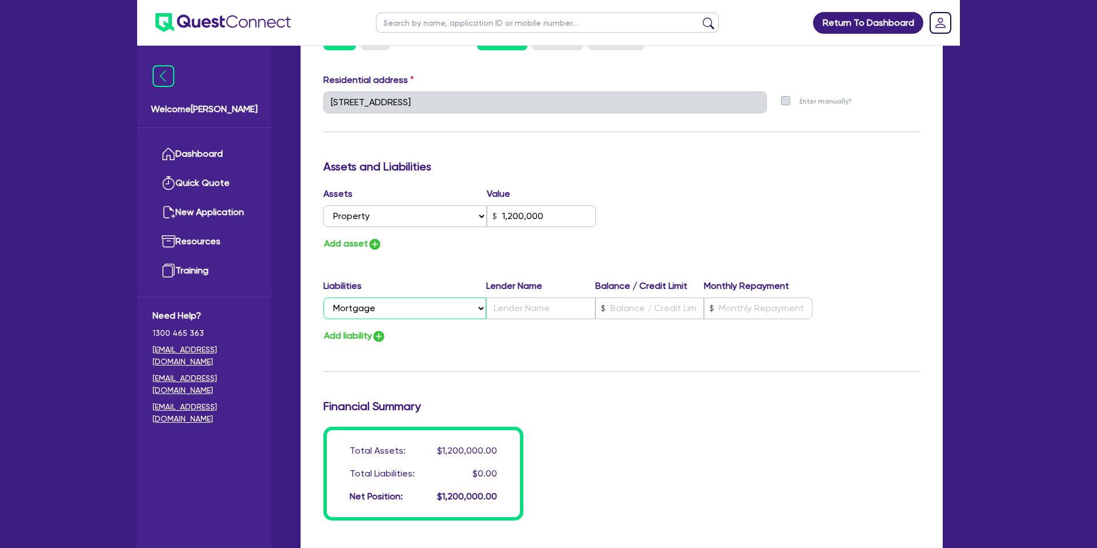
type input "2"
type input "0416 596 381"
type input "1,200,000"
click at [510, 310] on input "text" at bounding box center [540, 308] width 109 height 22
click at [621, 313] on input "text" at bounding box center [650, 308] width 109 height 22
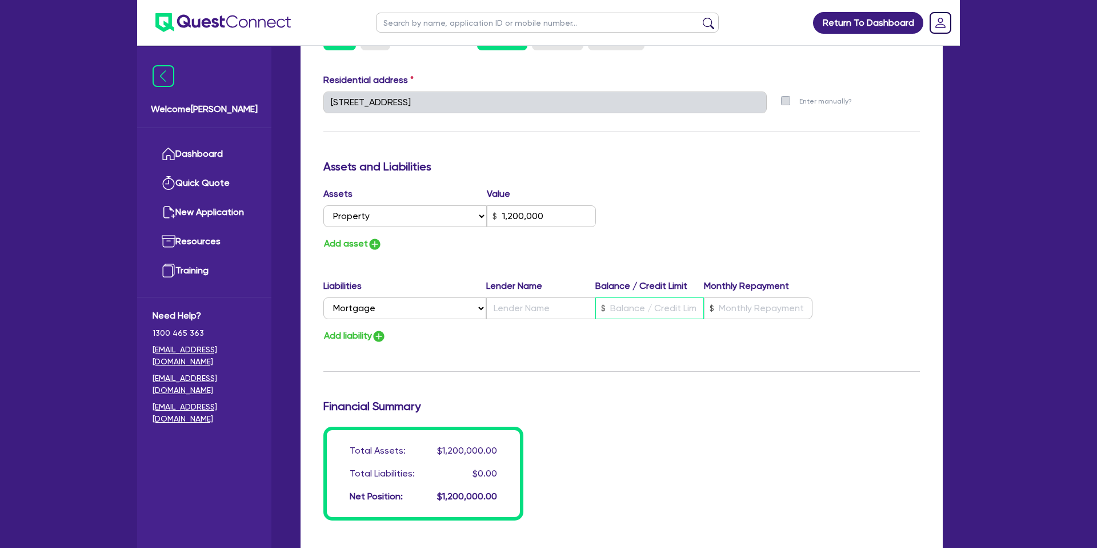
type input "2"
type input "0416 596 381"
type input "1,200,000"
type input "5"
type input "2"
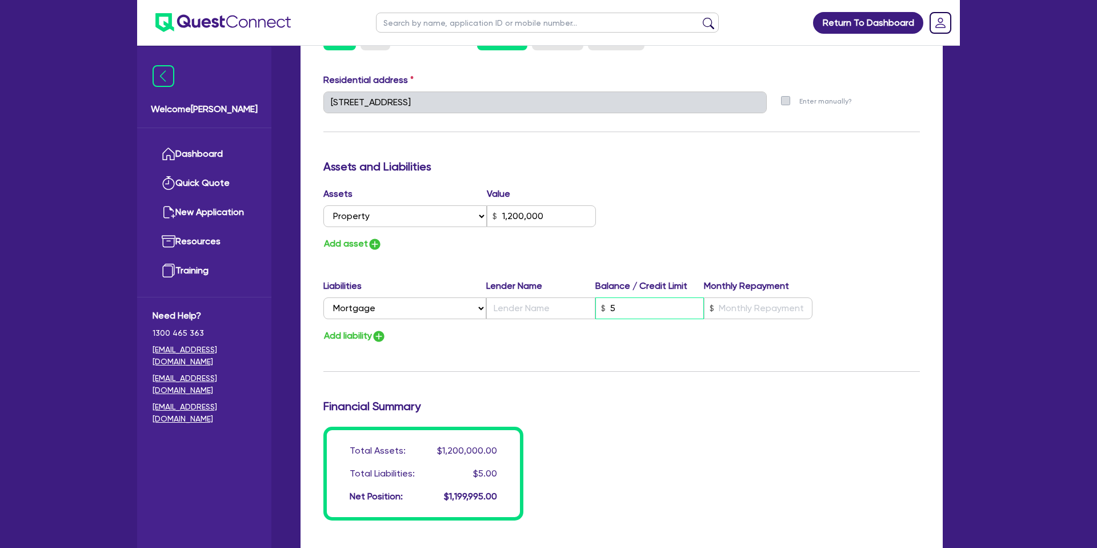
type input "0416 596 381"
type input "1,200,000"
type input "50"
type input "2"
type input "0416 596 381"
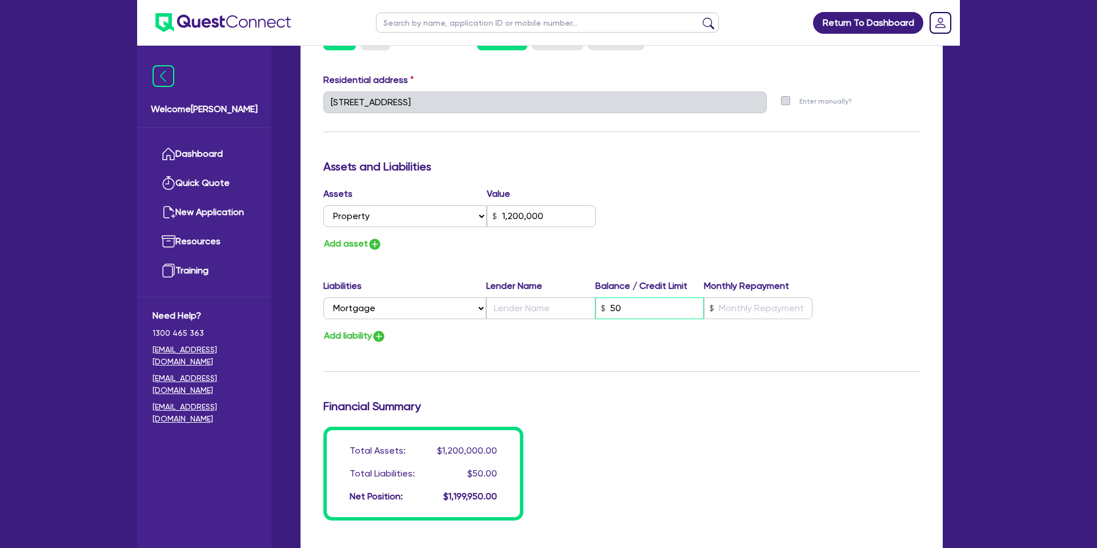
type input "1,200,000"
type input "500"
type input "2"
type input "0416 596 381"
type input "1,200,000"
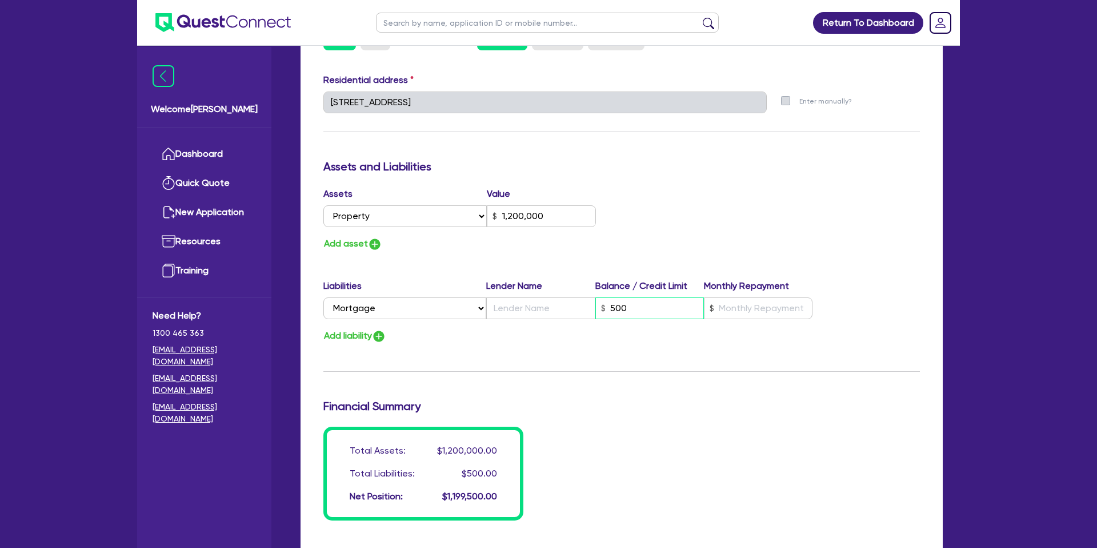
type input "5,000"
type input "2"
type input "0416 596 381"
type input "1,200,000"
type input "50,000"
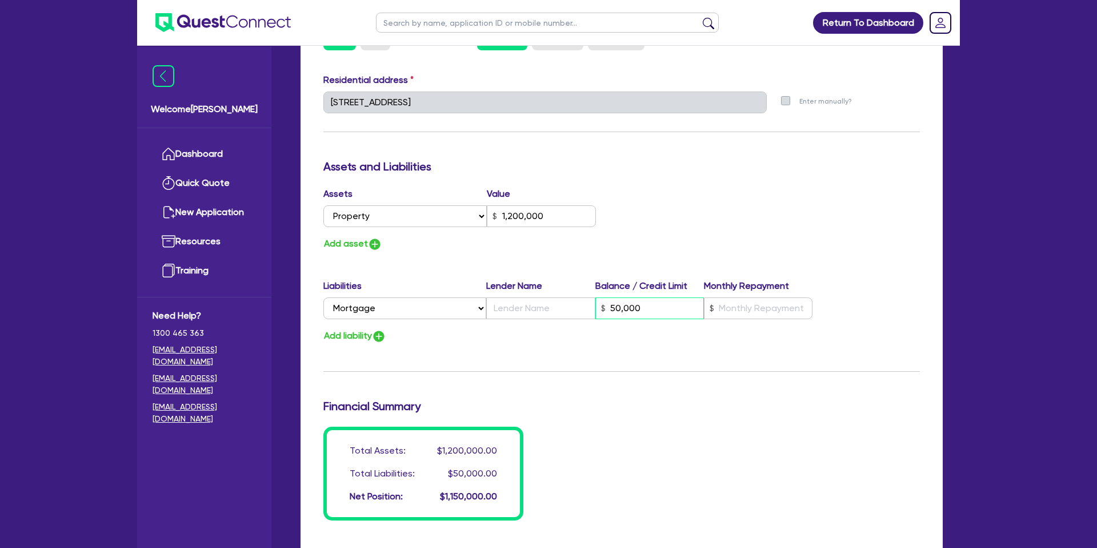
type input "2"
type input "0416 596 381"
type input "1,200,000"
type input "500,000"
click at [721, 311] on input "text" at bounding box center [758, 308] width 109 height 22
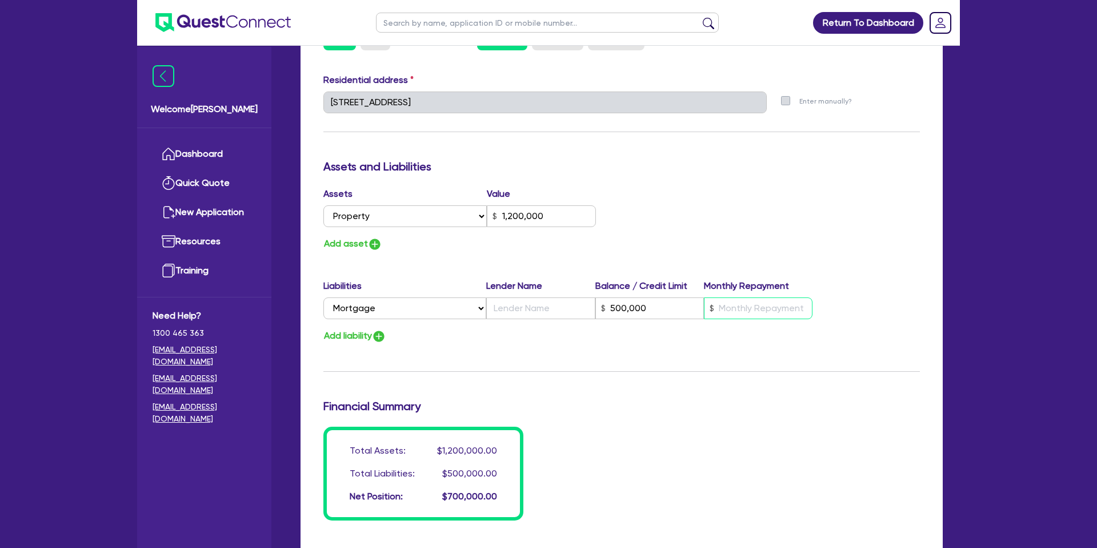
type input "2"
type input "0416 596 381"
type input "1,200,000"
type input "500,000"
type input "4"
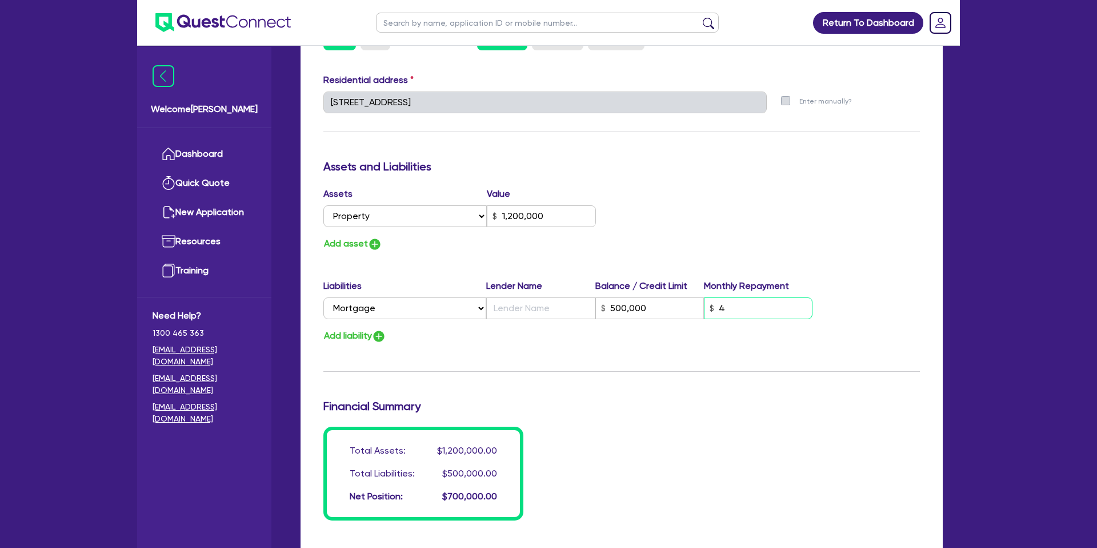
type input "2"
type input "0416 596 381"
type input "1,200,000"
type input "500,000"
type input "41"
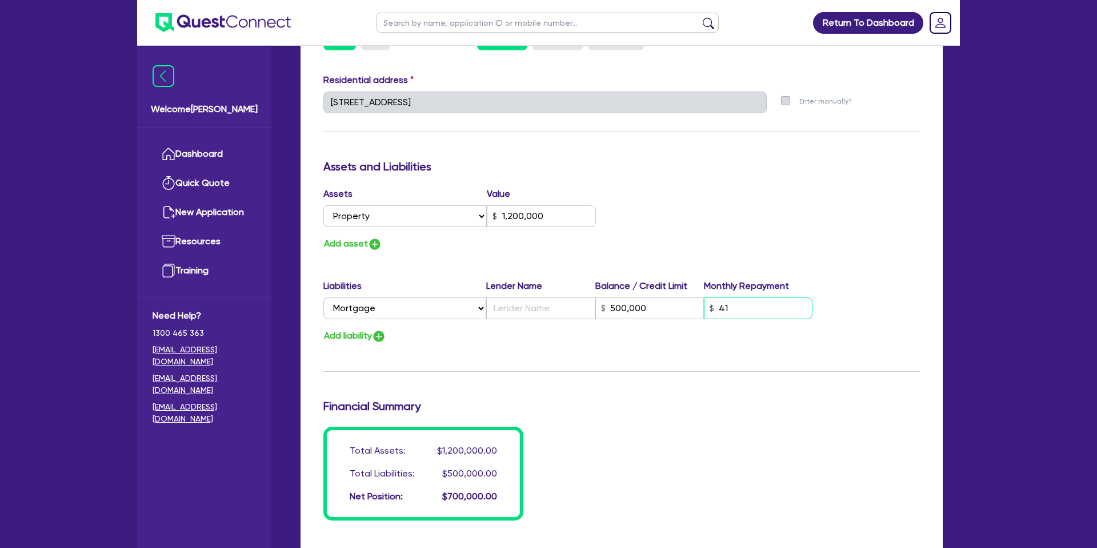
type input "2"
type input "0416 596 381"
type input "1,200,000"
type input "500,000"
type input "410"
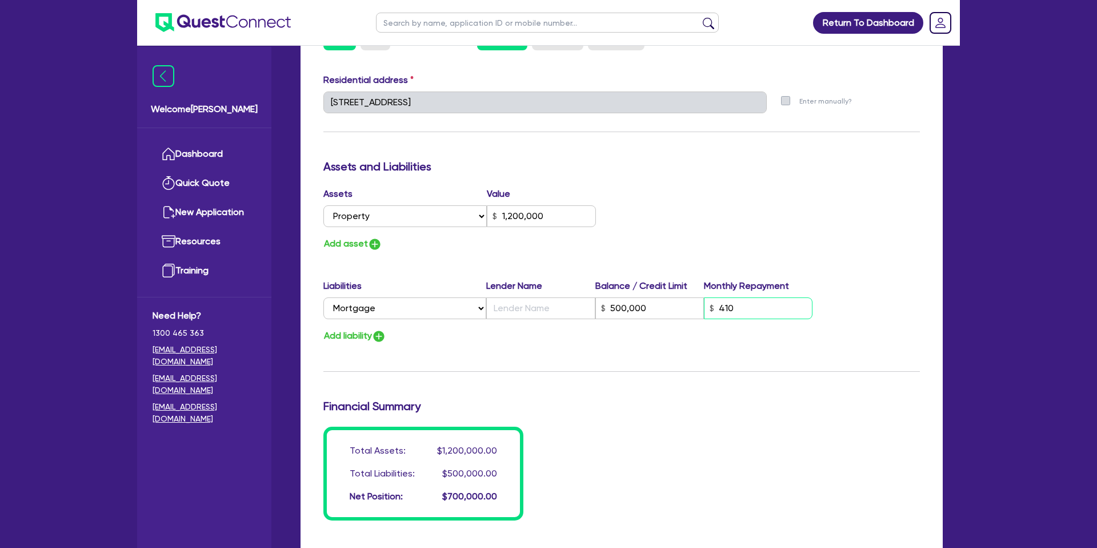
type input "2"
type input "0416 596 381"
type input "1,200,000"
type input "500,000"
type input "4,100"
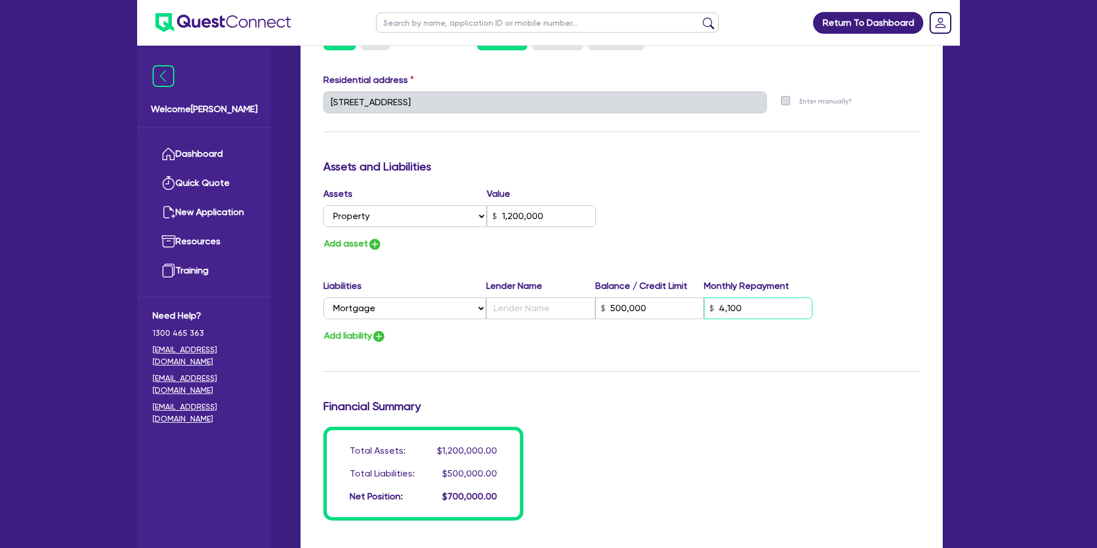
type input "2"
type input "0416 596 381"
type input "1,200,000"
type input "500,000"
type input "41,000"
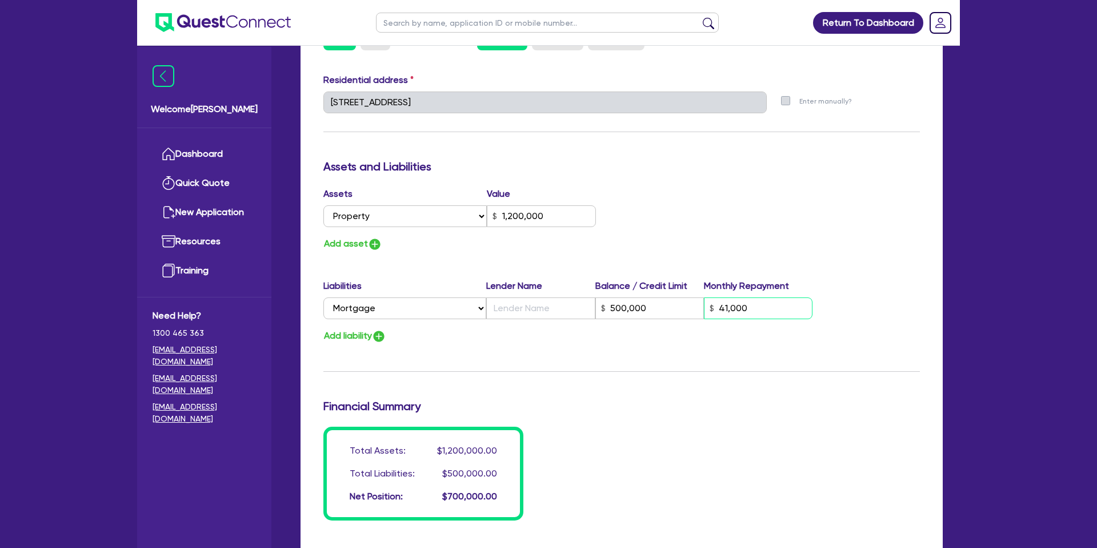
type input "2"
type input "0416 596 381"
click at [700, 248] on div "Assets Value Select Asset Cash Property Investment property Vehicle Truck Trail…" at bounding box center [622, 219] width 614 height 65
click at [345, 335] on button "Add liability" at bounding box center [354, 335] width 63 height 15
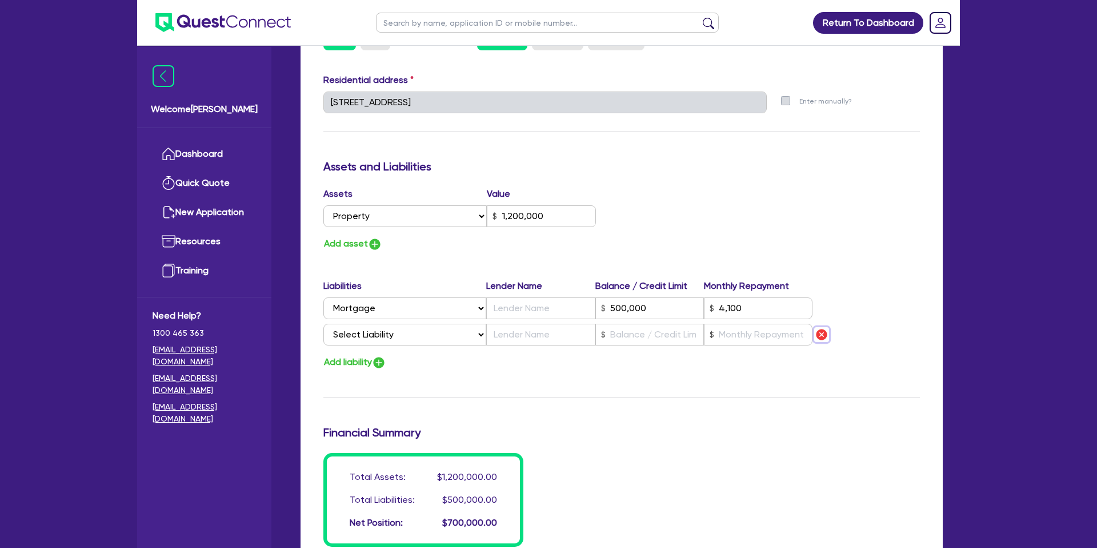
click at [824, 335] on img "button" at bounding box center [822, 334] width 14 height 14
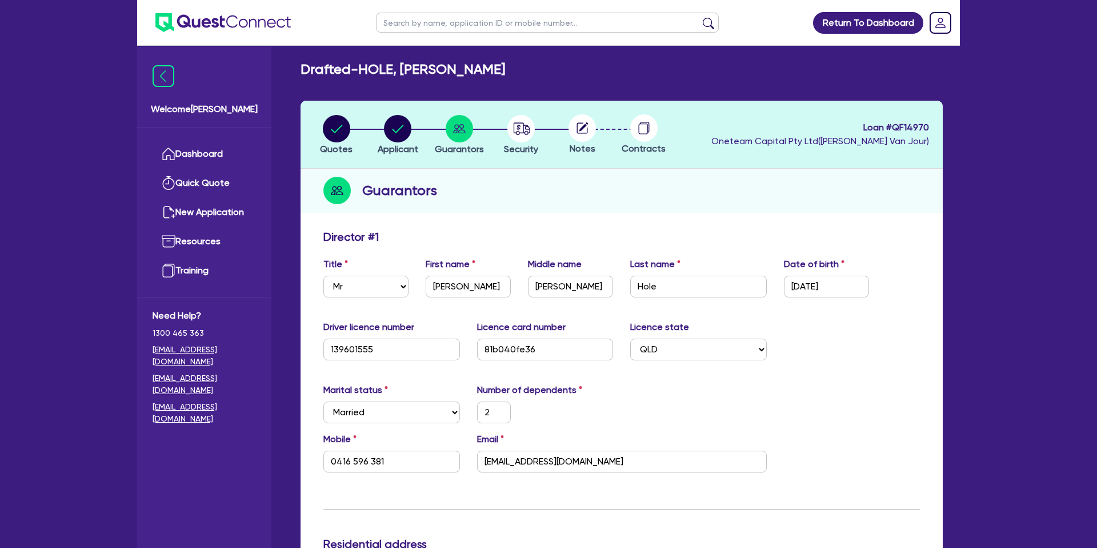
scroll to position [0, 0]
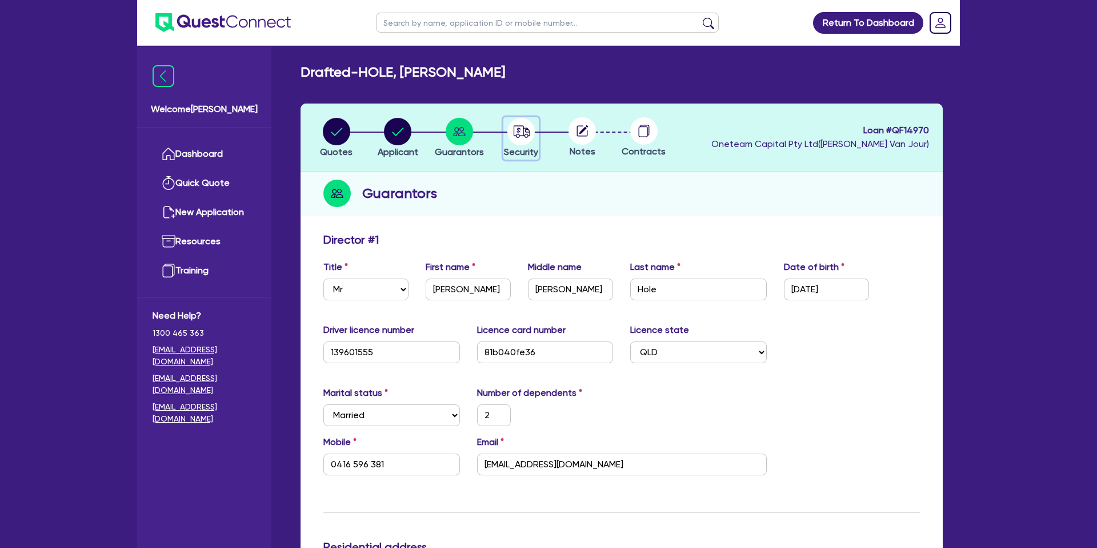
click at [526, 131] on circle "button" at bounding box center [520, 131] width 27 height 27
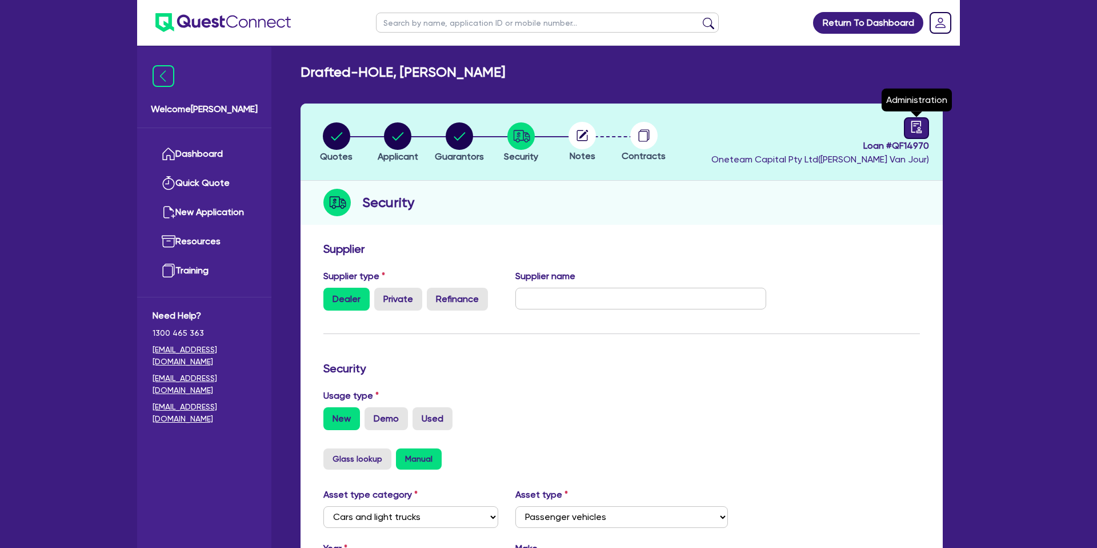
click at [919, 129] on icon "audit" at bounding box center [917, 127] width 10 height 12
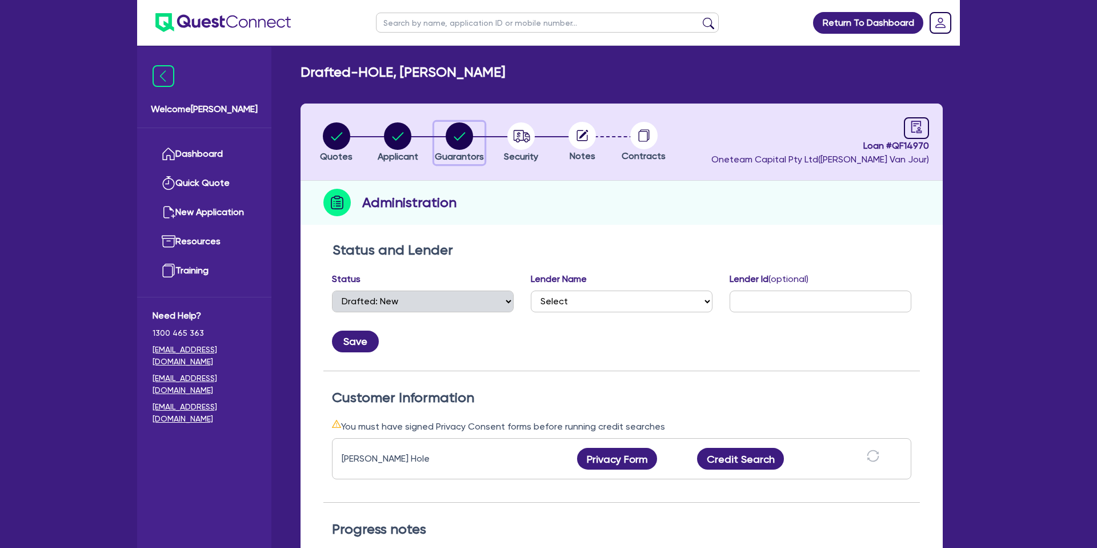
click at [457, 137] on circle "button" at bounding box center [459, 135] width 27 height 27
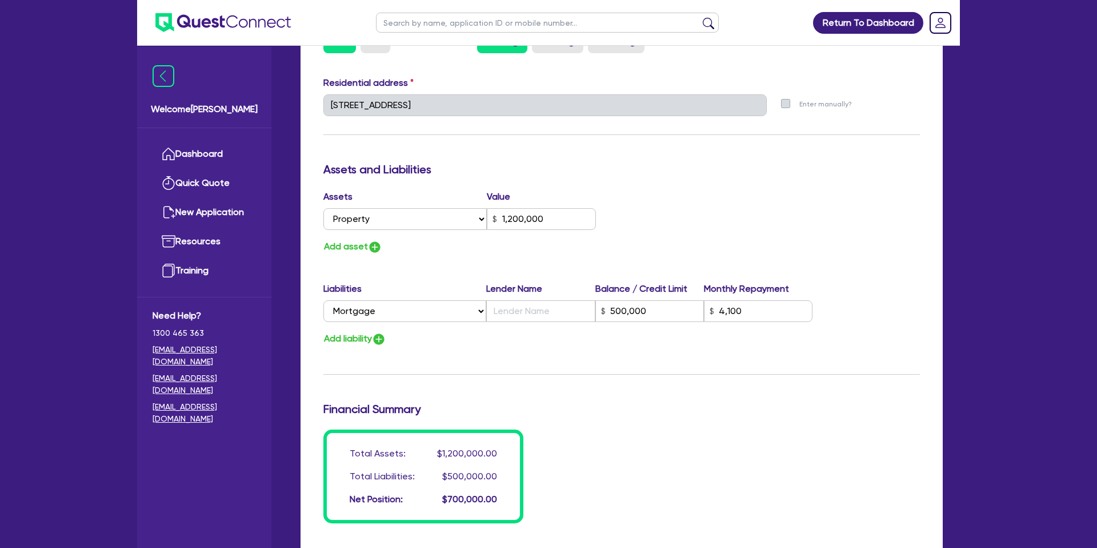
scroll to position [572, 0]
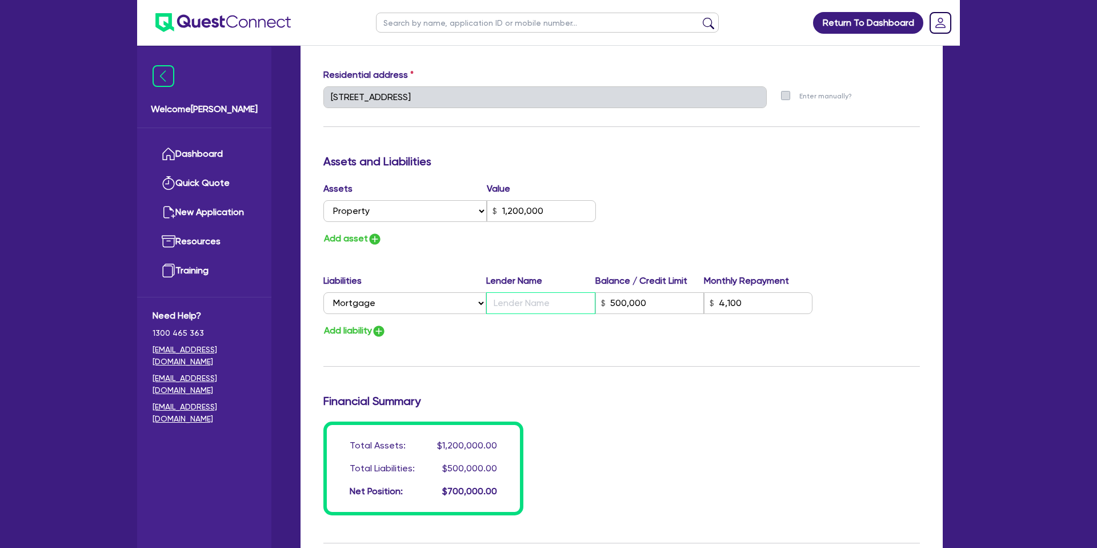
click at [542, 302] on input "text" at bounding box center [540, 303] width 109 height 22
drag, startPoint x: 761, startPoint y: 273, endPoint x: 663, endPoint y: 279, distance: 97.9
click at [757, 271] on div "Update residential status for Director #1 Boarding is only acceptable when the …" at bounding box center [621, 92] width 597 height 845
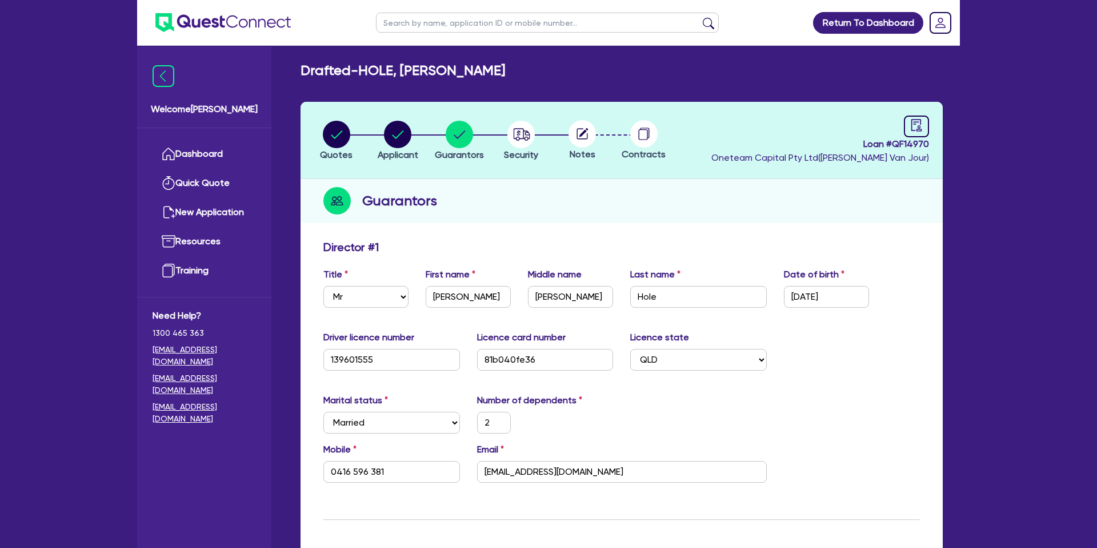
scroll to position [0, 0]
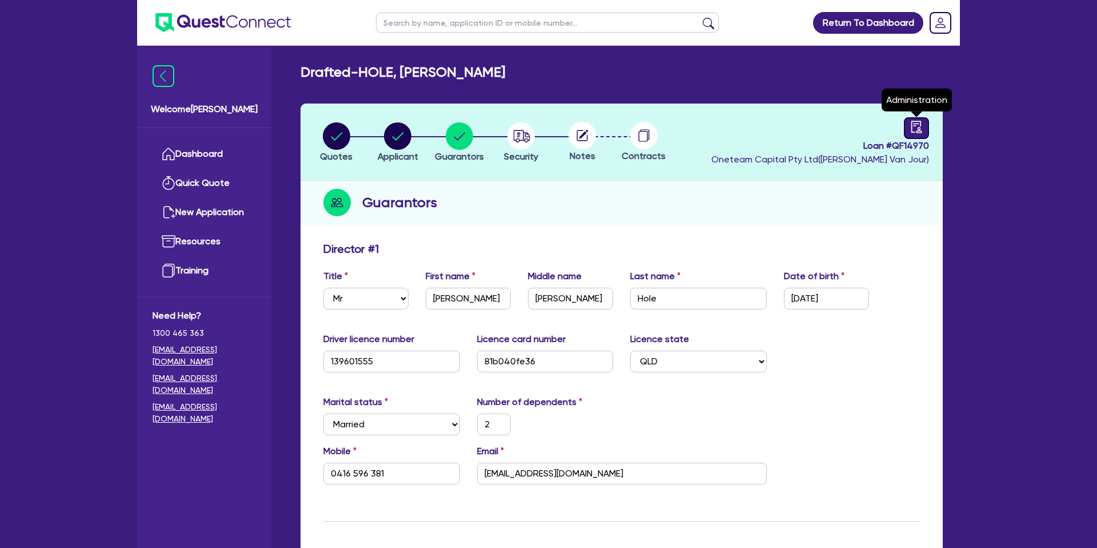
click at [914, 126] on icon "audit" at bounding box center [916, 127] width 13 height 13
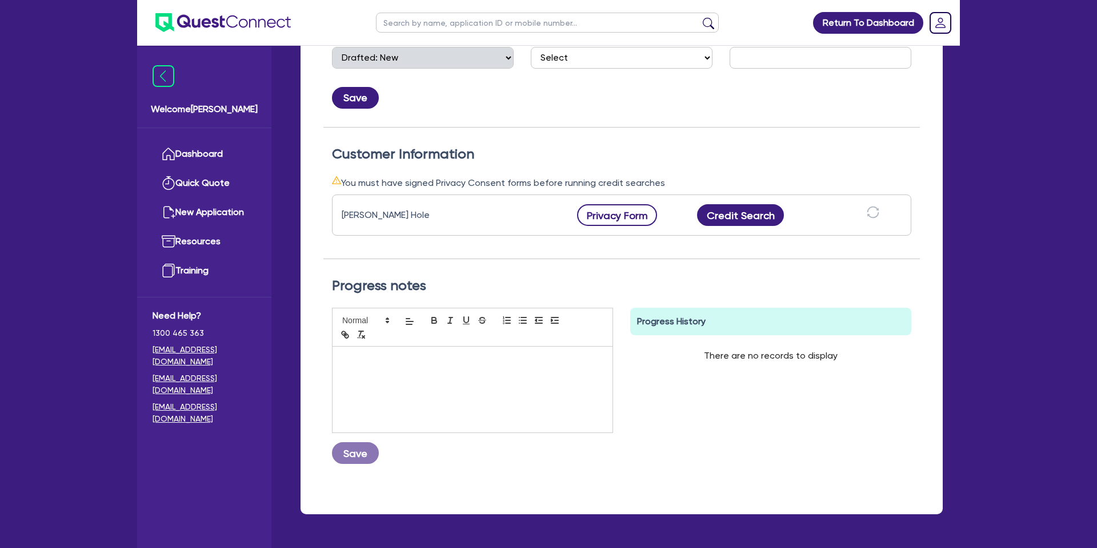
scroll to position [244, 0]
click at [634, 216] on button "Privacy Form" at bounding box center [617, 214] width 80 height 22
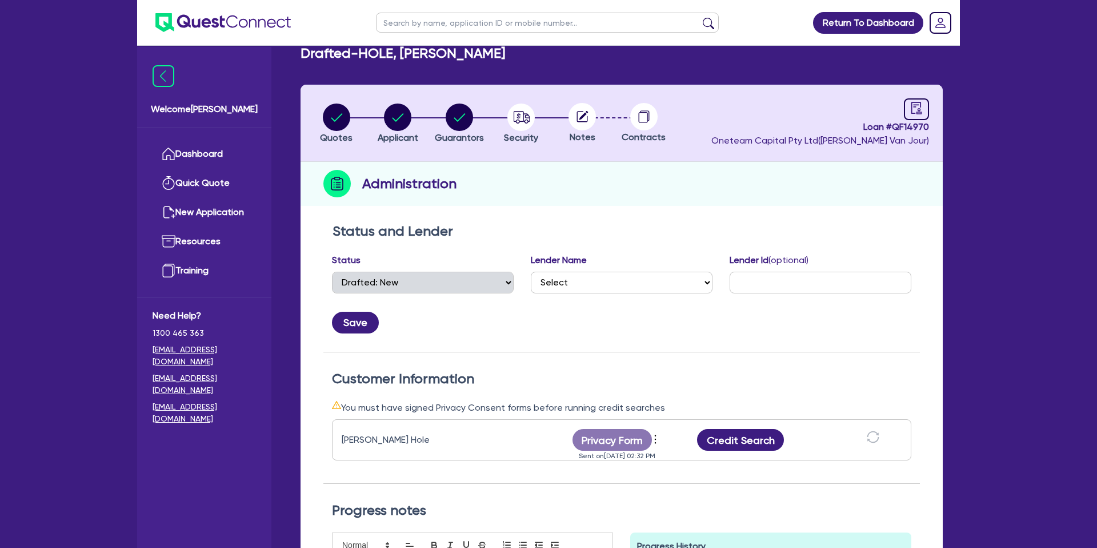
scroll to position [0, 0]
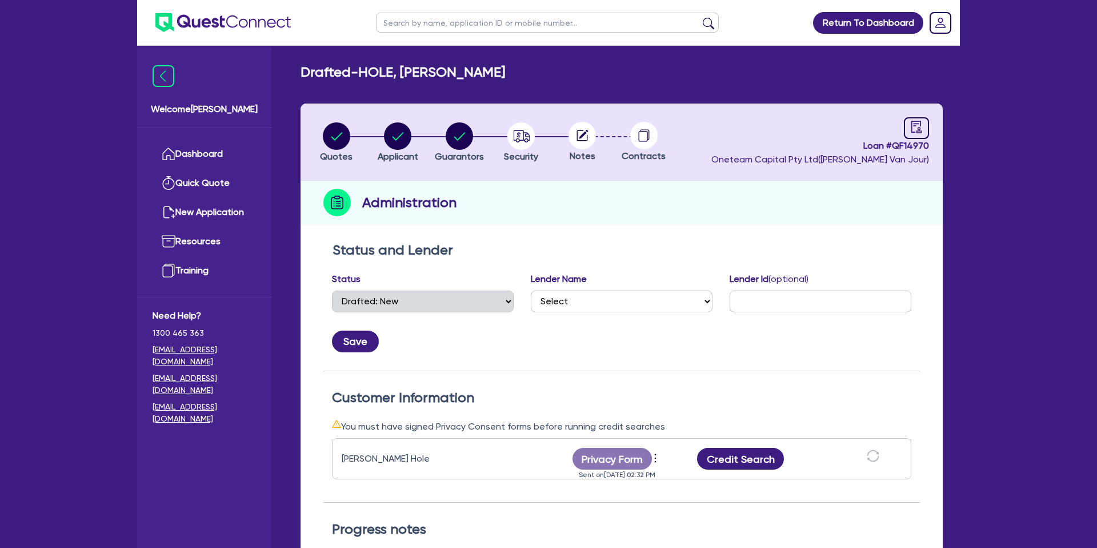
click at [429, 106] on header "Quotes Applicant [GEOGRAPHIC_DATA] Security Notes Contracts Loan # QF14970 Onet…" at bounding box center [622, 141] width 642 height 77
click at [461, 126] on circle "button" at bounding box center [459, 135] width 27 height 27
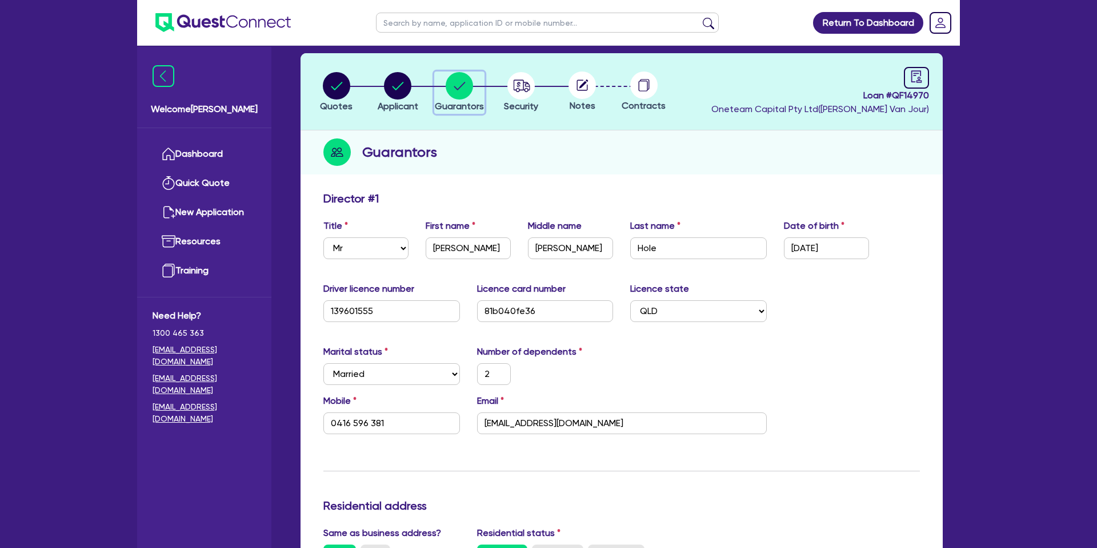
scroll to position [31, 0]
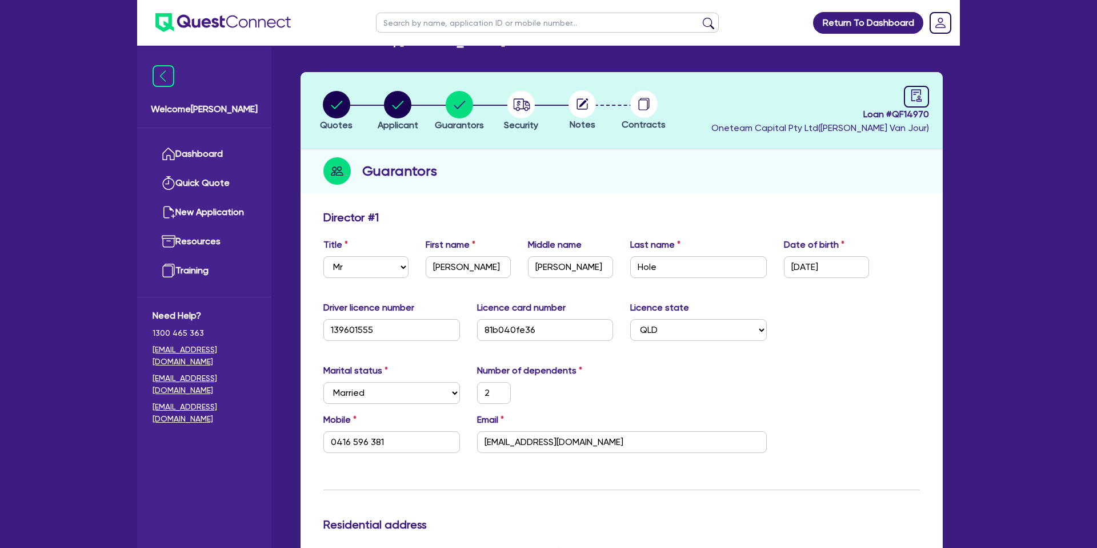
drag, startPoint x: 604, startPoint y: 177, endPoint x: 588, endPoint y: 186, distance: 18.4
click at [602, 178] on div "Guarantors" at bounding box center [622, 171] width 642 height 44
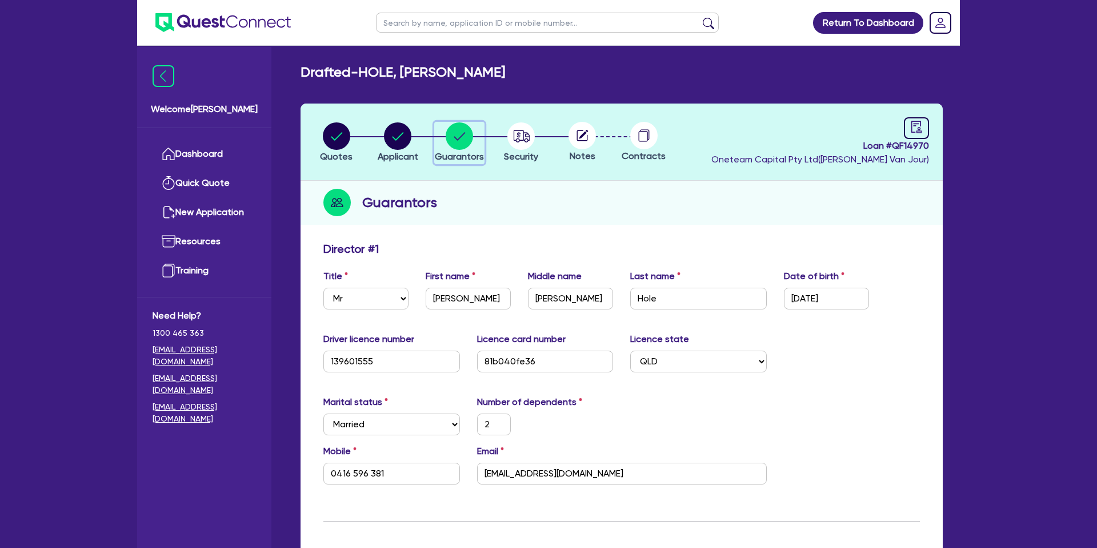
click at [461, 136] on icon "button" at bounding box center [459, 136] width 11 height 8
click at [912, 121] on icon "audit" at bounding box center [917, 127] width 10 height 12
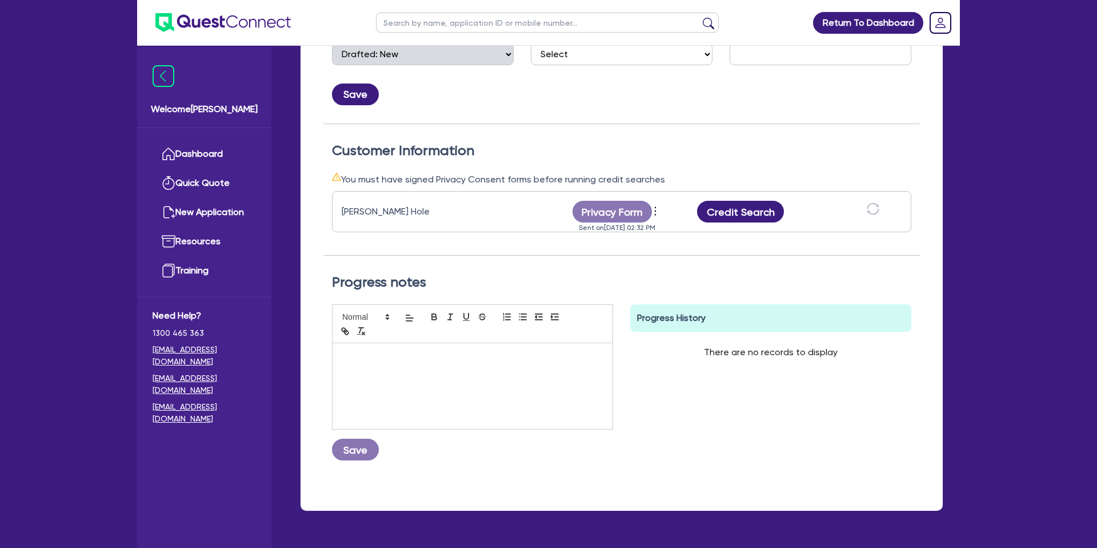
scroll to position [247, 0]
drag, startPoint x: 734, startPoint y: 201, endPoint x: 754, endPoint y: 204, distance: 20.2
click at [735, 202] on button "Credit Search" at bounding box center [740, 211] width 87 height 22
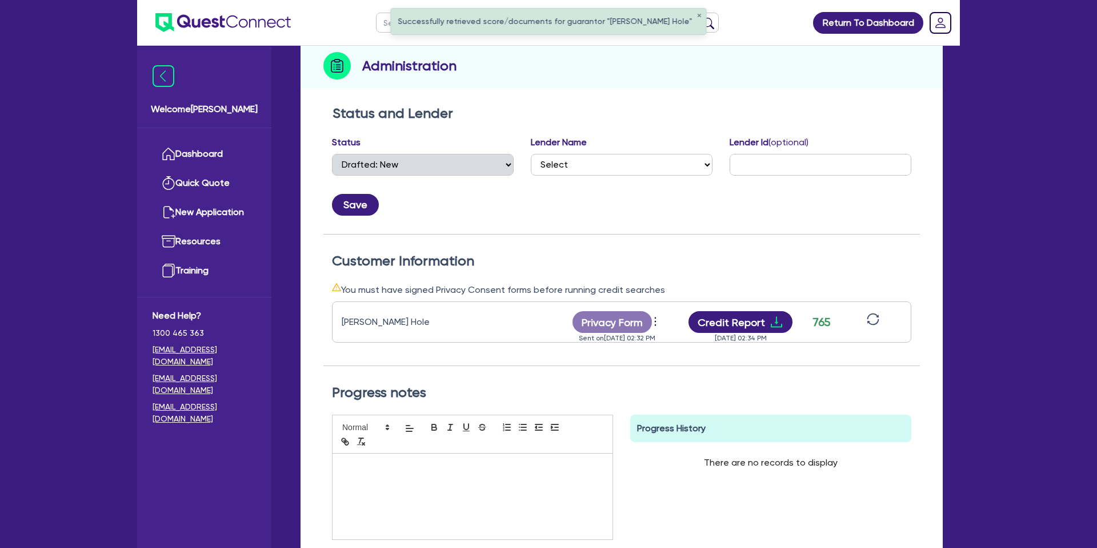
scroll to position [137, 0]
click at [773, 318] on icon "download" at bounding box center [777, 321] width 14 height 14
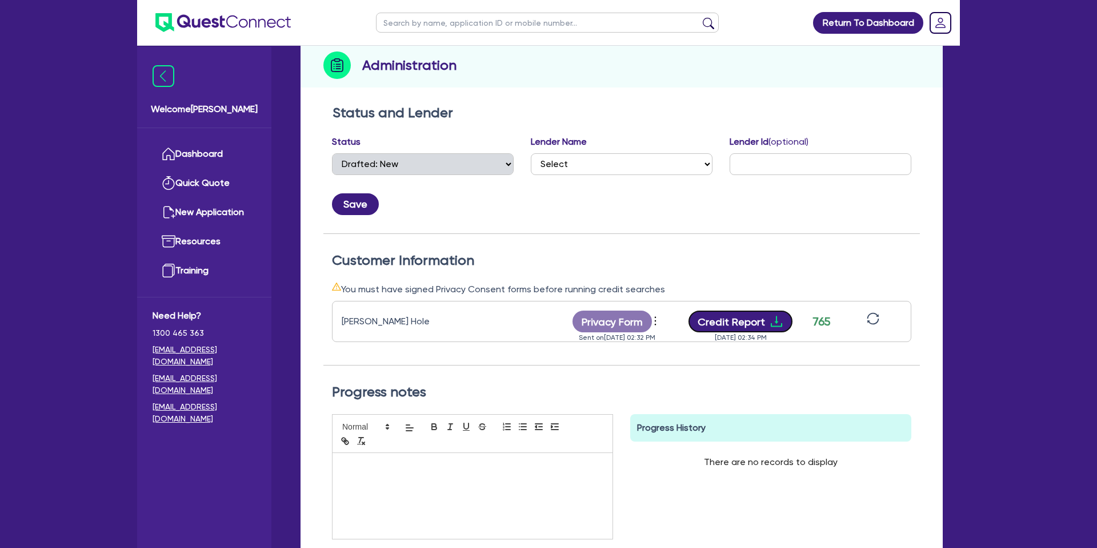
scroll to position [0, 0]
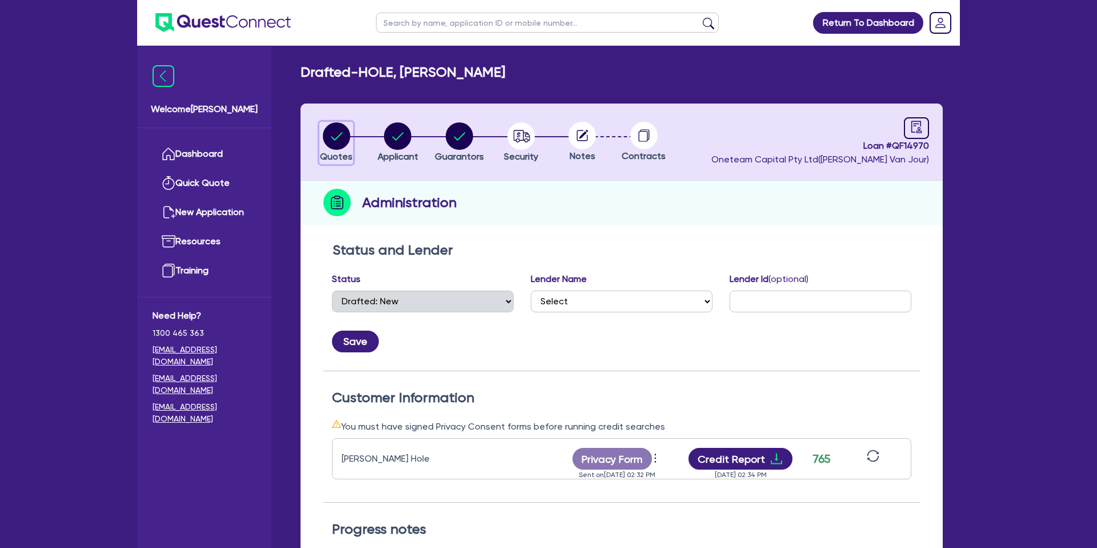
click at [336, 132] on circle "button" at bounding box center [336, 135] width 27 height 27
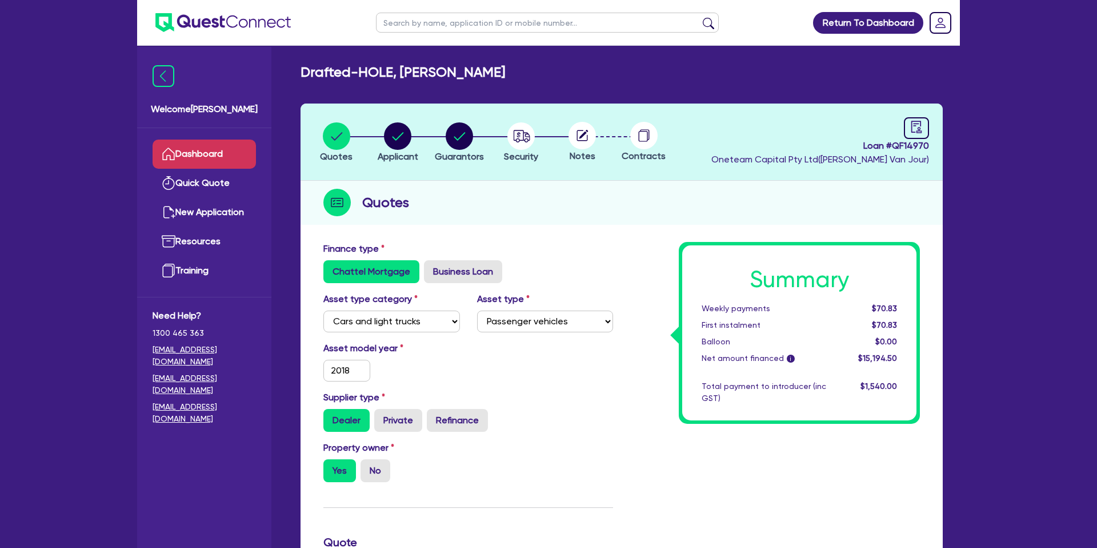
click at [229, 162] on link "Dashboard" at bounding box center [204, 153] width 103 height 29
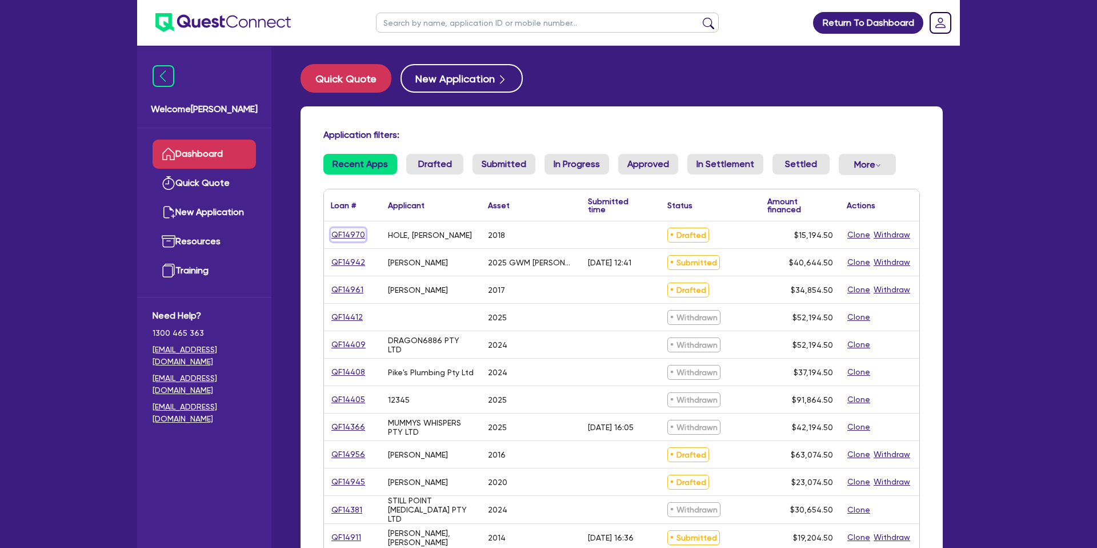
click at [349, 230] on link "QF14970" at bounding box center [348, 234] width 35 height 13
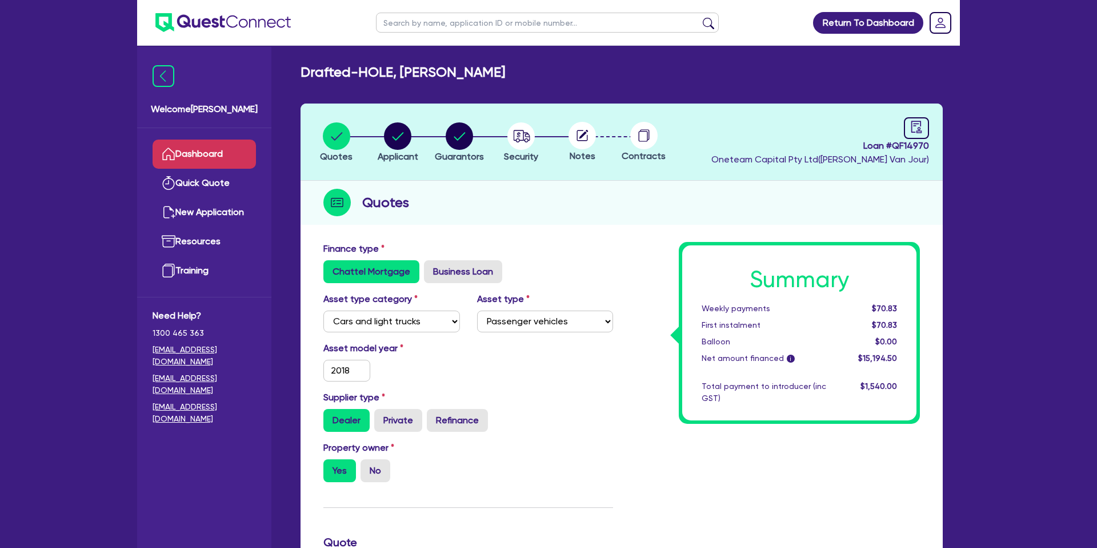
click at [222, 158] on link "Dashboard" at bounding box center [204, 153] width 103 height 29
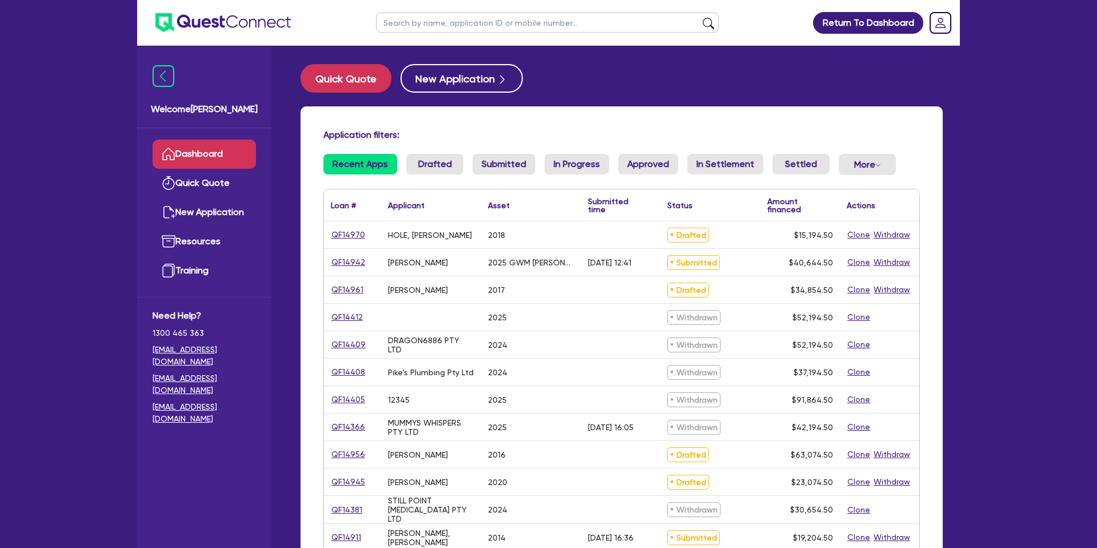
click at [428, 22] on input "text" at bounding box center [547, 23] width 343 height 20
click at [700, 17] on button "submit" at bounding box center [709, 25] width 18 height 16
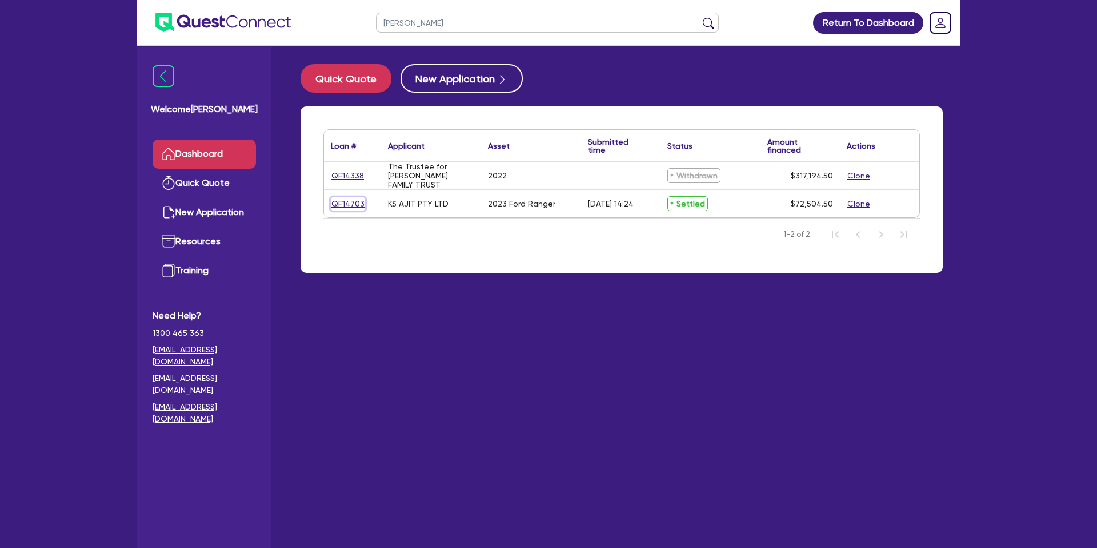
click at [355, 202] on link "QF14703" at bounding box center [348, 203] width 34 height 13
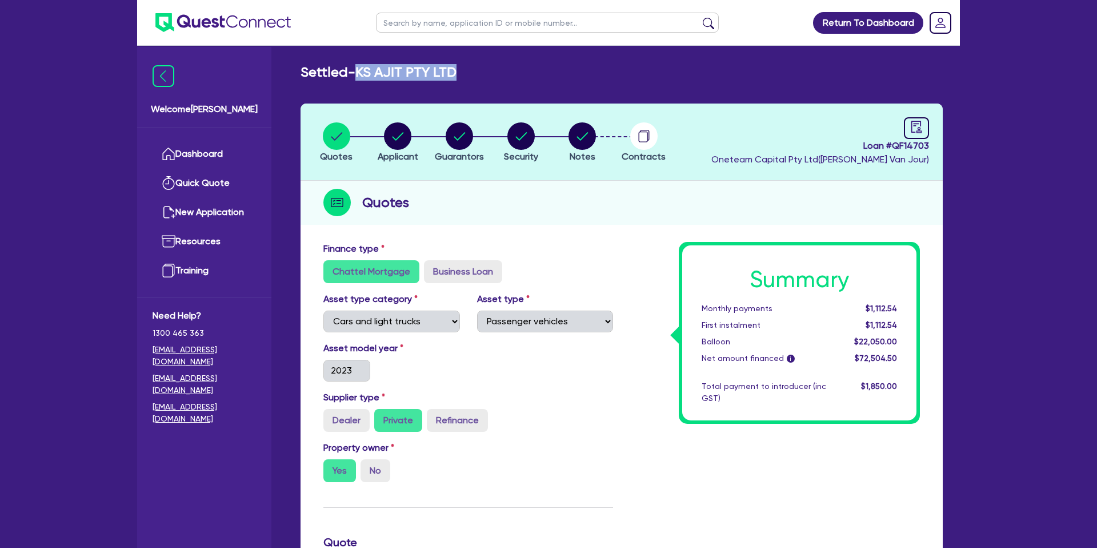
drag, startPoint x: 362, startPoint y: 71, endPoint x: 514, endPoint y: 71, distance: 152.6
click at [543, 72] on div "Settled - KS AJIT PTY LTD" at bounding box center [622, 72] width 660 height 17
click at [362, 70] on h2 "Settled - KS AJIT PTY LTD" at bounding box center [379, 72] width 156 height 17
drag, startPoint x: 408, startPoint y: 71, endPoint x: 465, endPoint y: 73, distance: 56.6
click at [465, 73] on div "Settled - KS AJIT PTY LTD" at bounding box center [622, 72] width 660 height 17
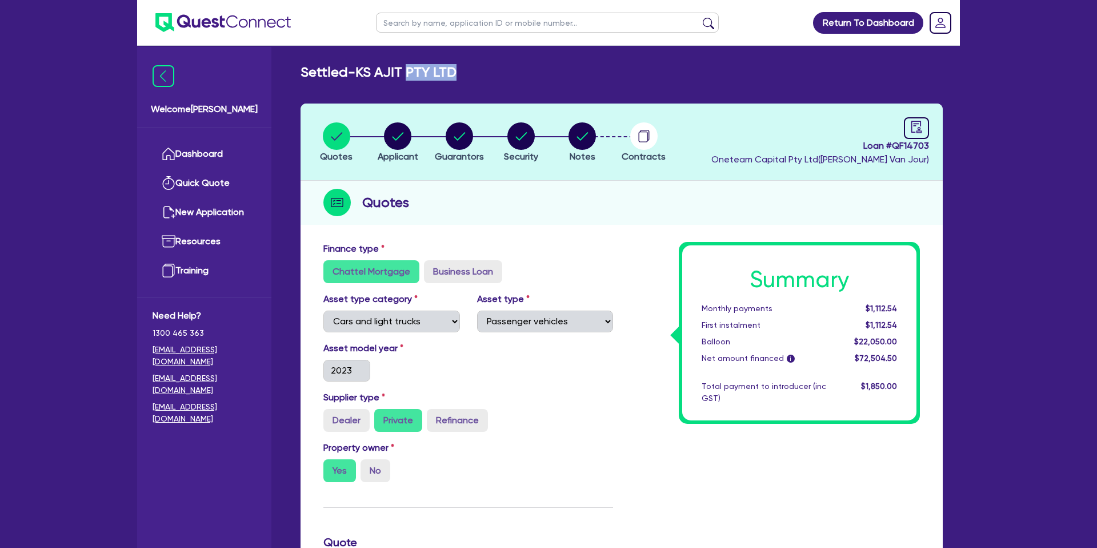
click at [467, 71] on div "Settled - KS AJIT PTY LTD" at bounding box center [622, 72] width 660 height 17
click at [449, 71] on h2 "Settled - KS AJIT PTY LTD" at bounding box center [379, 72] width 156 height 17
click at [216, 156] on link "Dashboard" at bounding box center [204, 153] width 103 height 29
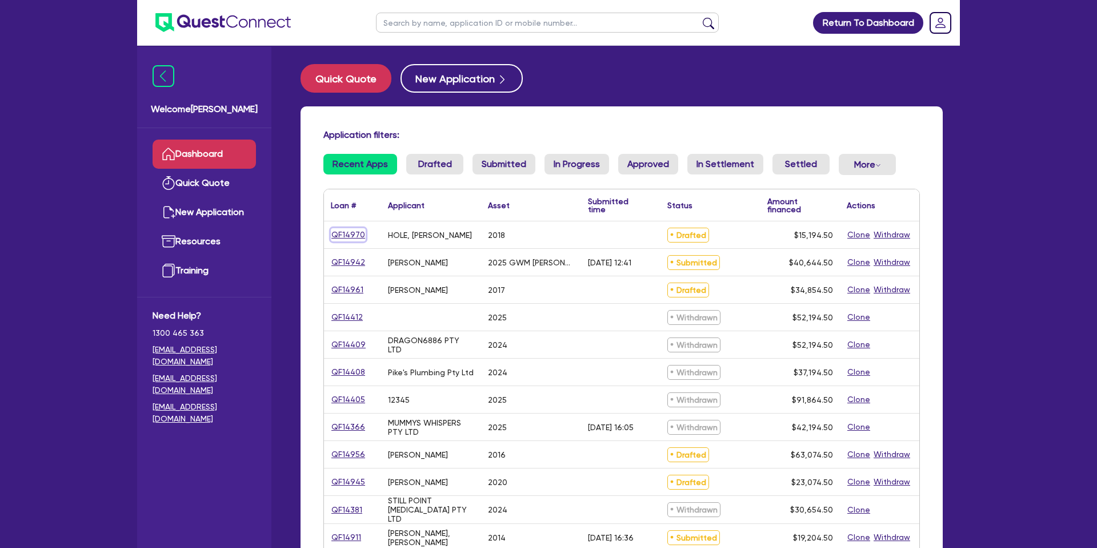
click at [354, 230] on link "QF14970" at bounding box center [348, 234] width 35 height 13
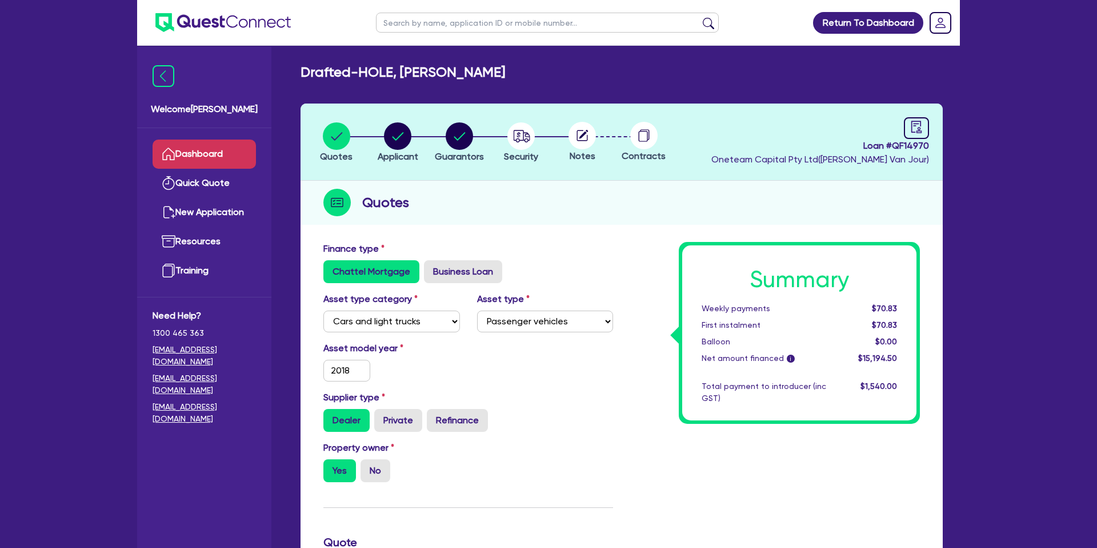
click at [202, 160] on link "Dashboard" at bounding box center [204, 153] width 103 height 29
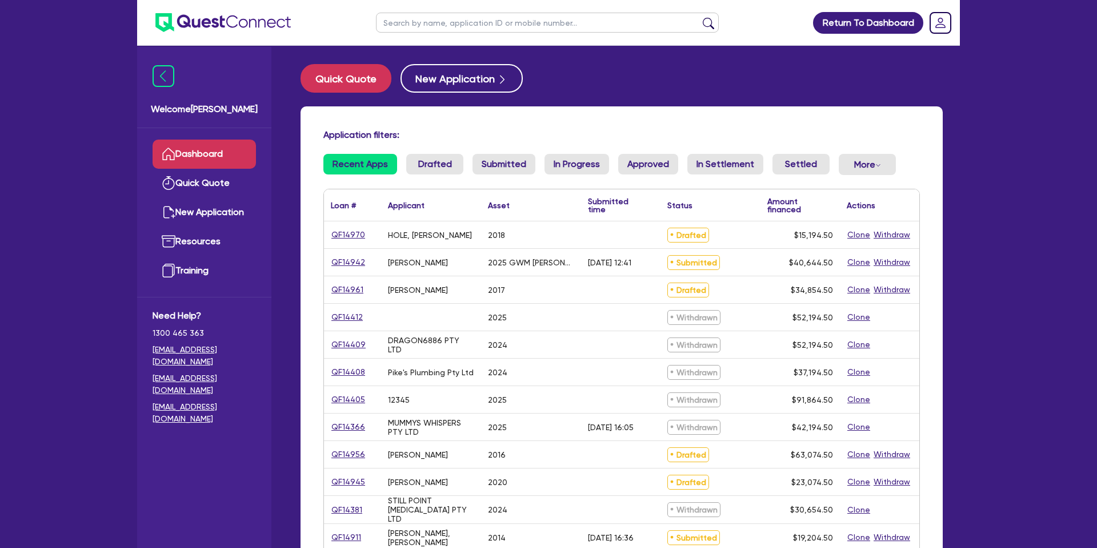
scroll to position [33, 0]
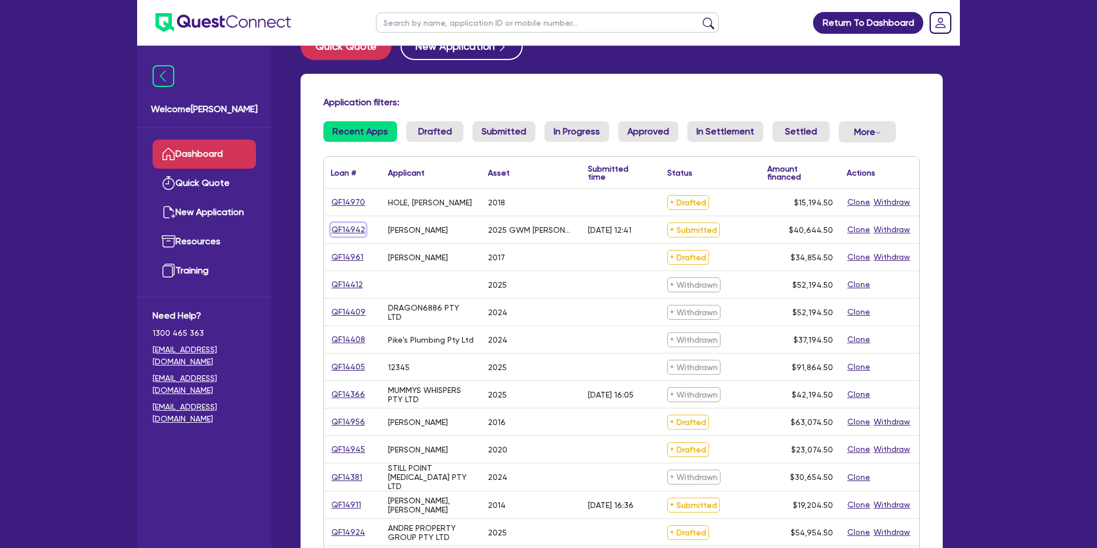
click at [357, 230] on link "QF14942" at bounding box center [348, 229] width 35 height 13
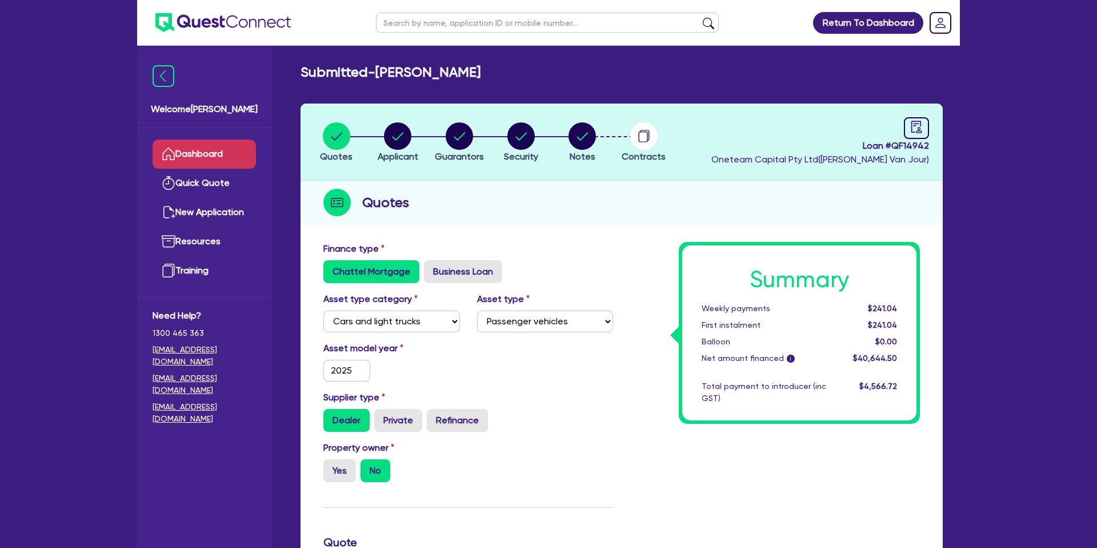
click at [235, 151] on link "Dashboard" at bounding box center [204, 153] width 103 height 29
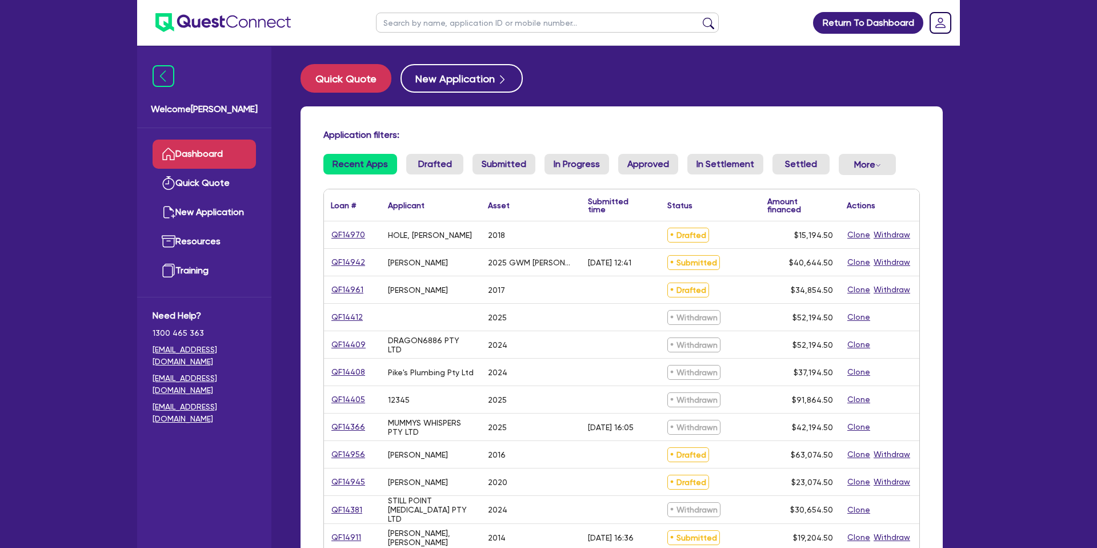
click at [475, 27] on input "text" at bounding box center [547, 23] width 343 height 20
click at [700, 17] on button "submit" at bounding box center [709, 25] width 18 height 16
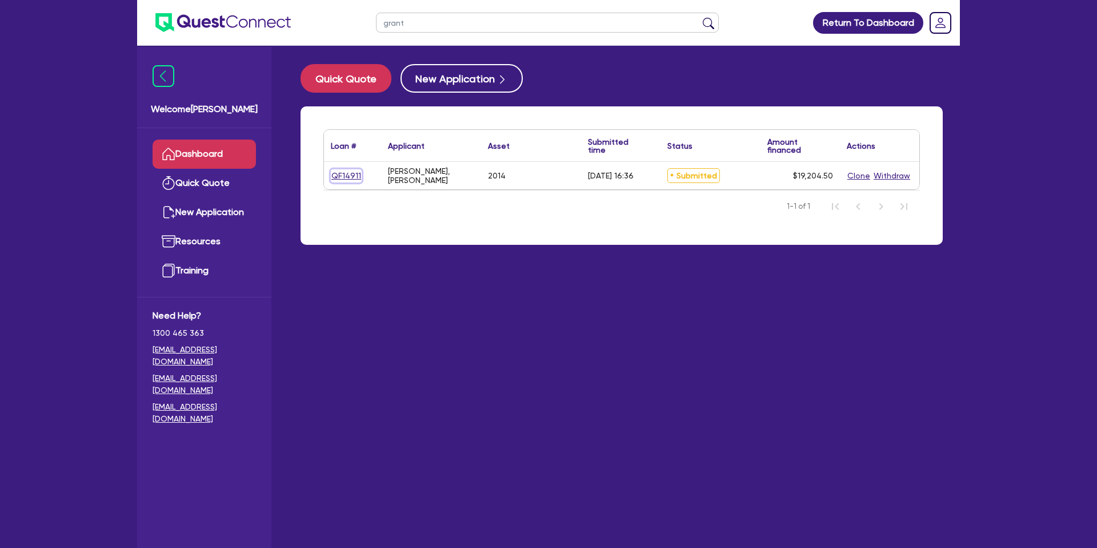
click at [345, 178] on link "QF14911" at bounding box center [346, 175] width 31 height 13
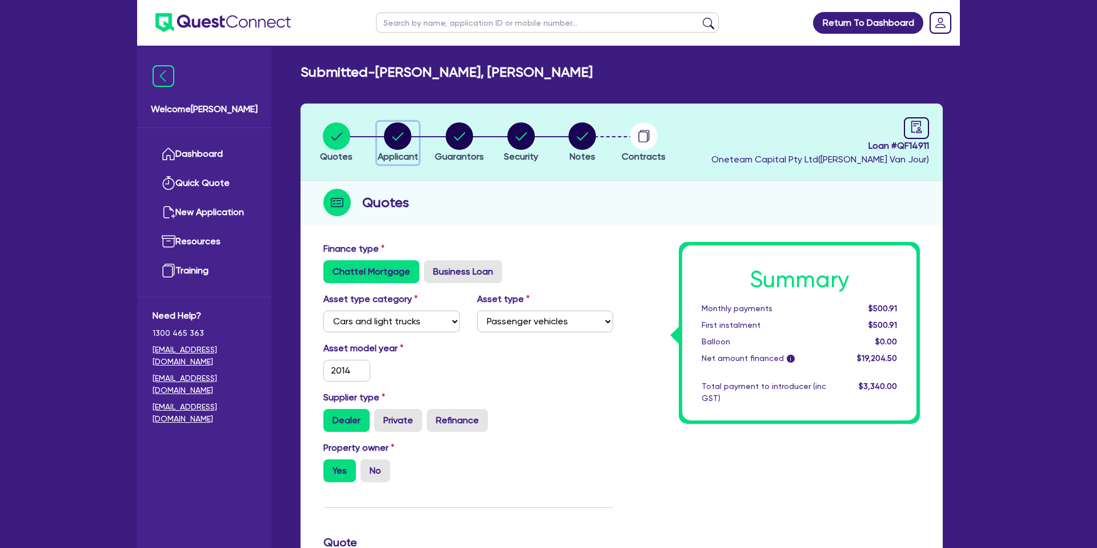
click at [395, 134] on circle "button" at bounding box center [397, 135] width 27 height 27
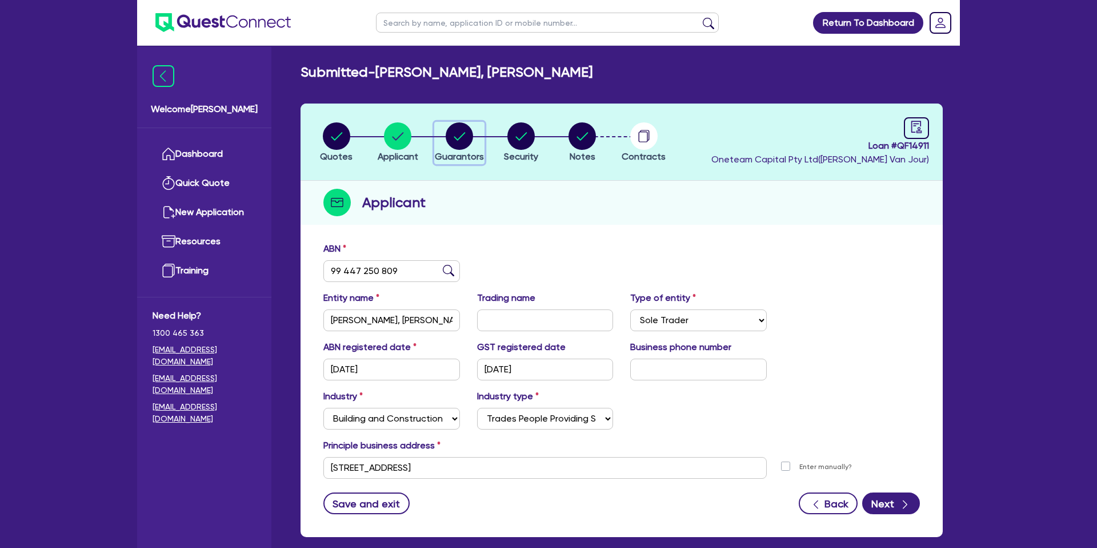
click at [453, 137] on circle "button" at bounding box center [459, 135] width 27 height 27
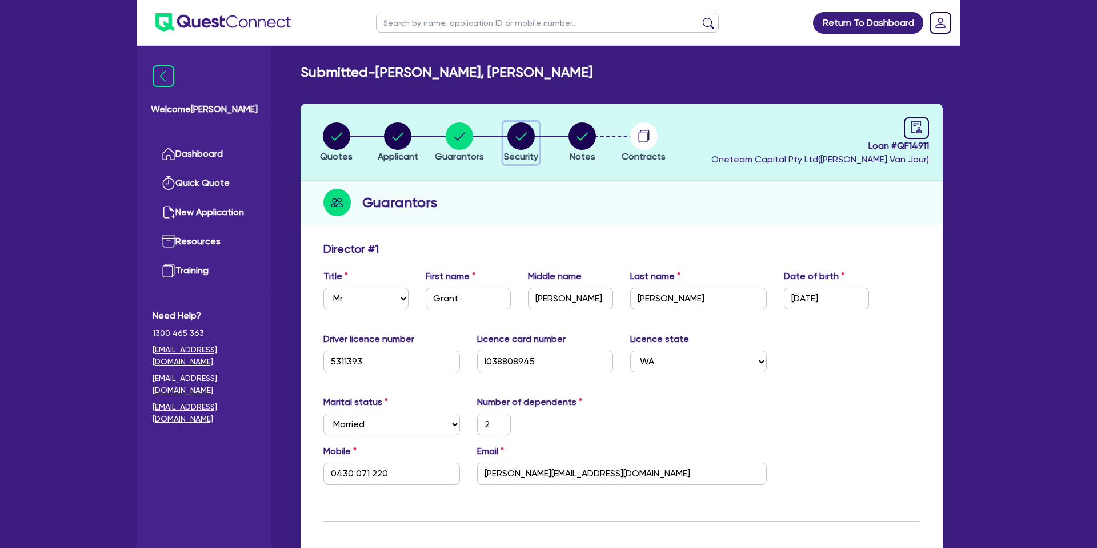
click at [532, 141] on circle "button" at bounding box center [520, 135] width 27 height 27
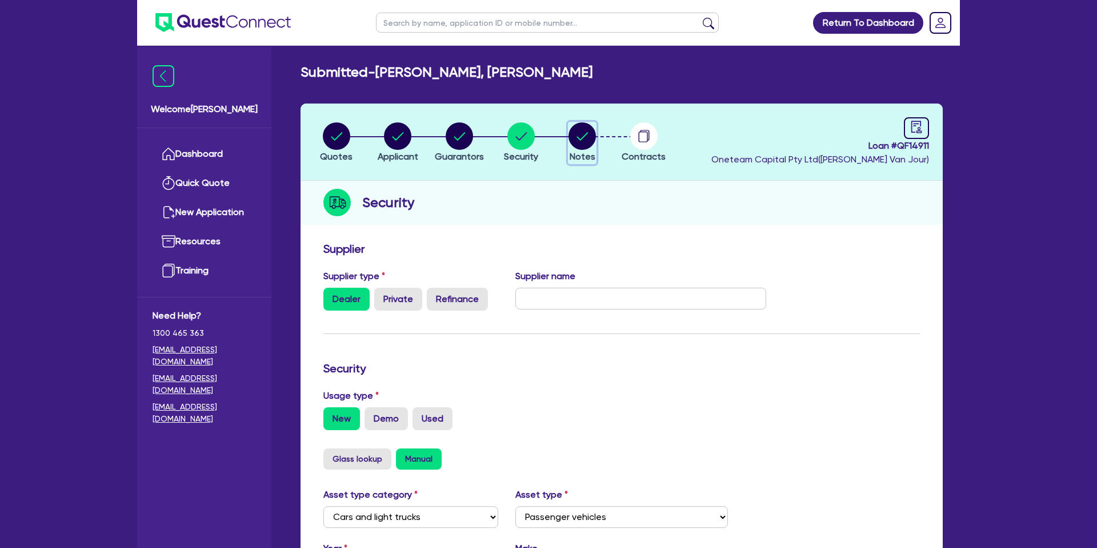
click at [579, 133] on circle "button" at bounding box center [582, 135] width 27 height 27
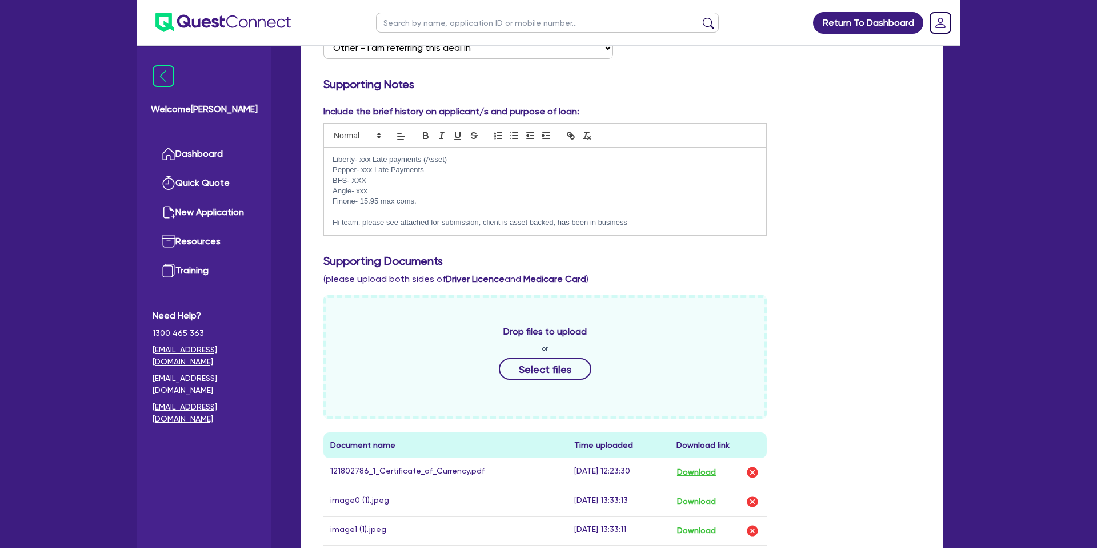
scroll to position [257, 0]
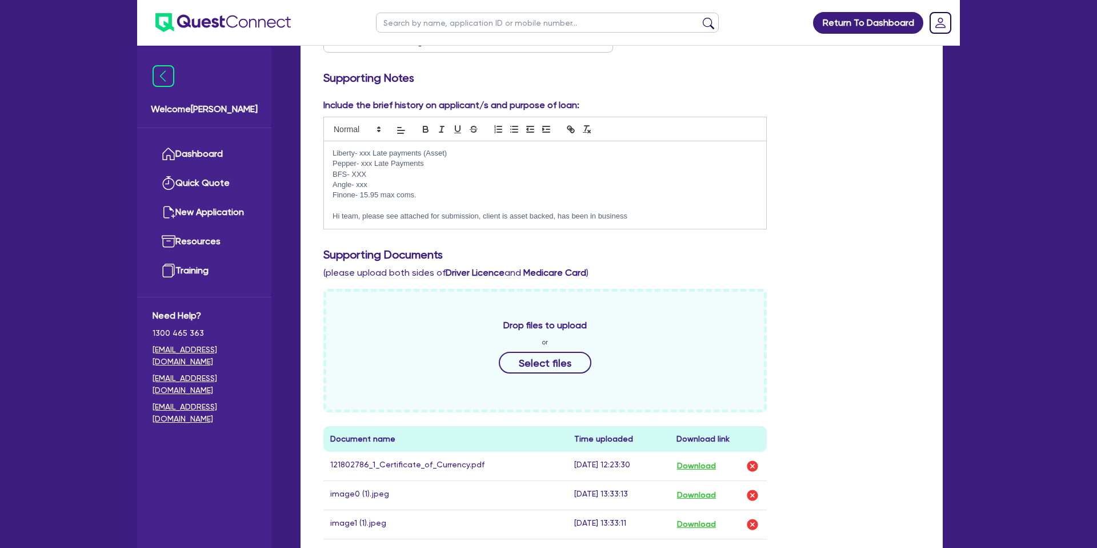
click at [911, 194] on div "Include the brief history on applicant/s and purpose of loan: Liberty- xxx Late…" at bounding box center [622, 168] width 614 height 140
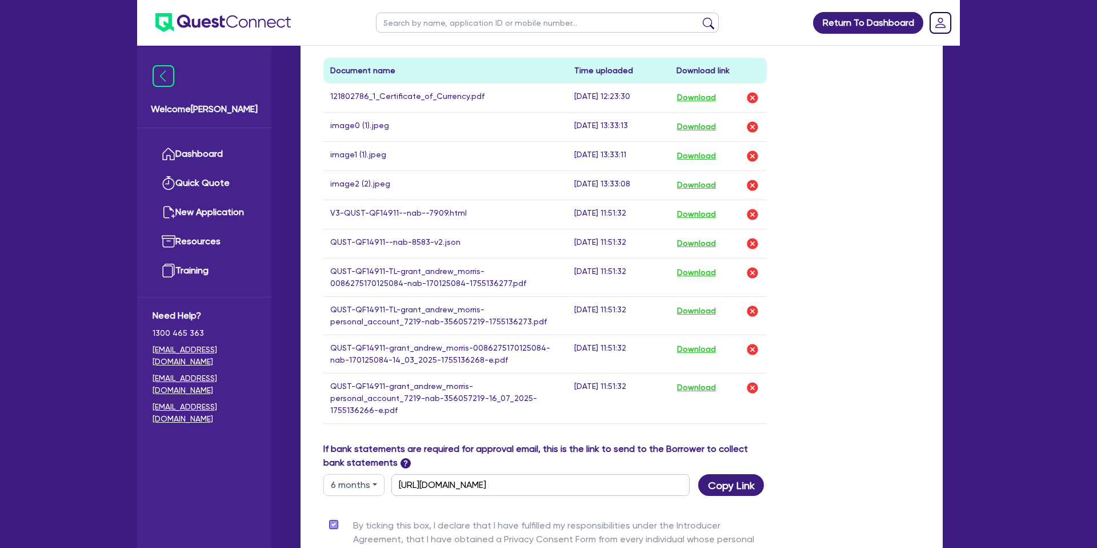
scroll to position [626, 0]
click at [696, 216] on button "Download" at bounding box center [697, 213] width 40 height 15
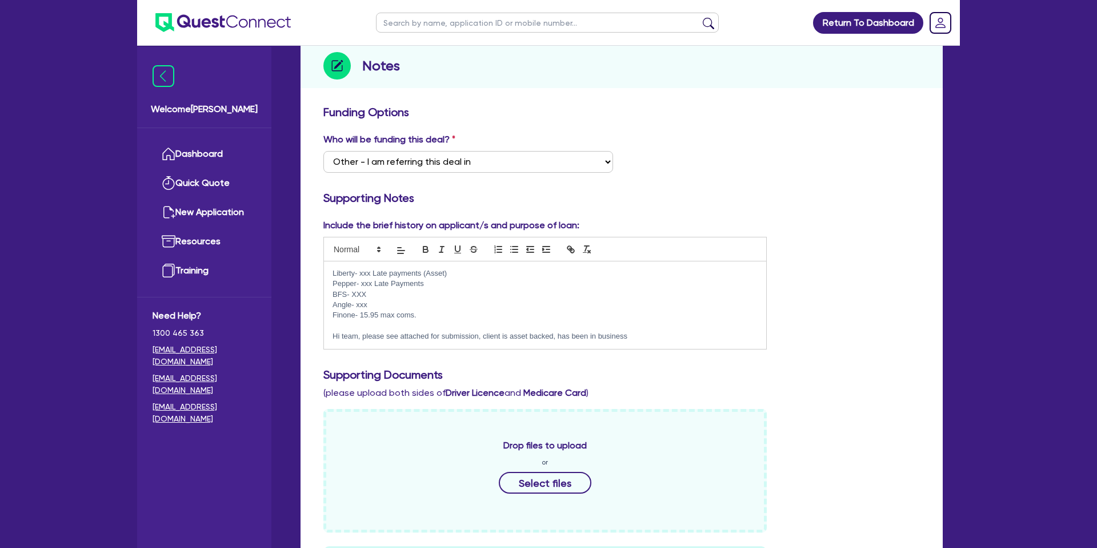
scroll to position [0, 0]
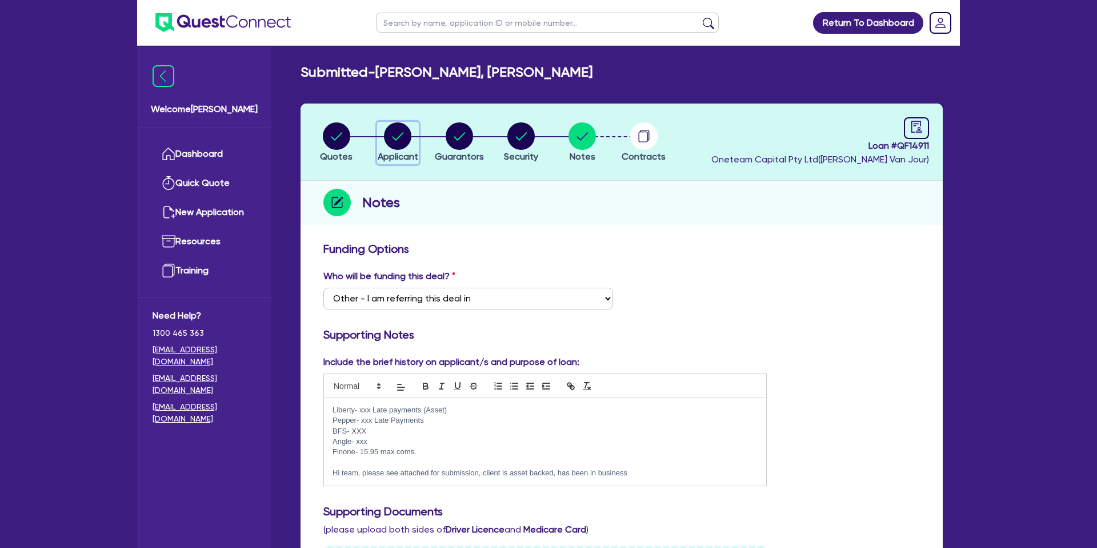
click at [403, 135] on circle "button" at bounding box center [397, 135] width 27 height 27
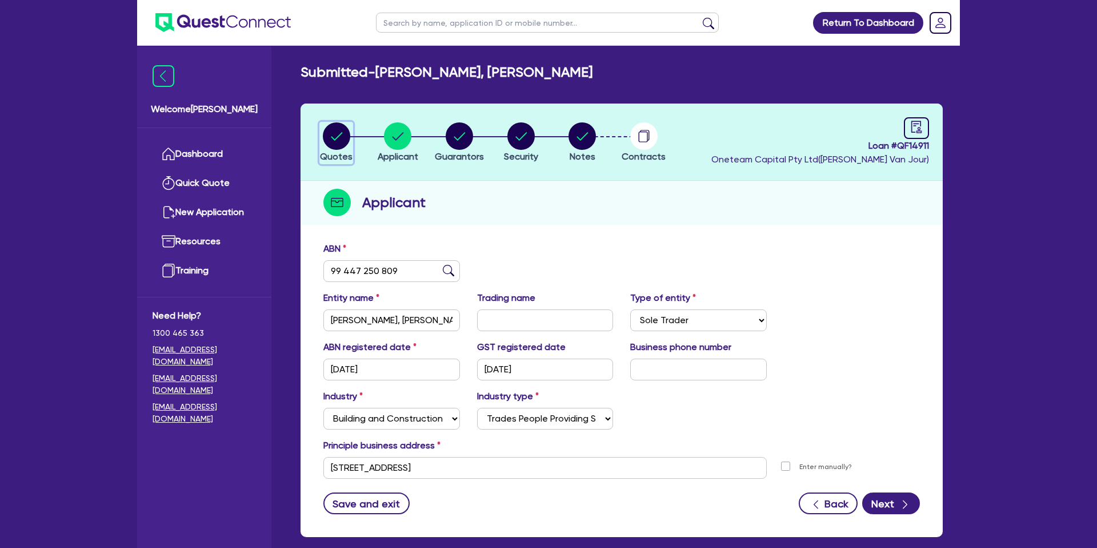
click at [345, 134] on circle "button" at bounding box center [336, 135] width 27 height 27
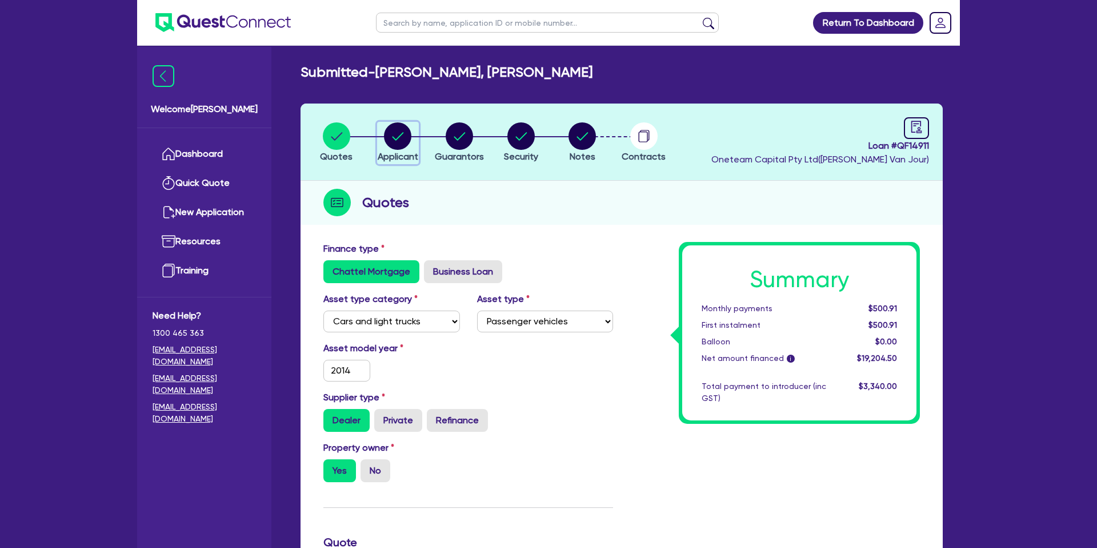
drag, startPoint x: 387, startPoint y: 134, endPoint x: 403, endPoint y: 134, distance: 16.0
click at [387, 134] on circle "button" at bounding box center [397, 135] width 27 height 27
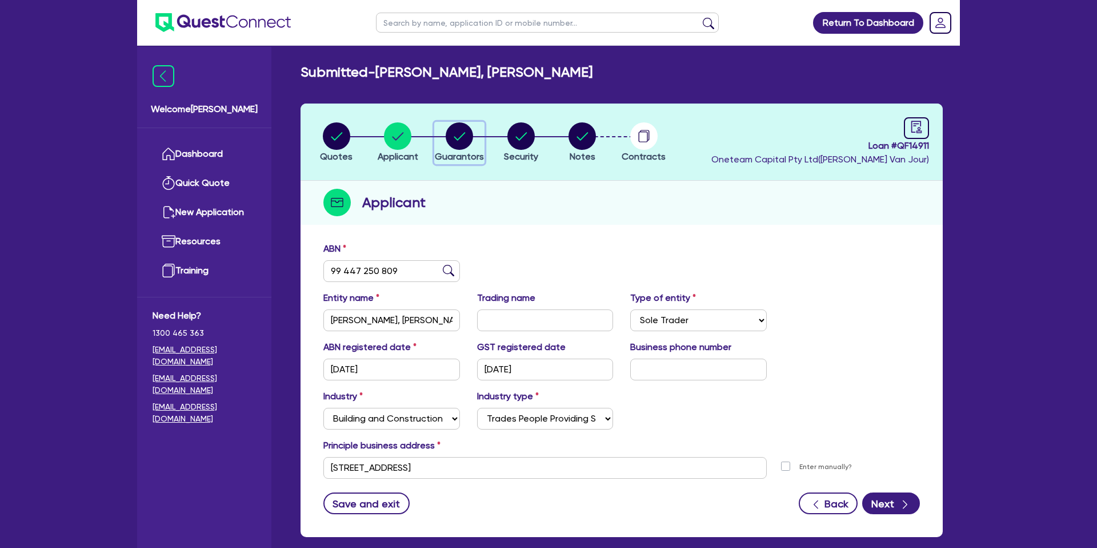
click at [470, 135] on circle "button" at bounding box center [459, 135] width 27 height 27
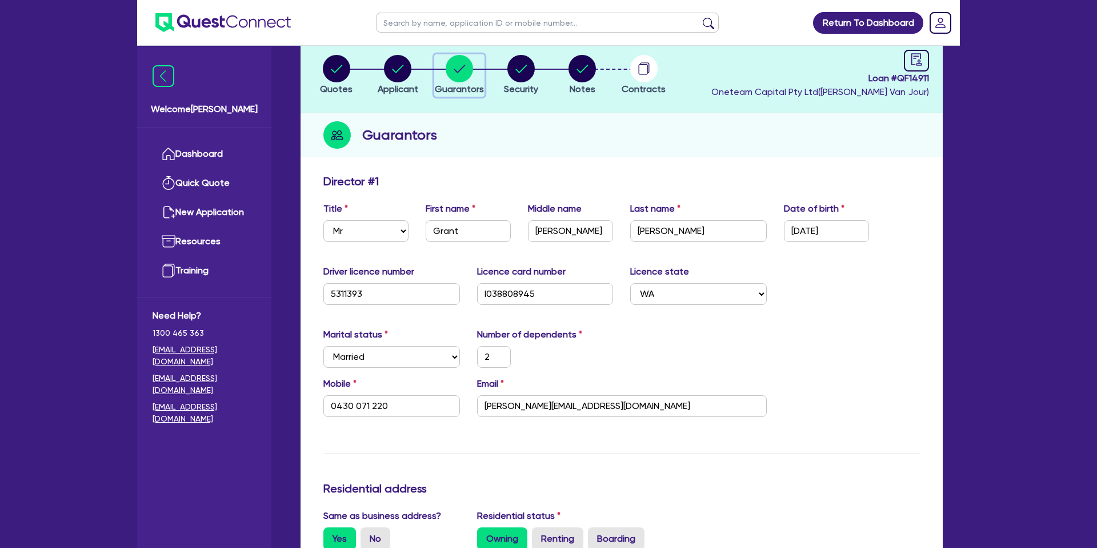
scroll to position [68, 0]
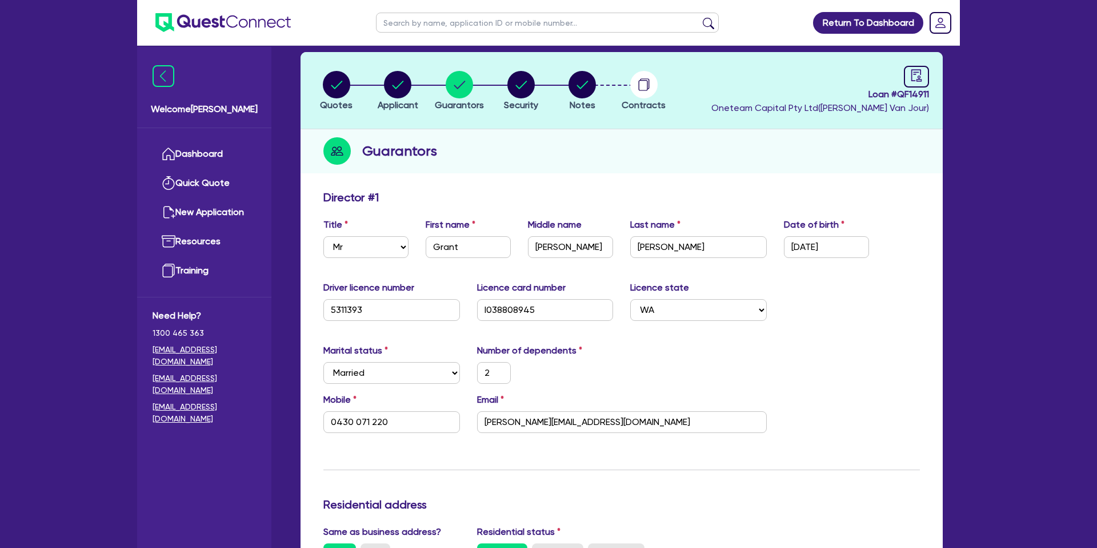
scroll to position [0, 0]
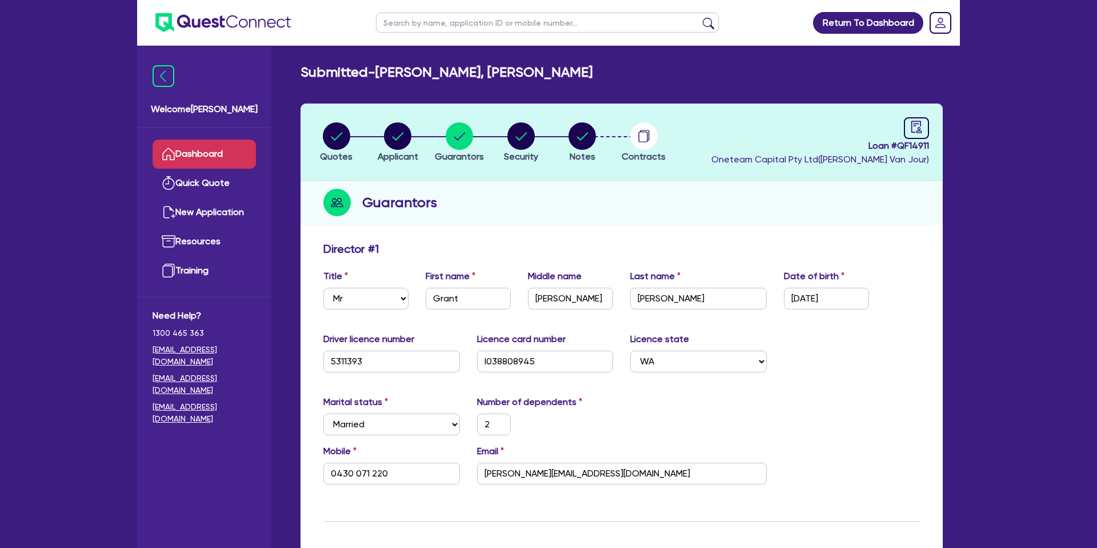
click at [196, 150] on link "Dashboard" at bounding box center [204, 153] width 103 height 29
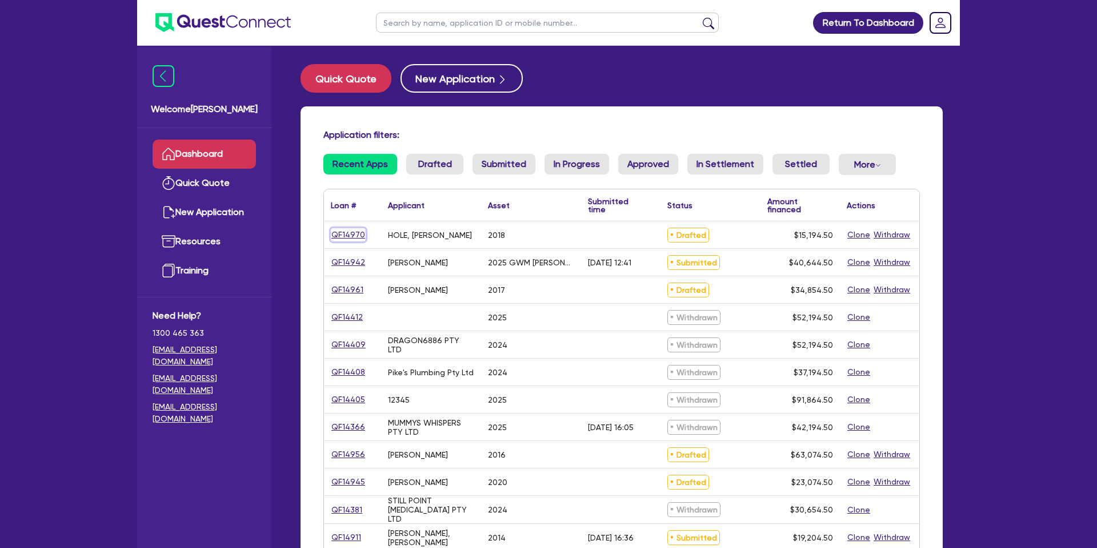
click at [351, 233] on link "QF14970" at bounding box center [348, 234] width 35 height 13
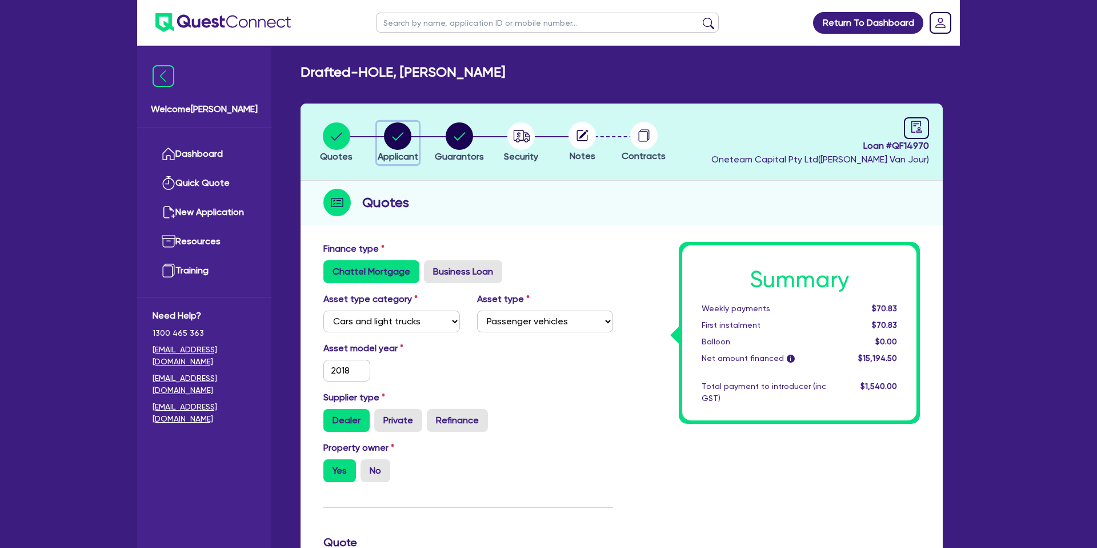
click at [399, 145] on circle "button" at bounding box center [397, 135] width 27 height 27
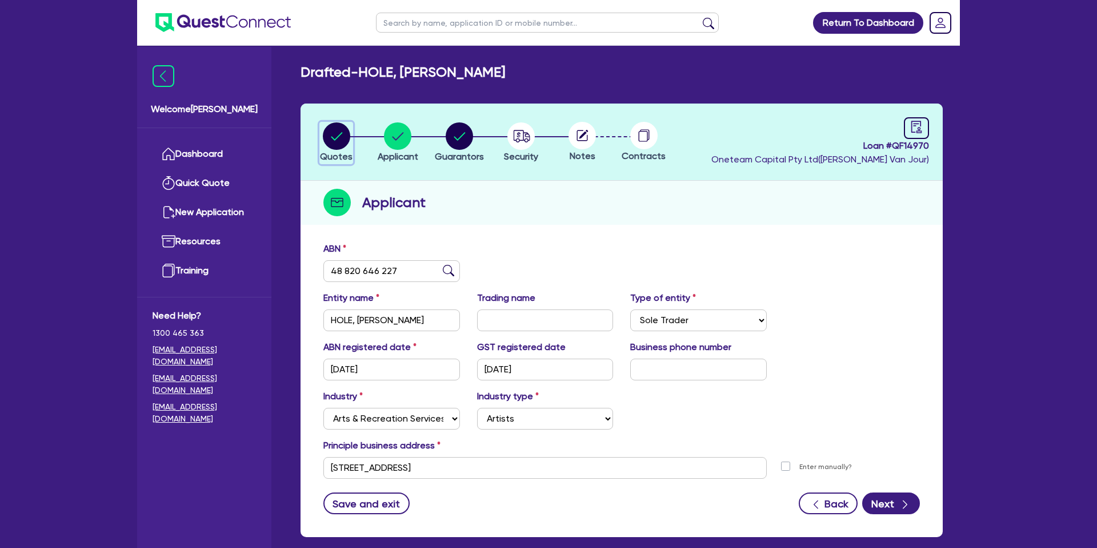
click at [341, 133] on circle "button" at bounding box center [336, 135] width 27 height 27
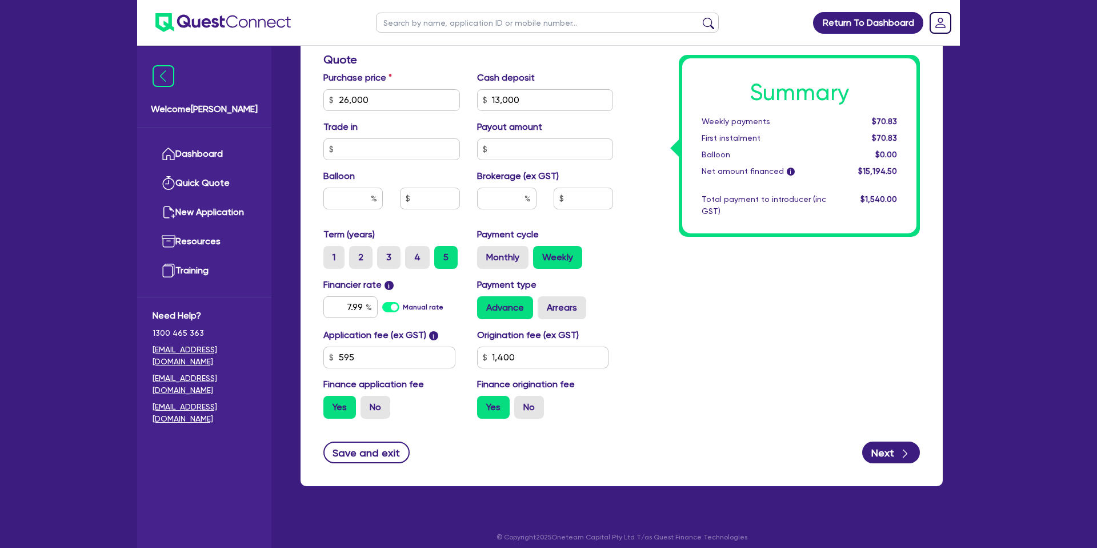
scroll to position [490, 0]
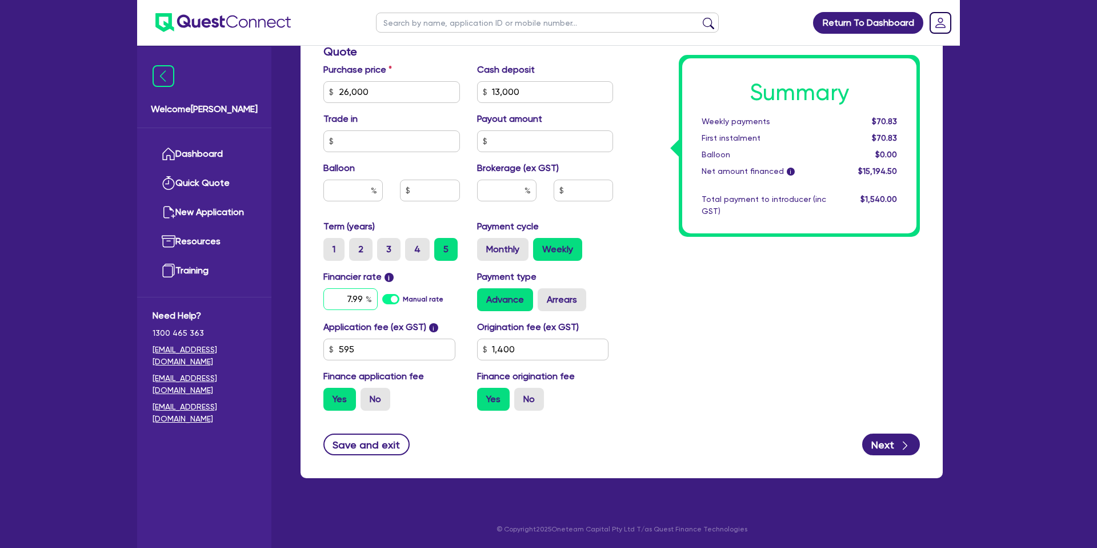
click at [366, 299] on div "7.99" at bounding box center [350, 299] width 54 height 22
click at [780, 239] on div "Summary Weekly payments $70.83 First instalment $70.83 Balloon $0.00 Net amount…" at bounding box center [775, 85] width 307 height 668
click at [507, 182] on input "text" at bounding box center [506, 190] width 59 height 22
click at [886, 254] on div "Summary Weekly payments Calculating... First instalment Calculating... Balloon …" at bounding box center [775, 85] width 307 height 668
click at [529, 350] on input "1,400" at bounding box center [543, 349] width 132 height 22
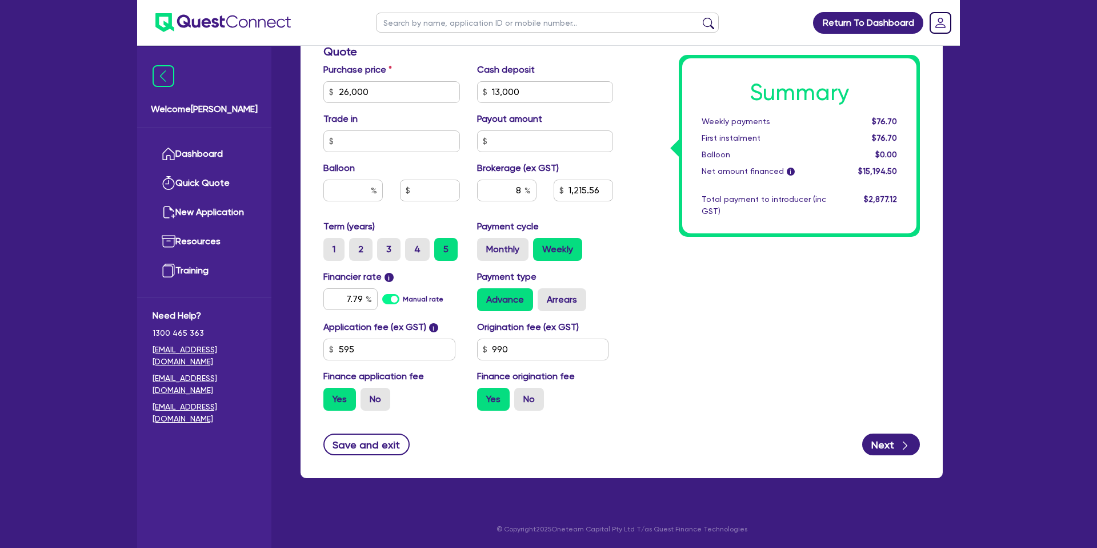
drag, startPoint x: 752, startPoint y: 338, endPoint x: 744, endPoint y: 338, distance: 8.6
click at [752, 338] on div "Summary Weekly payments $76.70 First instalment $76.70 Balloon $0.00 Net amount…" at bounding box center [775, 85] width 307 height 668
click at [402, 93] on input "26,000" at bounding box center [391, 92] width 137 height 22
click at [537, 90] on input "13,000" at bounding box center [545, 92] width 137 height 22
click at [662, 83] on div "Summary Weekly payments $140.05 First instalment $140.05 Balloon $0.00 Net amou…" at bounding box center [775, 85] width 307 height 668
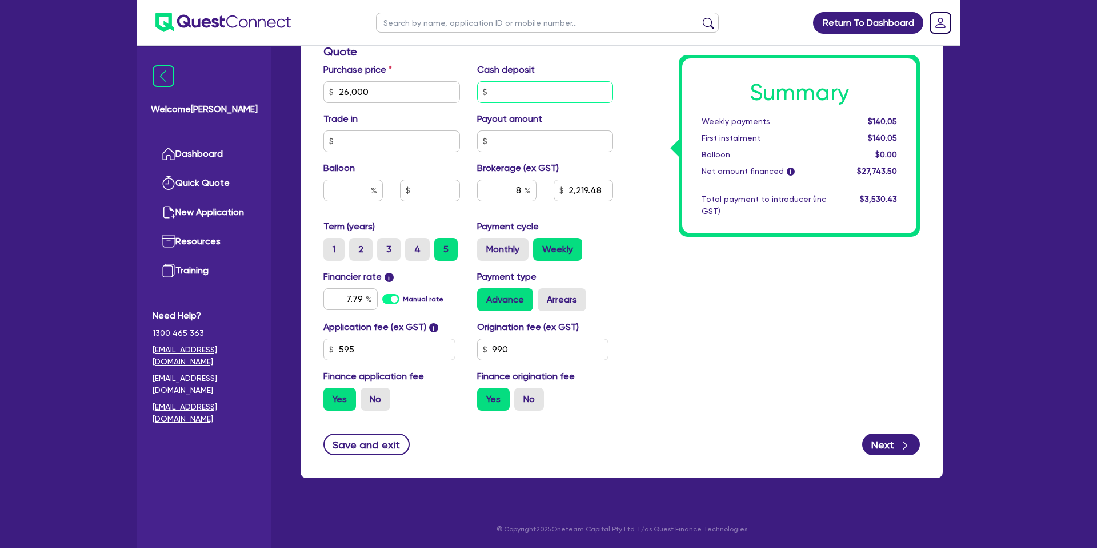
click at [513, 89] on input "text" at bounding box center [545, 92] width 137 height 22
click at [658, 114] on div "Summary Weekly payments $140.05 First instalment $140.05 Balloon $0.00 Net amou…" at bounding box center [775, 85] width 307 height 668
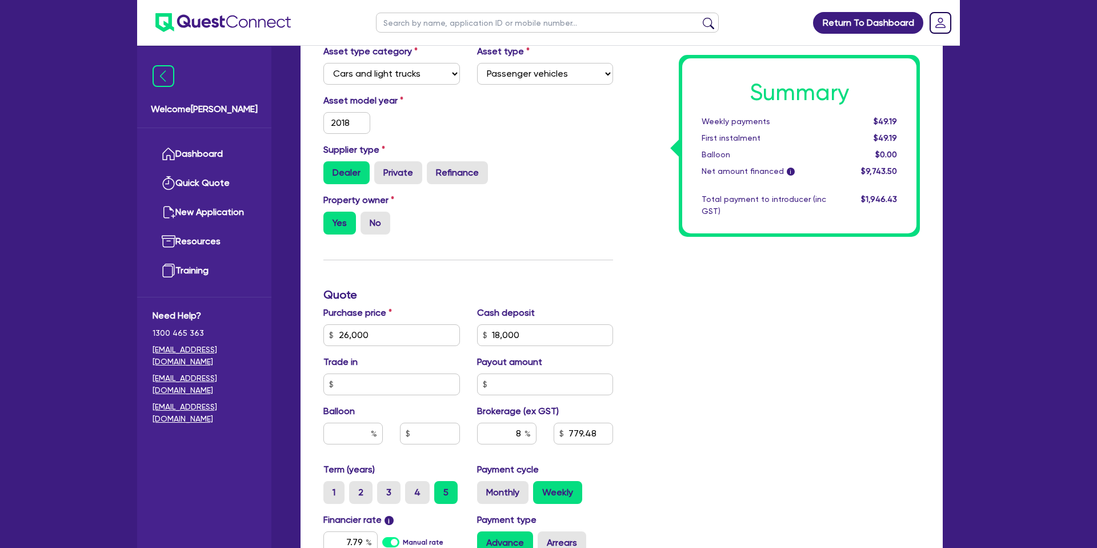
scroll to position [0, 0]
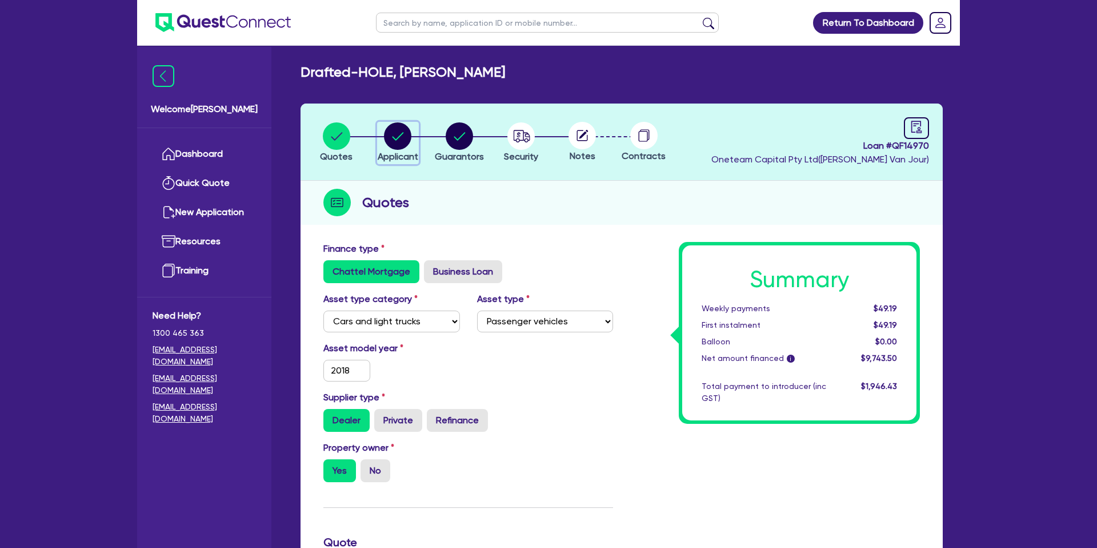
click at [399, 136] on icon "button" at bounding box center [398, 136] width 11 height 8
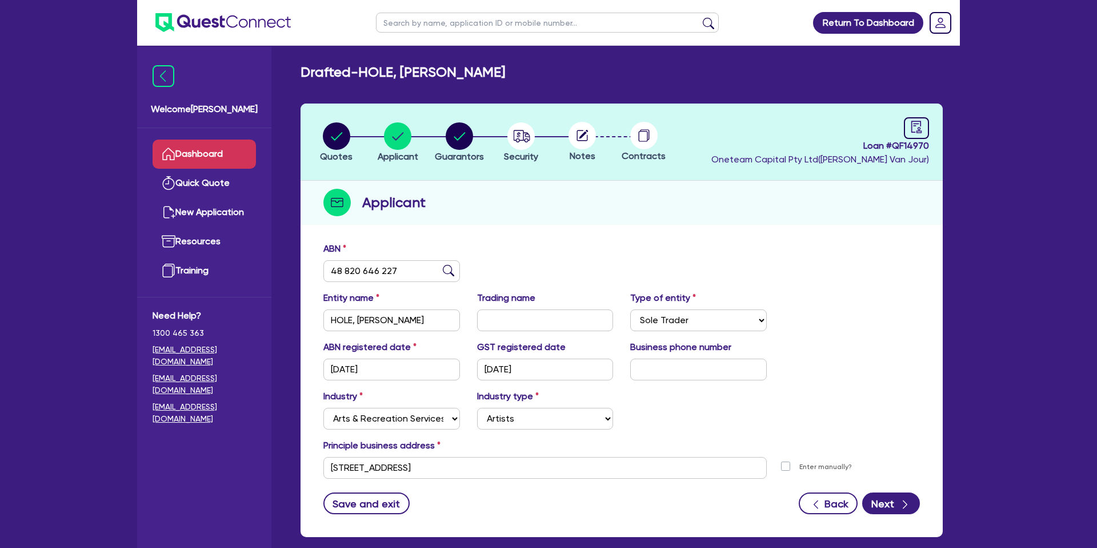
click at [237, 151] on link "Dashboard" at bounding box center [204, 153] width 103 height 29
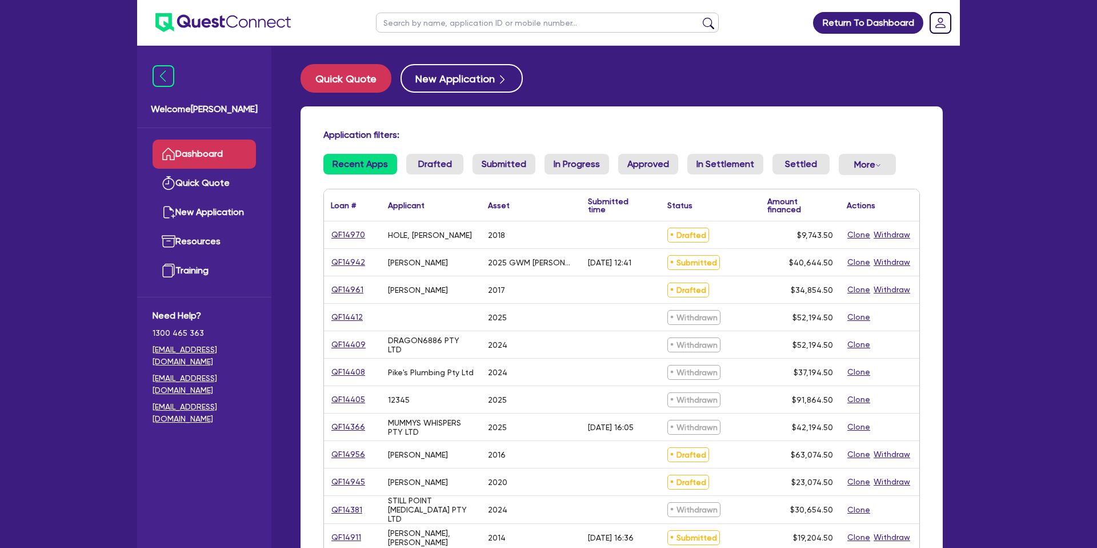
click at [429, 25] on input "text" at bounding box center [547, 23] width 343 height 20
click at [700, 17] on button "submit" at bounding box center [709, 25] width 18 height 16
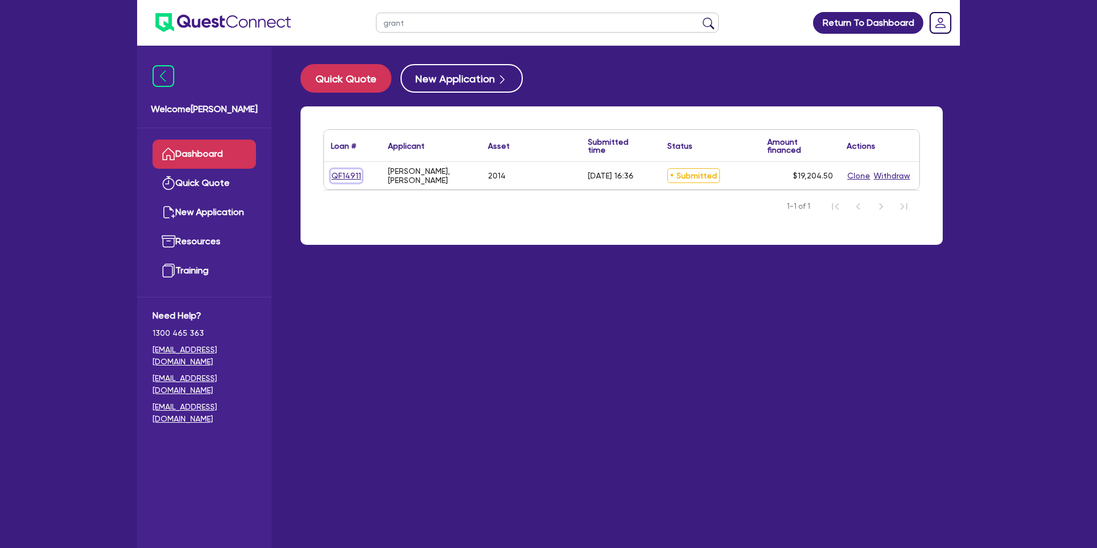
click at [355, 173] on link "QF14911" at bounding box center [346, 175] width 31 height 13
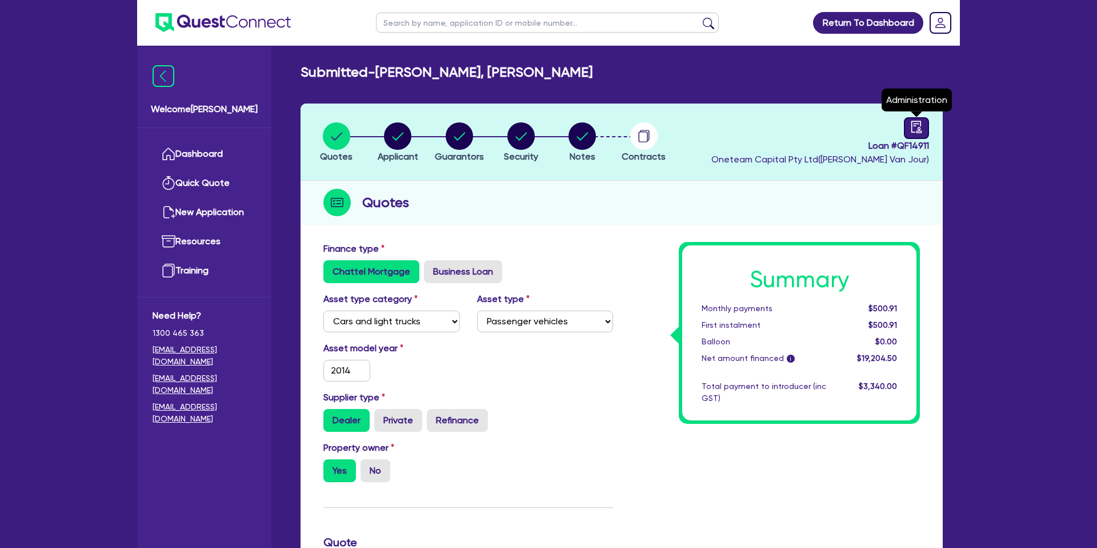
drag, startPoint x: 927, startPoint y: 122, endPoint x: 920, endPoint y: 127, distance: 9.0
click at [927, 122] on link at bounding box center [916, 128] width 25 height 22
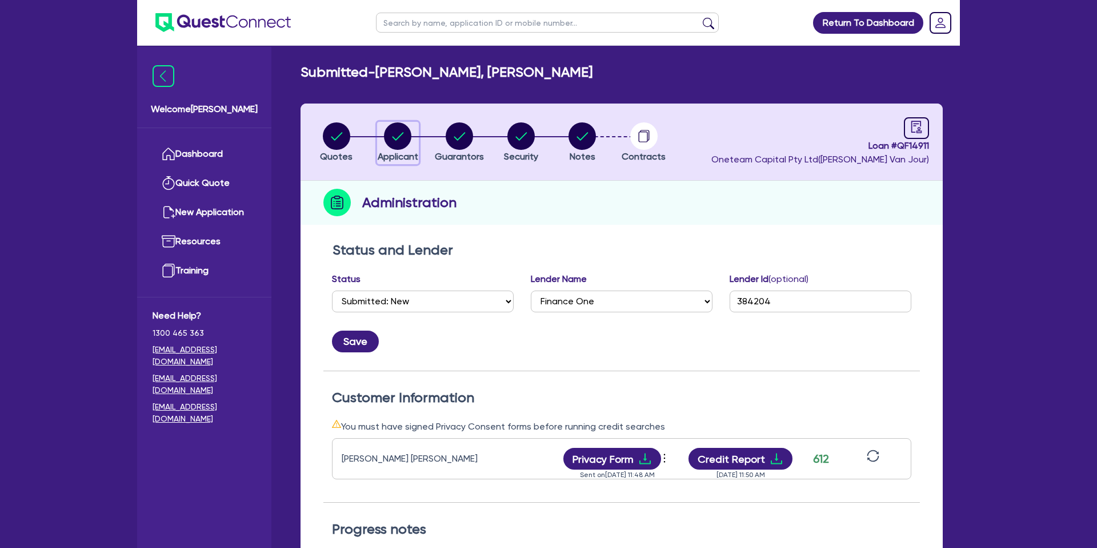
click at [394, 143] on circle "button" at bounding box center [397, 135] width 27 height 27
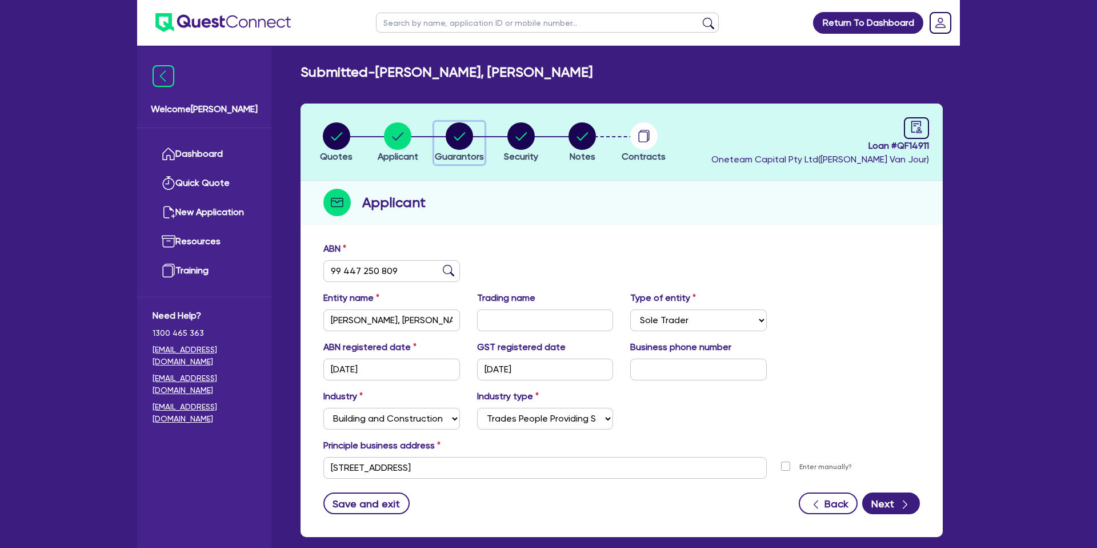
click at [453, 138] on circle "button" at bounding box center [459, 135] width 27 height 27
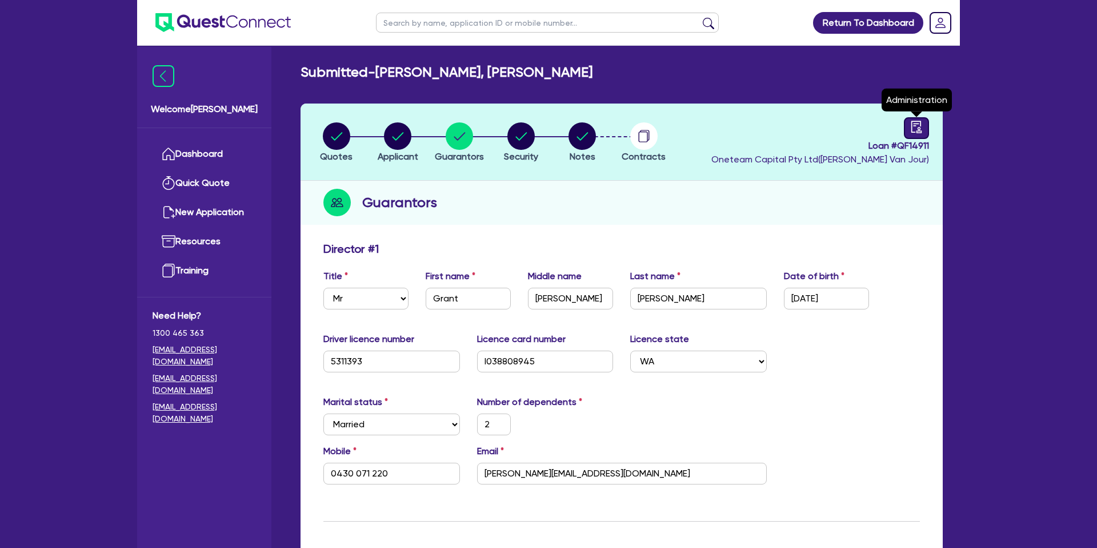
click at [923, 129] on link at bounding box center [916, 128] width 25 height 22
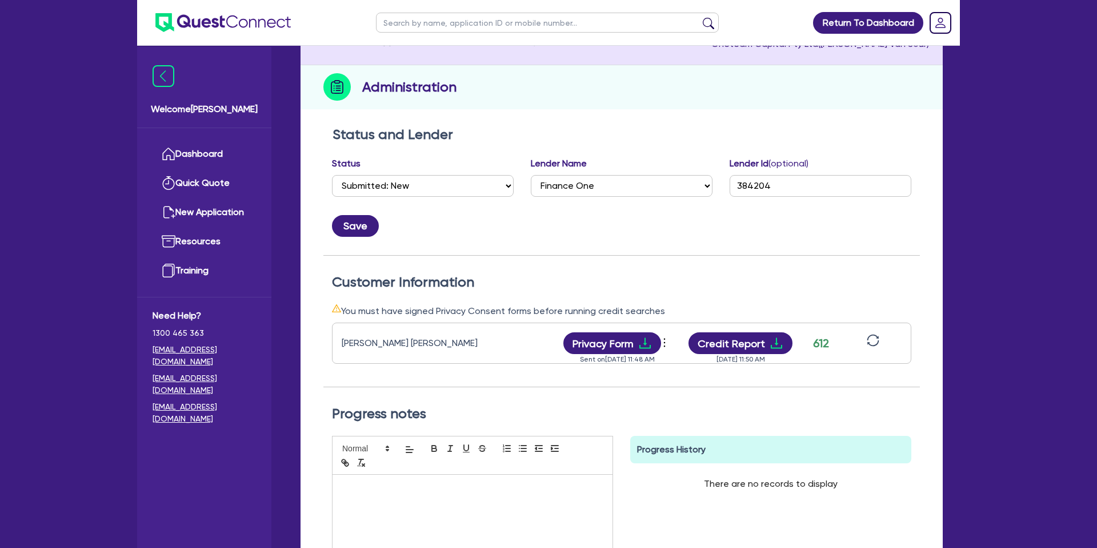
scroll to position [127, 0]
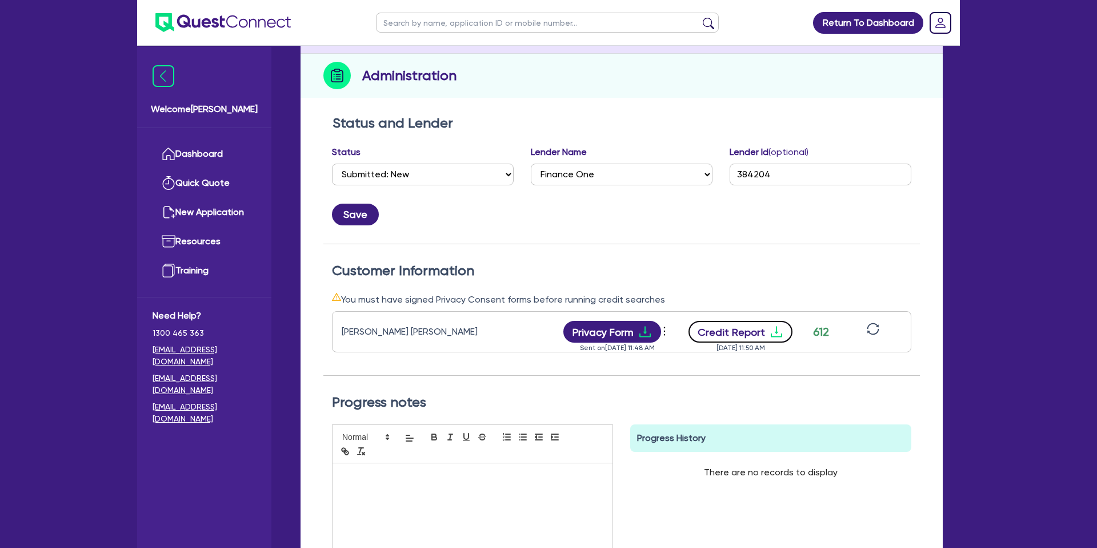
click at [772, 327] on icon "download" at bounding box center [777, 332] width 14 height 14
click at [528, 124] on h2 "Status and Lender" at bounding box center [622, 123] width 578 height 17
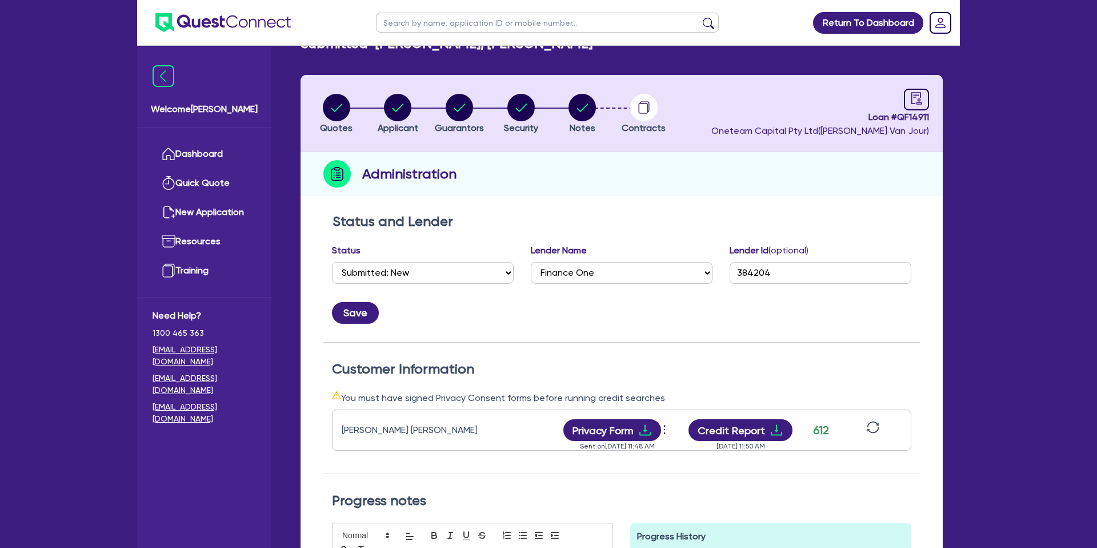
scroll to position [0, 0]
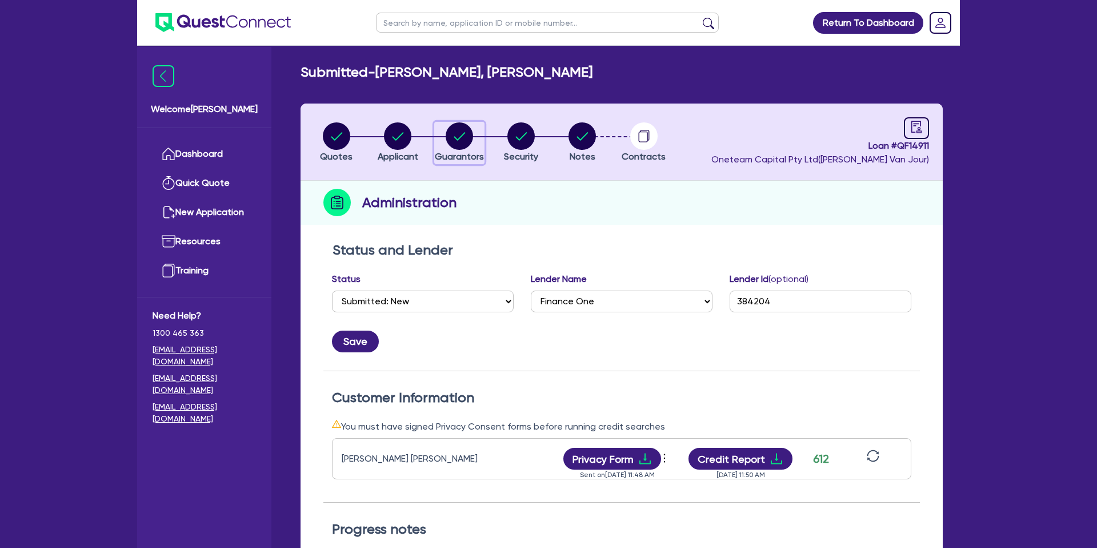
click at [461, 134] on circle "button" at bounding box center [459, 135] width 27 height 27
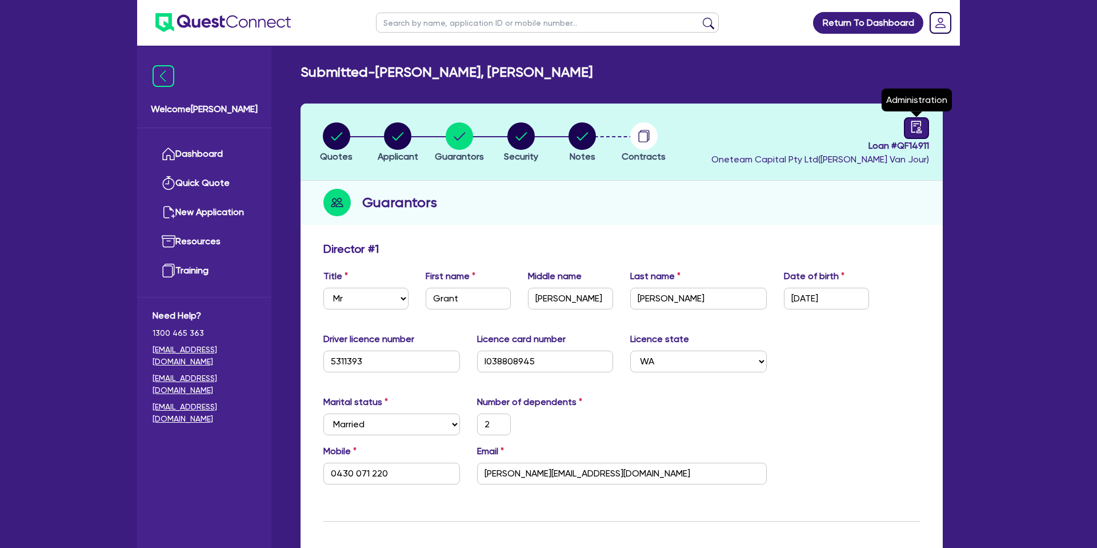
click at [919, 130] on icon "audit" at bounding box center [917, 127] width 10 height 12
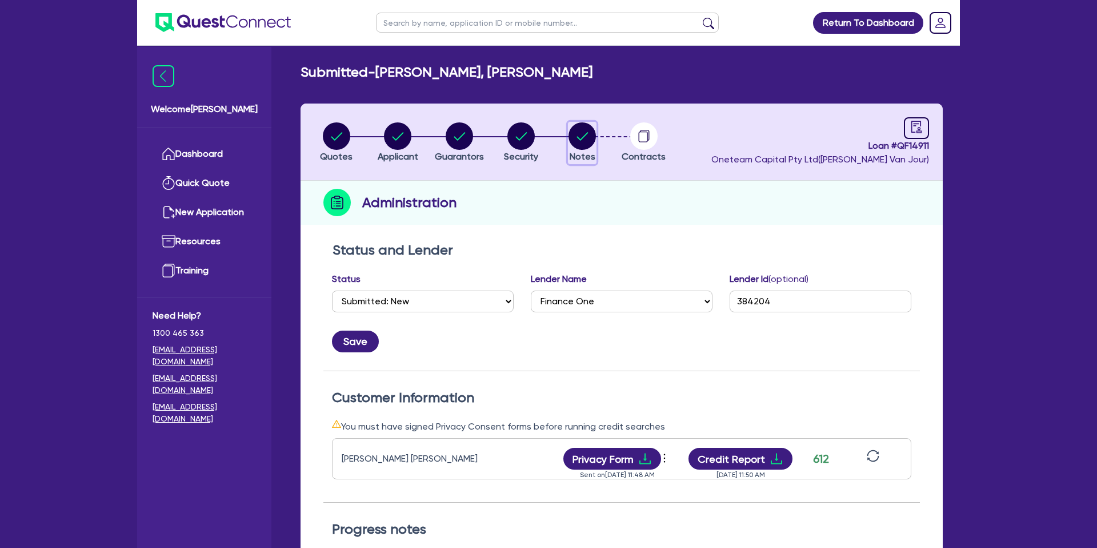
click at [587, 132] on circle "button" at bounding box center [582, 135] width 27 height 27
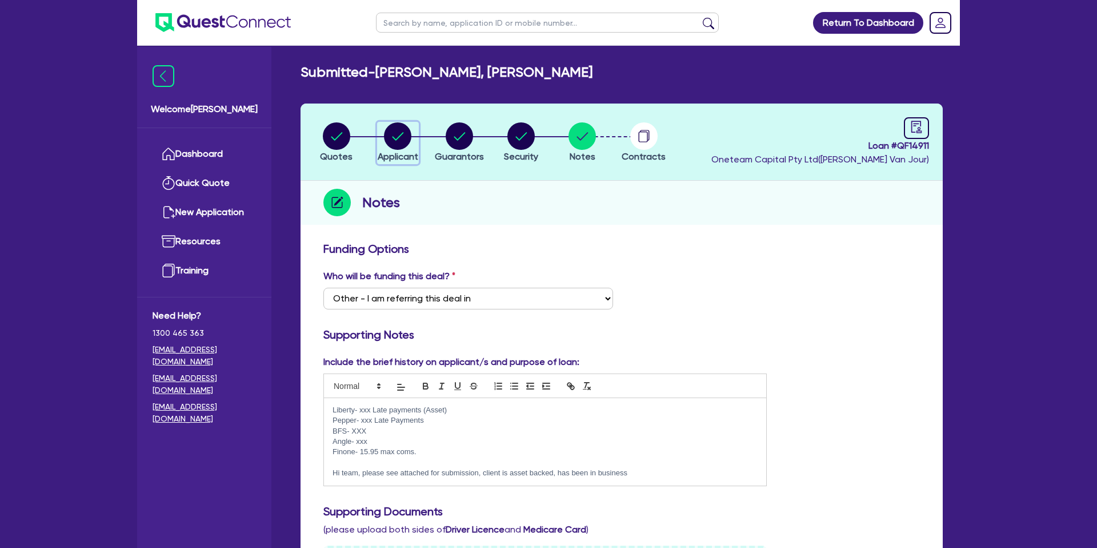
click at [405, 132] on circle "button" at bounding box center [397, 135] width 27 height 27
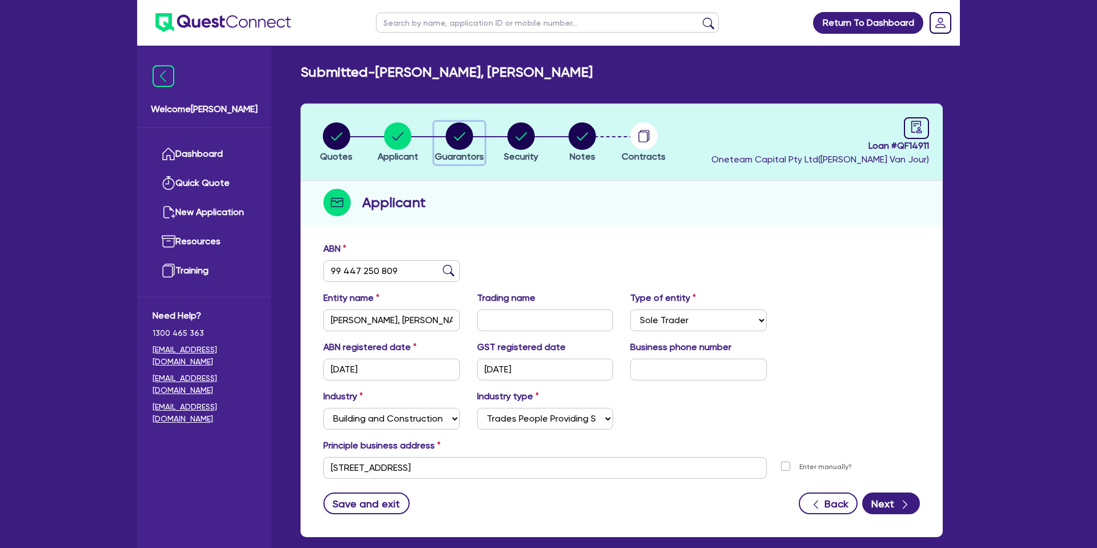
click at [446, 135] on icon "button" at bounding box center [459, 135] width 27 height 27
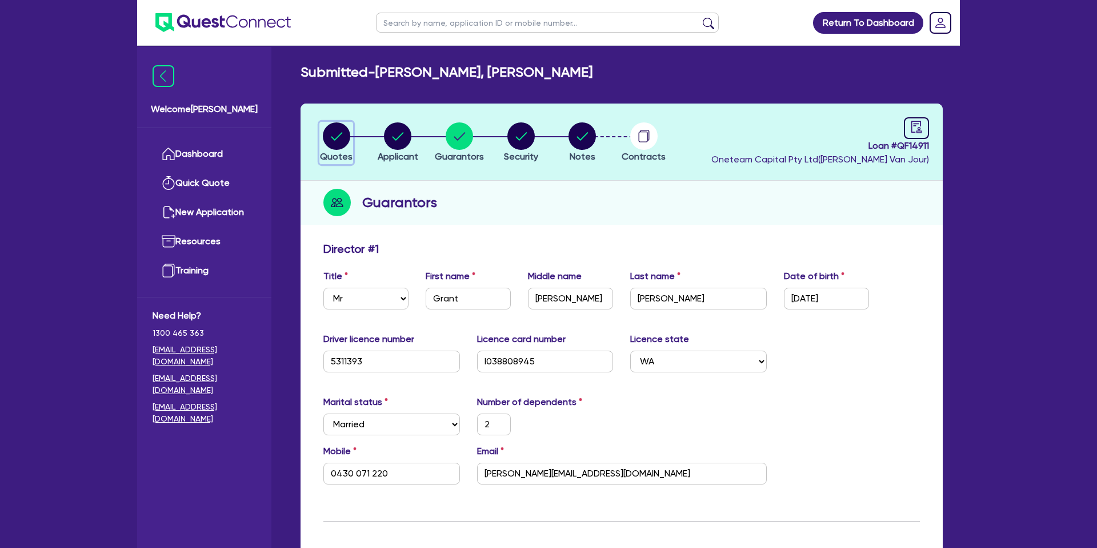
click at [338, 134] on circle "button" at bounding box center [336, 135] width 27 height 27
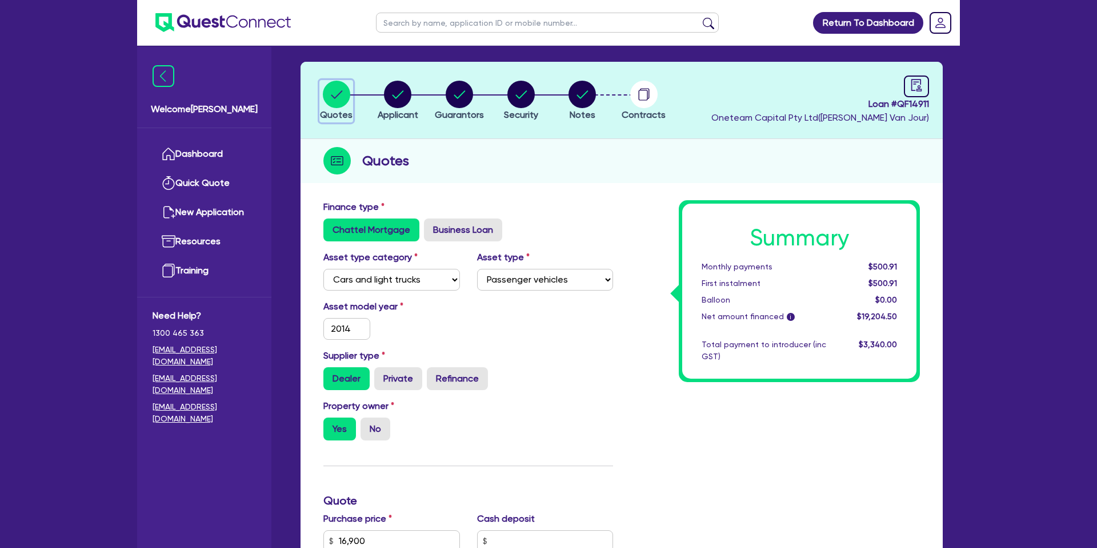
scroll to position [42, 0]
click at [407, 95] on circle "button" at bounding box center [397, 93] width 27 height 27
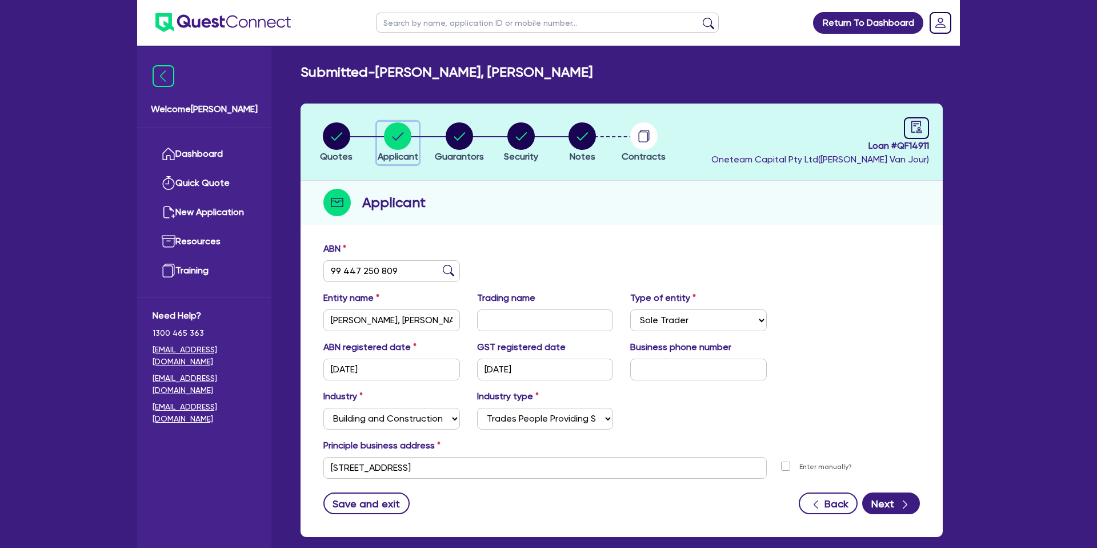
scroll to position [59, 0]
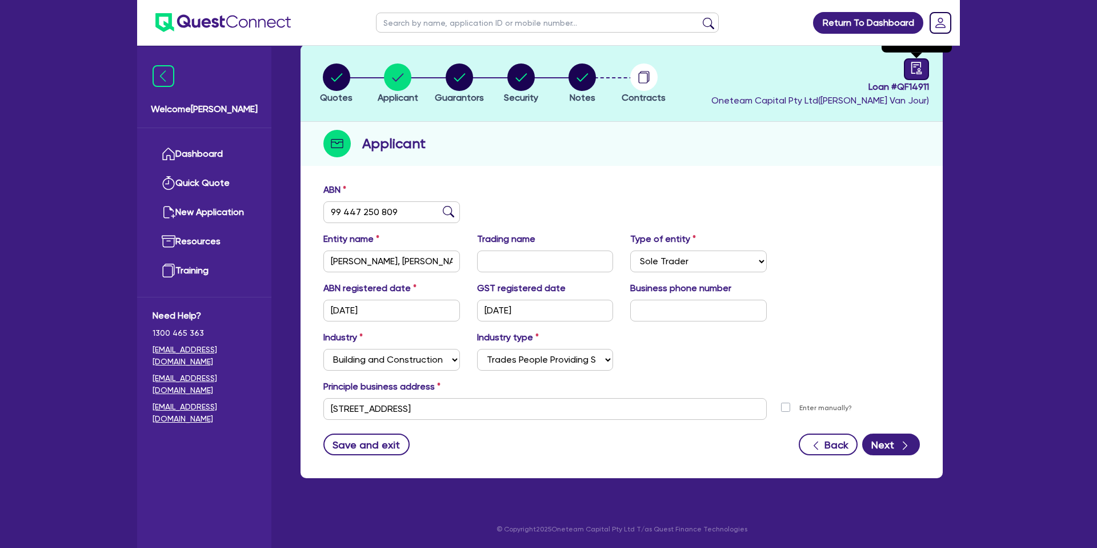
click at [910, 73] on icon "audit" at bounding box center [916, 68] width 13 height 13
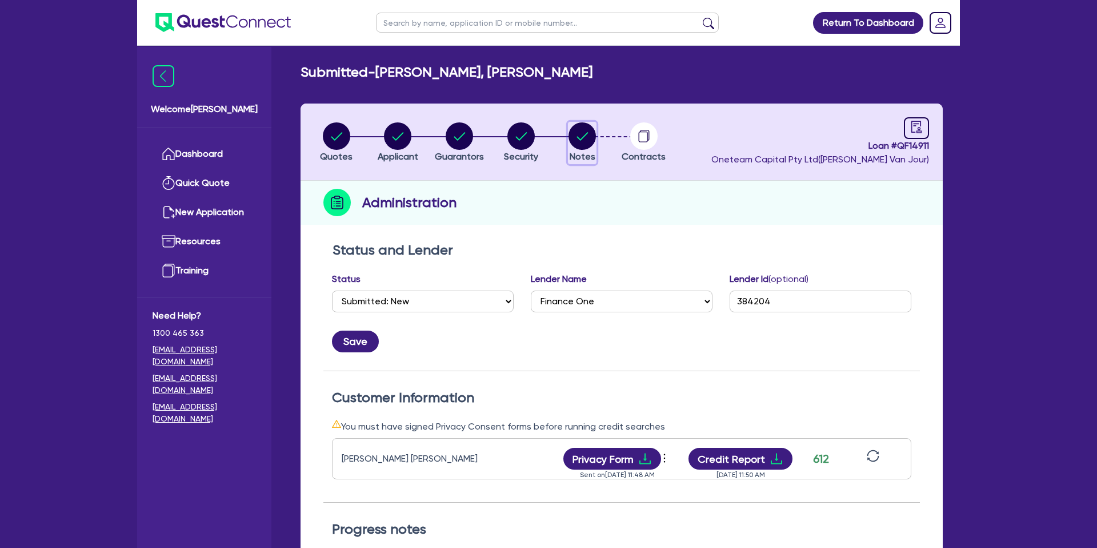
click at [581, 137] on circle "button" at bounding box center [582, 135] width 27 height 27
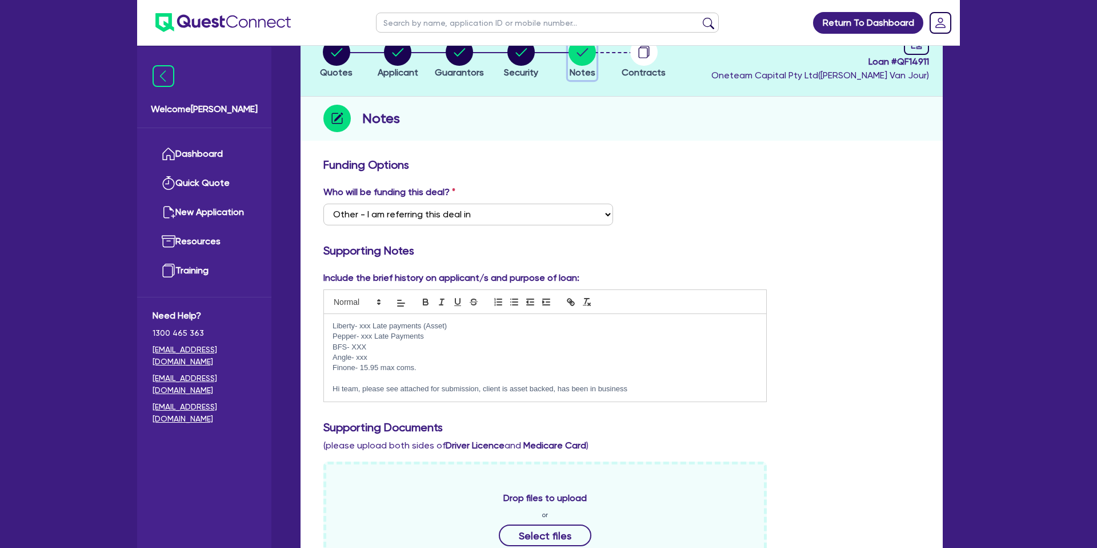
scroll to position [126, 0]
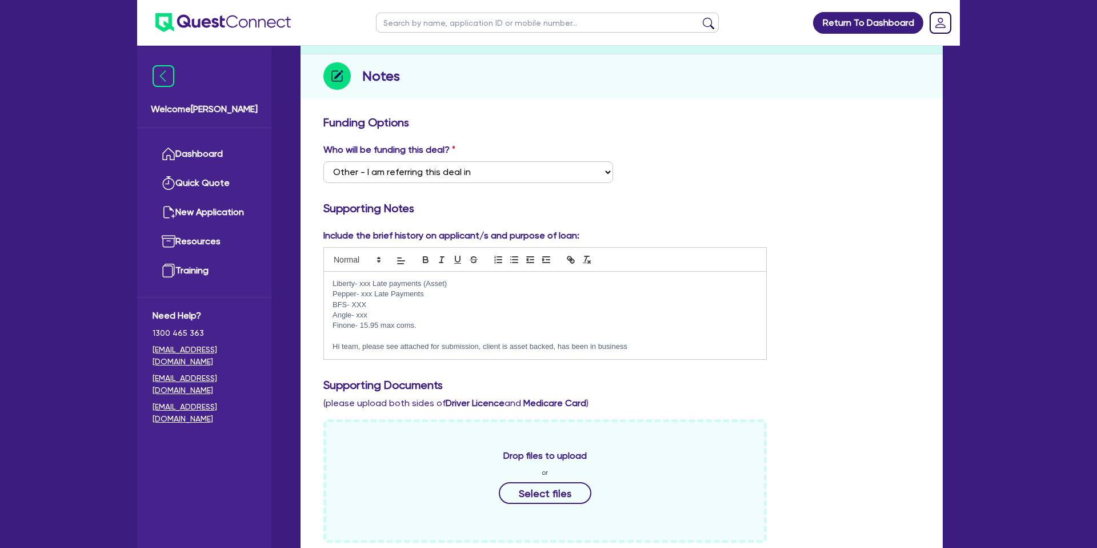
click at [455, 288] on p "Liberty- xxx Late payments (Asset)" at bounding box center [545, 283] width 425 height 10
click at [435, 295] on p "Pepper- xxx Late Payments" at bounding box center [545, 294] width 425 height 10
click at [390, 306] on p "BFS- XXX" at bounding box center [545, 304] width 425 height 10
click at [392, 313] on p "Angle- xxx" at bounding box center [545, 315] width 425 height 10
click at [433, 328] on p "Finone- 15.95 max coms." at bounding box center [545, 325] width 425 height 10
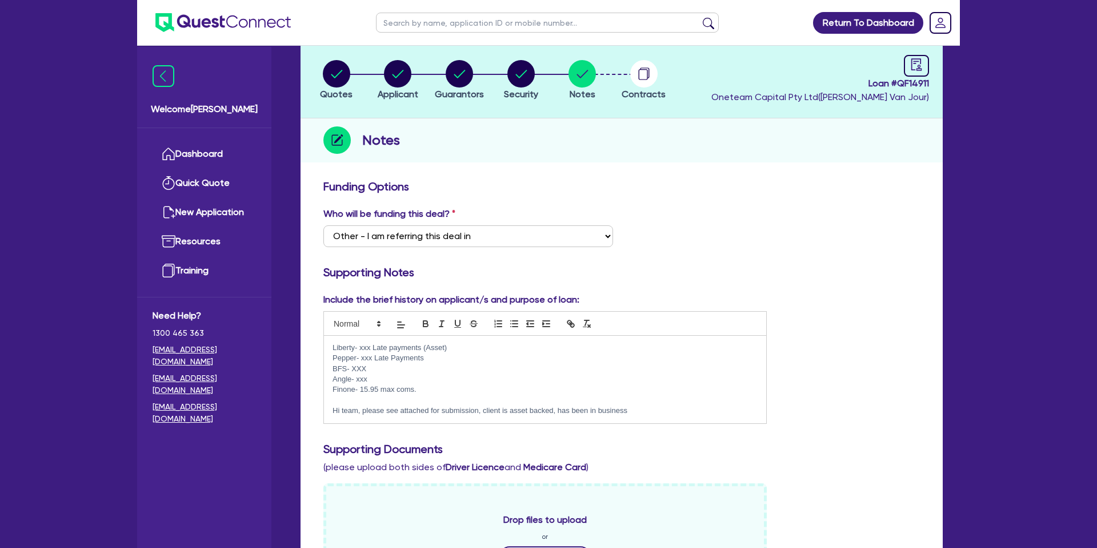
scroll to position [0, 0]
